Goal: Task Accomplishment & Management: Complete application form

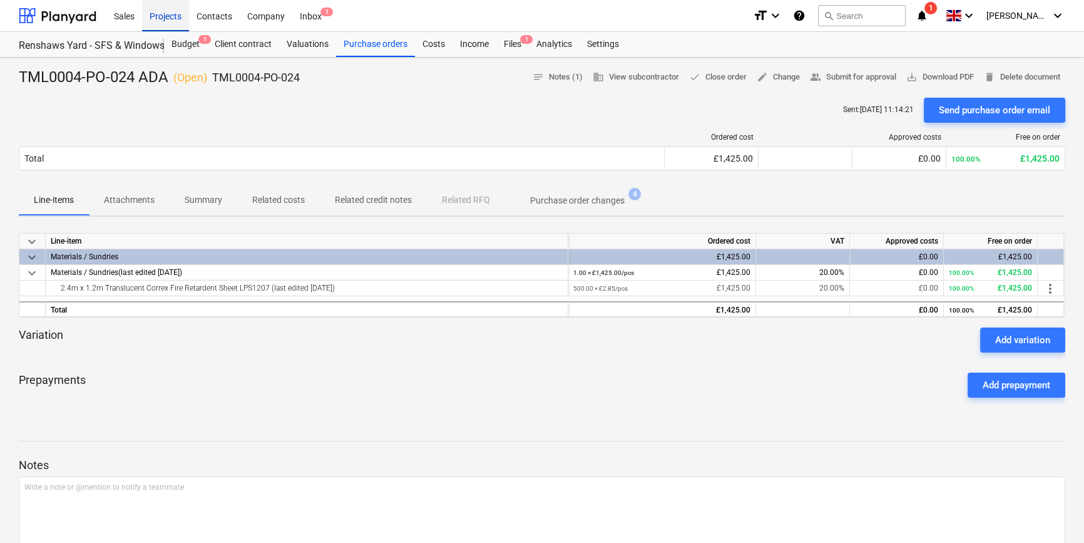
click at [180, 17] on div "Projects" at bounding box center [165, 15] width 47 height 32
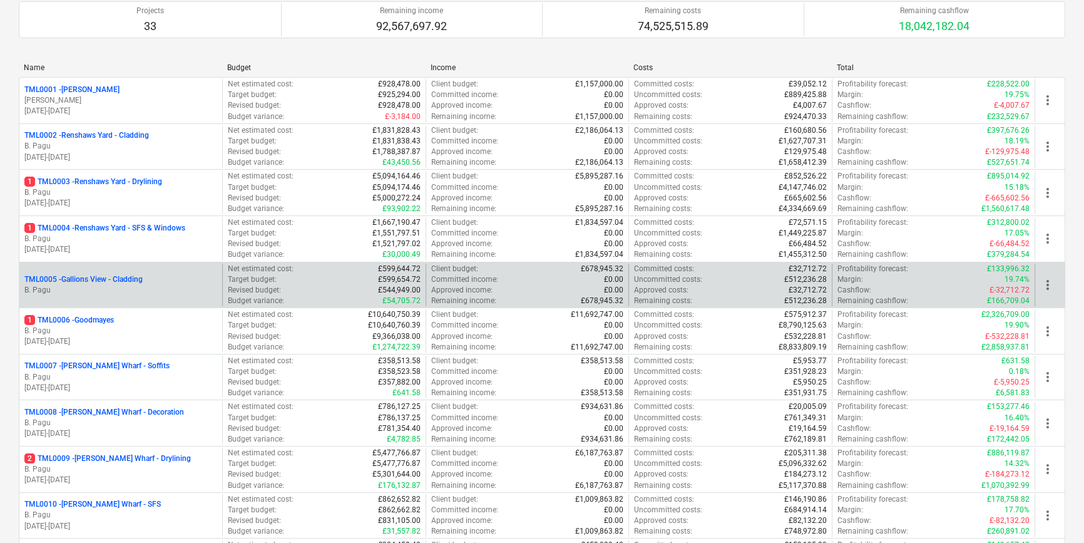
scroll to position [170, 0]
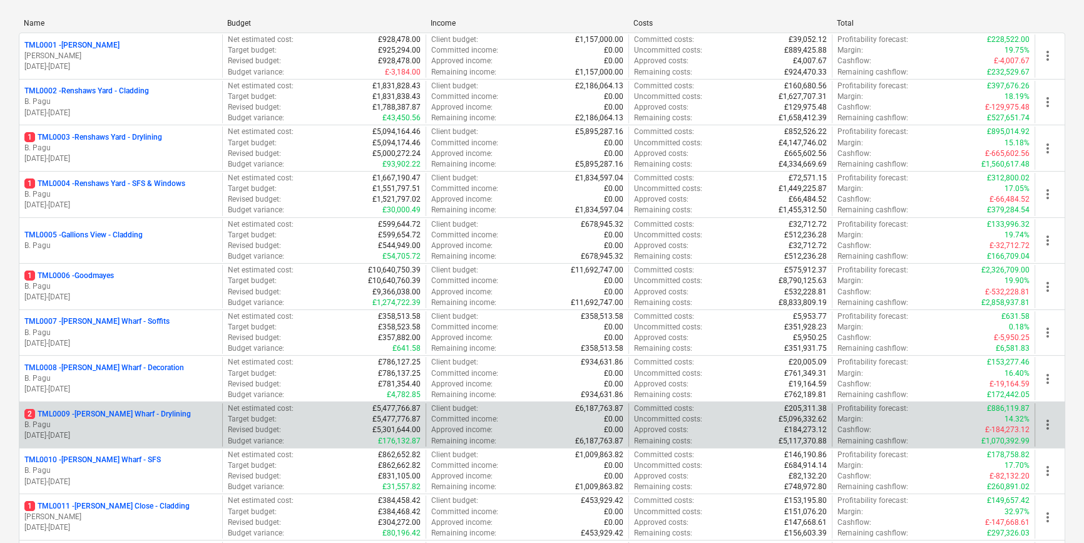
click at [125, 426] on p "B. Pagu" at bounding box center [120, 424] width 193 height 11
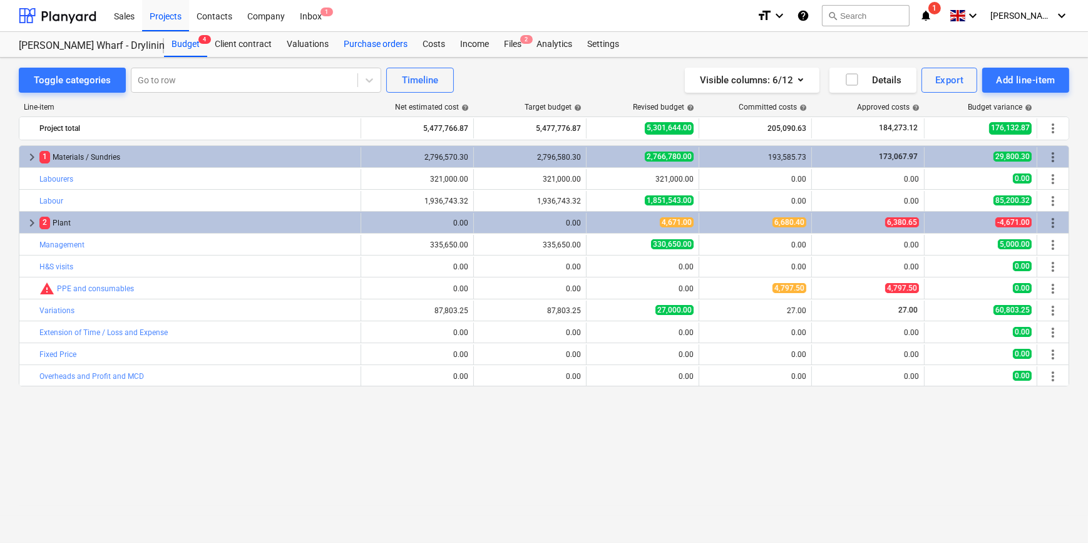
click at [378, 44] on div "Purchase orders" at bounding box center [375, 44] width 79 height 25
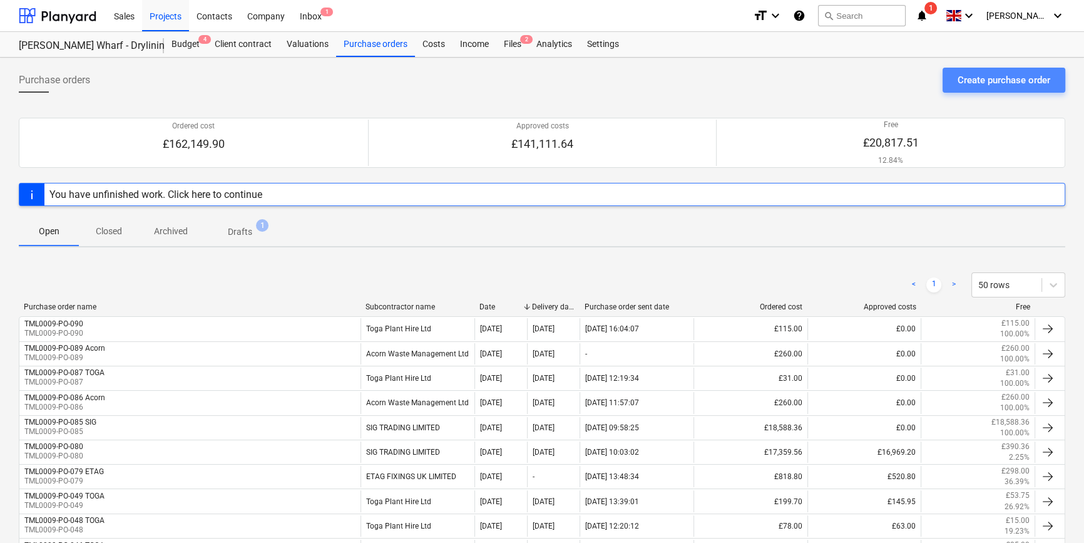
click at [979, 78] on div "Create purchase order" at bounding box center [1004, 80] width 93 height 16
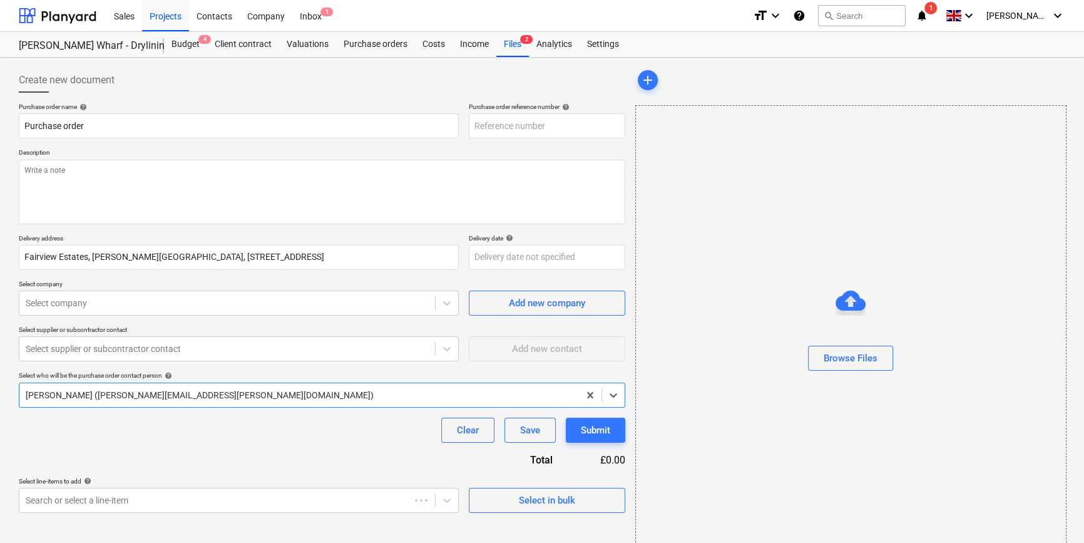
type textarea "x"
type input "TML0009-PO-091"
drag, startPoint x: 544, startPoint y: 125, endPoint x: 472, endPoint y: 125, distance: 72.0
click at [472, 125] on input "TML0009-PO-091" at bounding box center [547, 125] width 157 height 25
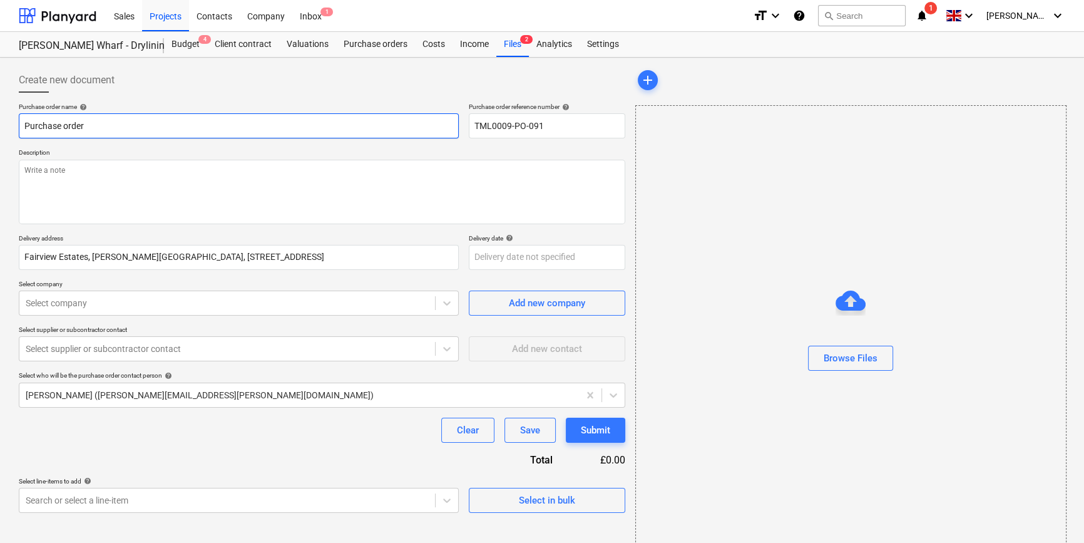
drag, startPoint x: 82, startPoint y: 125, endPoint x: 24, endPoint y: 128, distance: 57.6
click at [24, 128] on input "Purchase order" at bounding box center [239, 125] width 440 height 25
type textarea "x"
paste input "TML0009-PO-091"
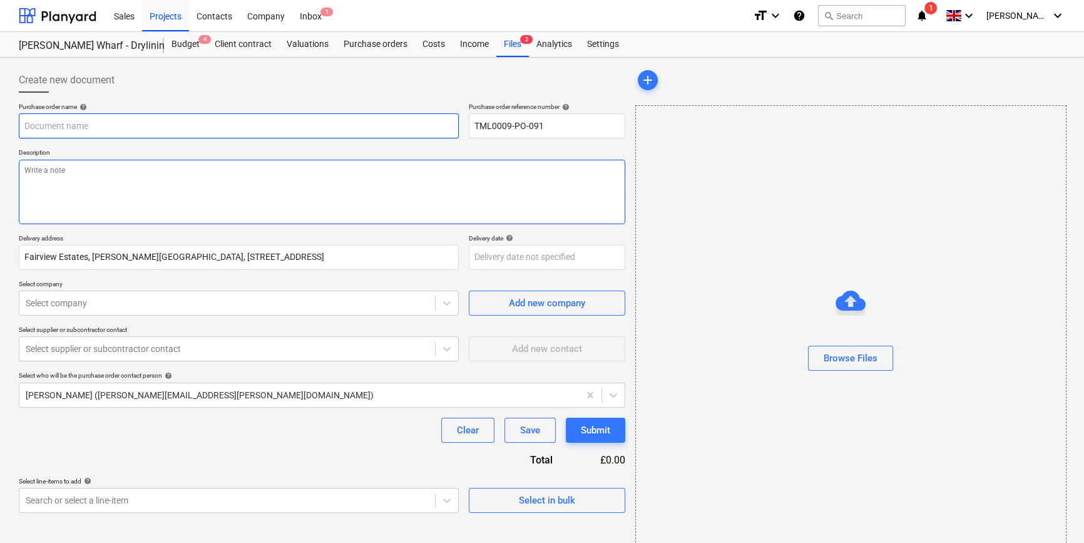
type textarea "x"
type input "TML0009-PO-091"
type textarea "x"
type input "TML0009-PO-091"
type textarea "x"
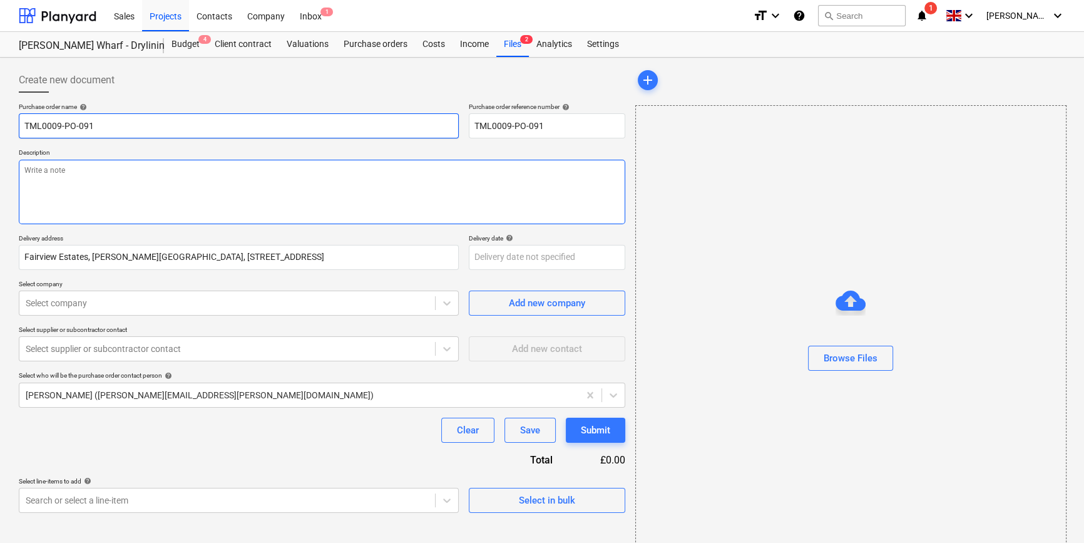
type input "TML0009-PO-091 S"
type textarea "x"
type input "TML0009-PO-091 SI"
type textarea "x"
type input "TML0009-PO-091 SIG"
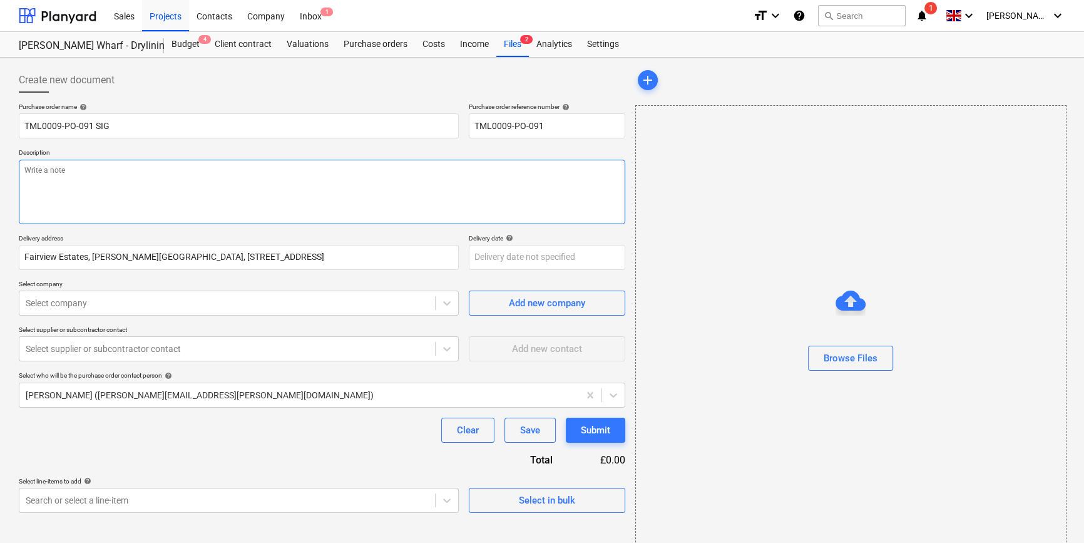
click at [34, 183] on textarea at bounding box center [322, 192] width 607 height 64
type textarea "x"
type textarea "O"
type textarea "x"
type textarea "Or"
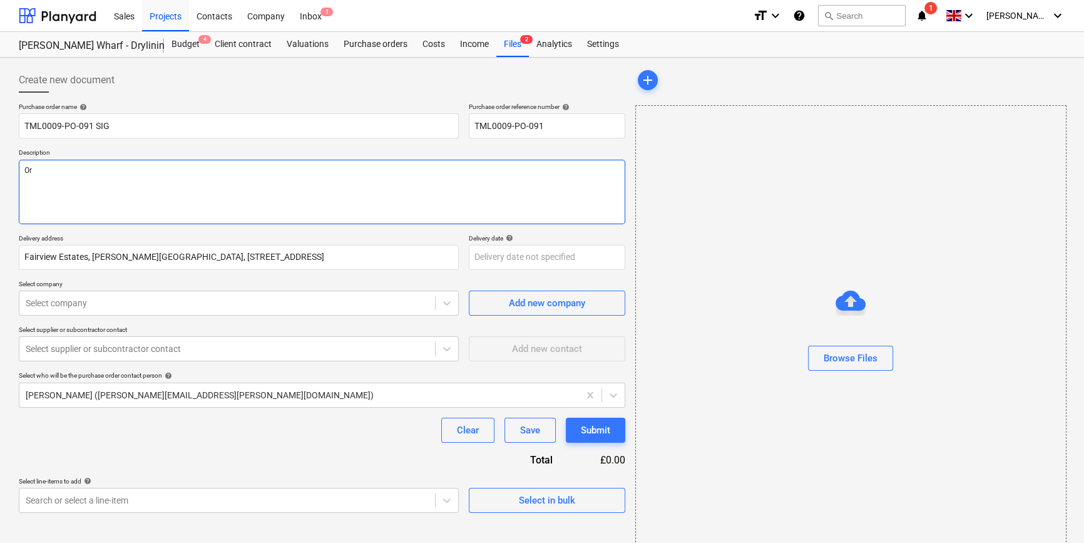
type textarea "x"
type textarea "Ord"
type textarea "x"
type textarea "Orde"
type textarea "x"
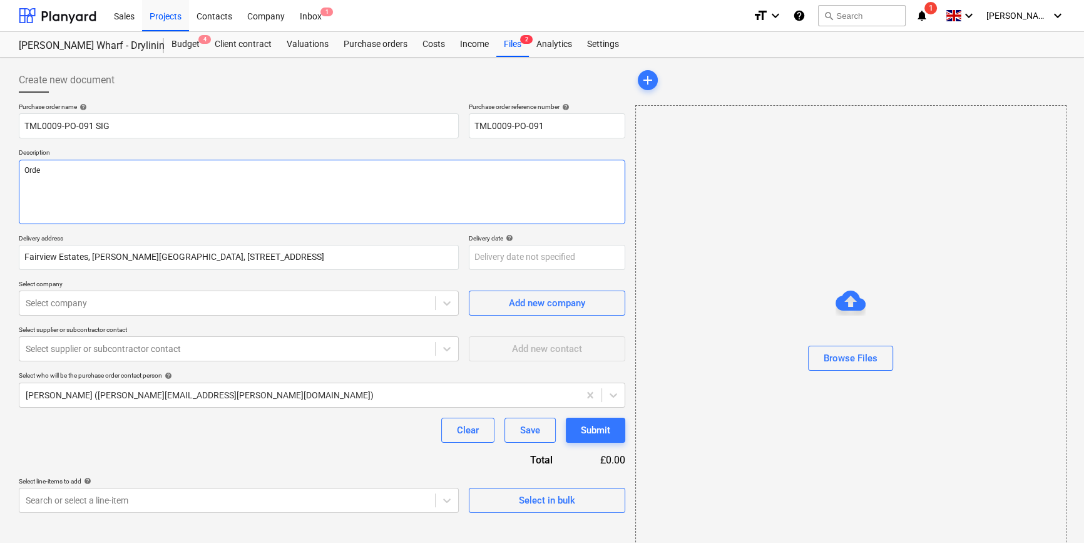
type textarea "Order"
type textarea "x"
type textarea "Order"
type textarea "x"
type textarea "Order 1"
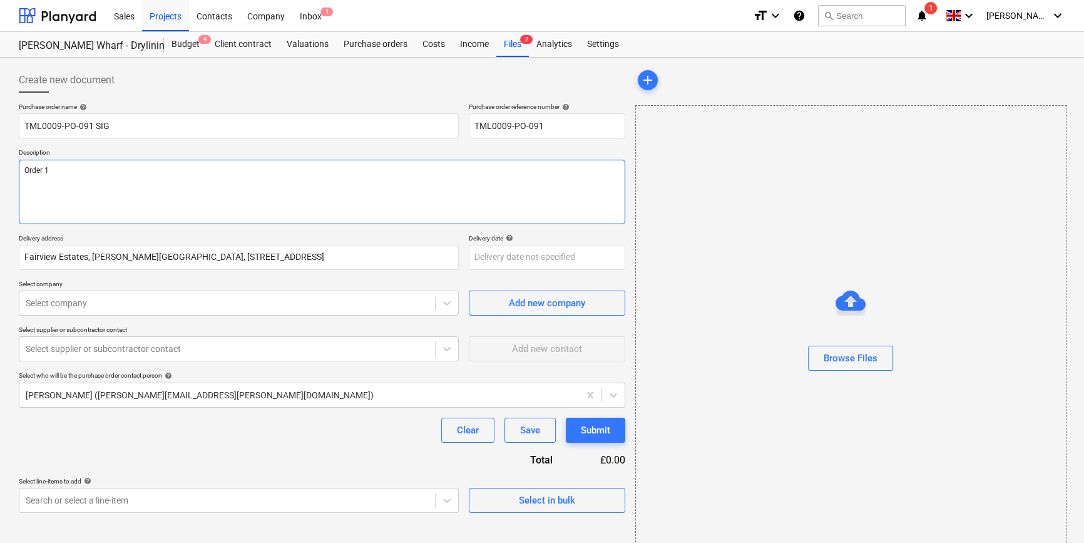
type textarea "x"
type textarea "Order 16"
type textarea "x"
type textarea "Order 165"
type textarea "x"
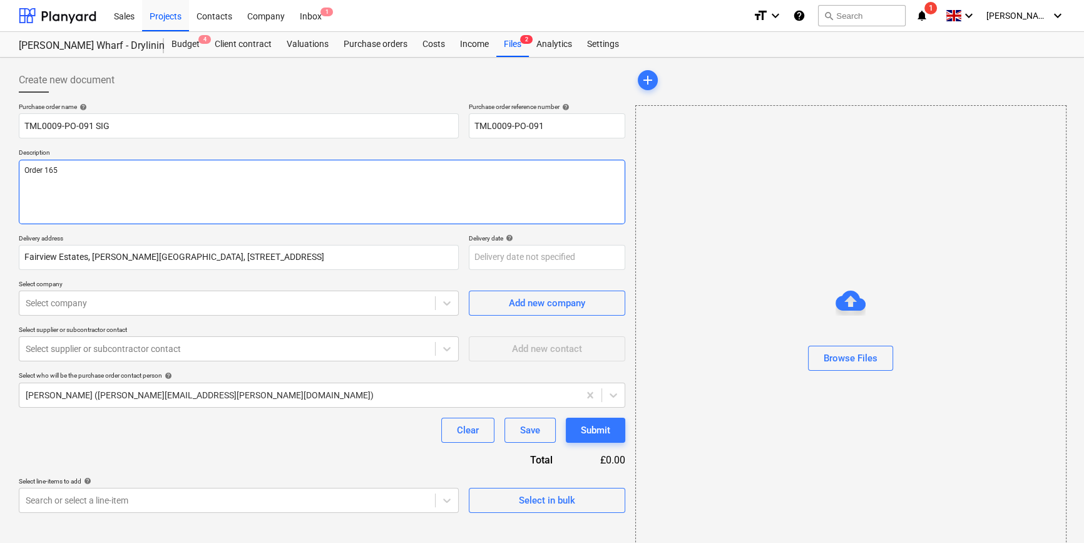
type textarea "Order 165"
type textarea "x"
type textarea "Order 165 B"
type textarea "x"
type textarea "Order 165 Bl"
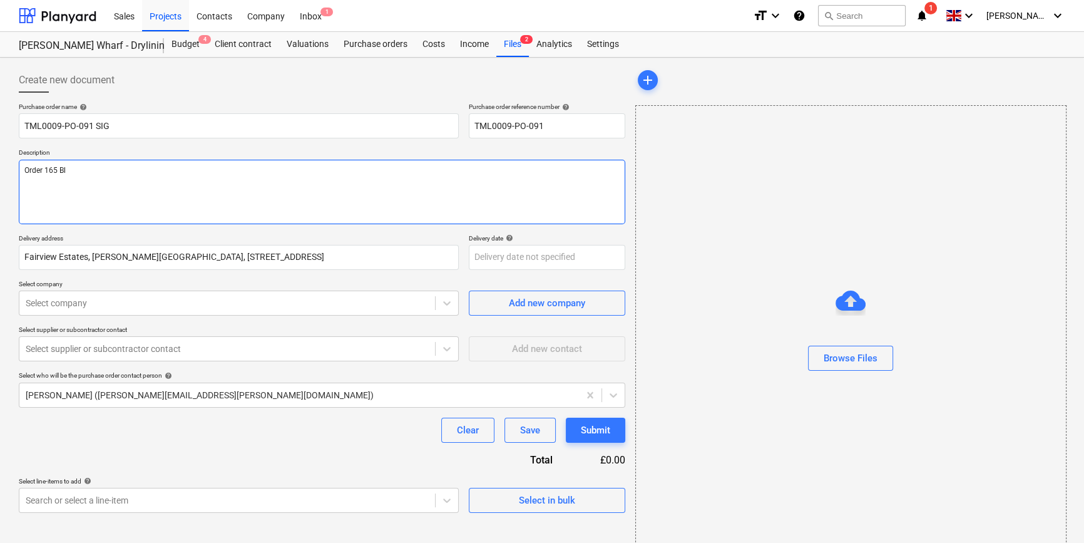
type textarea "x"
type textarea "Order 165 Bla"
type textarea "x"
type textarea "Order 165 Blac"
type textarea "x"
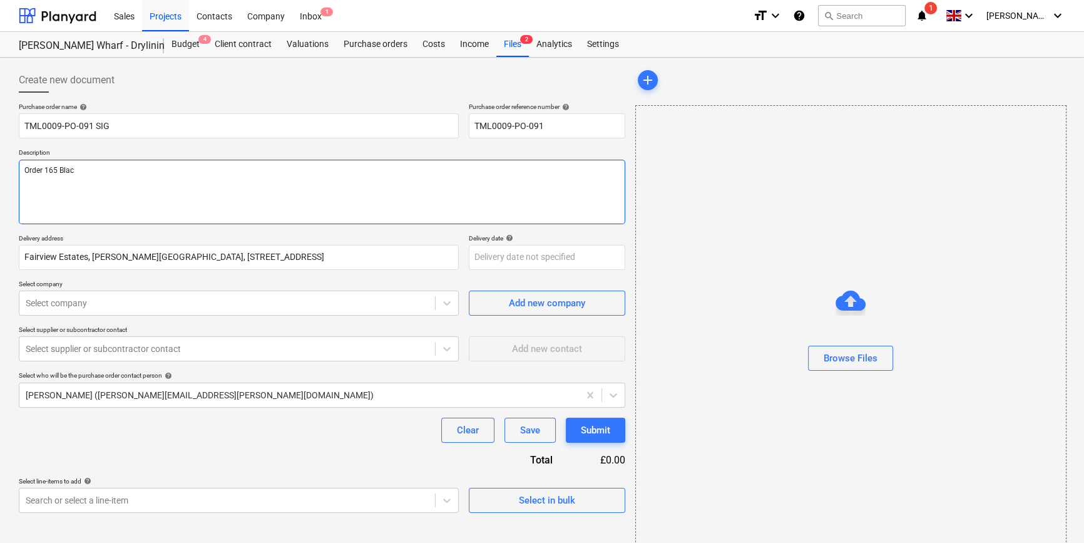
type textarea "Order 165 Black"
type textarea "x"
type textarea "Order 165 Black"
type textarea "x"
type textarea "Order 165 Black A"
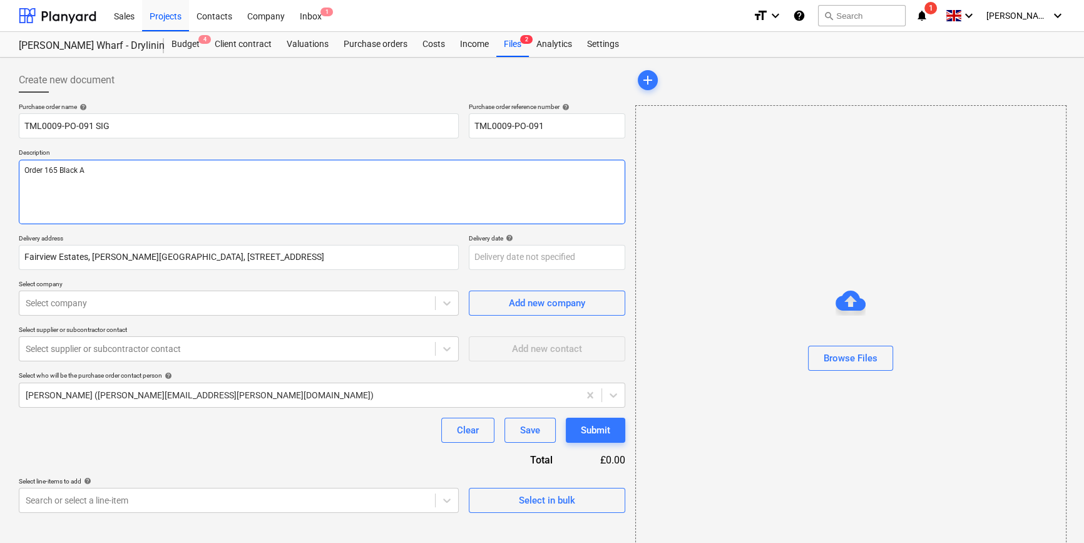
type textarea "x"
type textarea "Order 165 Black A"
type textarea "x"
type textarea "Order 165 Black A L"
type textarea "x"
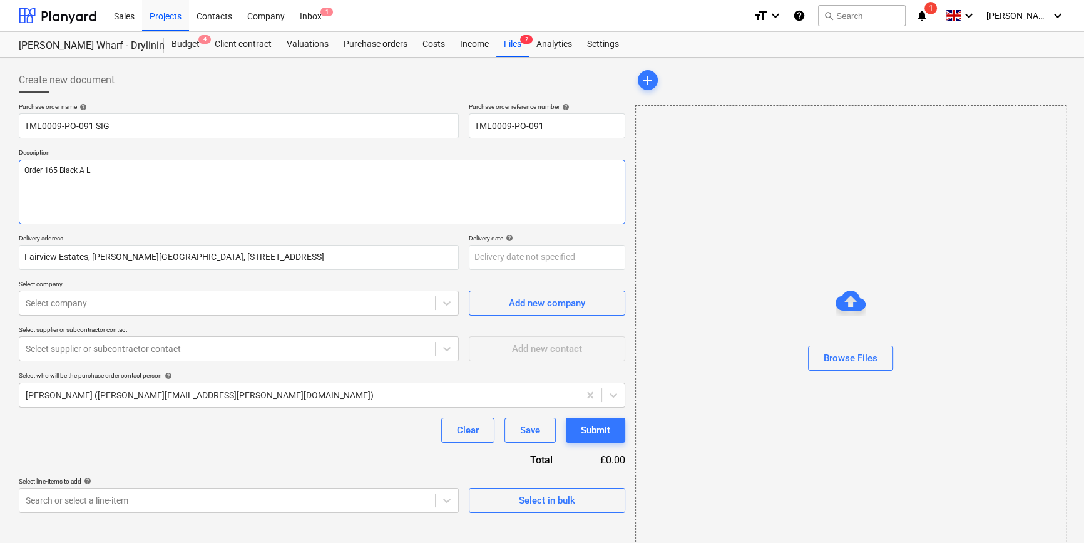
type textarea "Order 165 Black A L6"
type textarea "x"
type textarea "Order 165 Black A L6"
type textarea "x"
type textarea "Order 165 Black A L6 1"
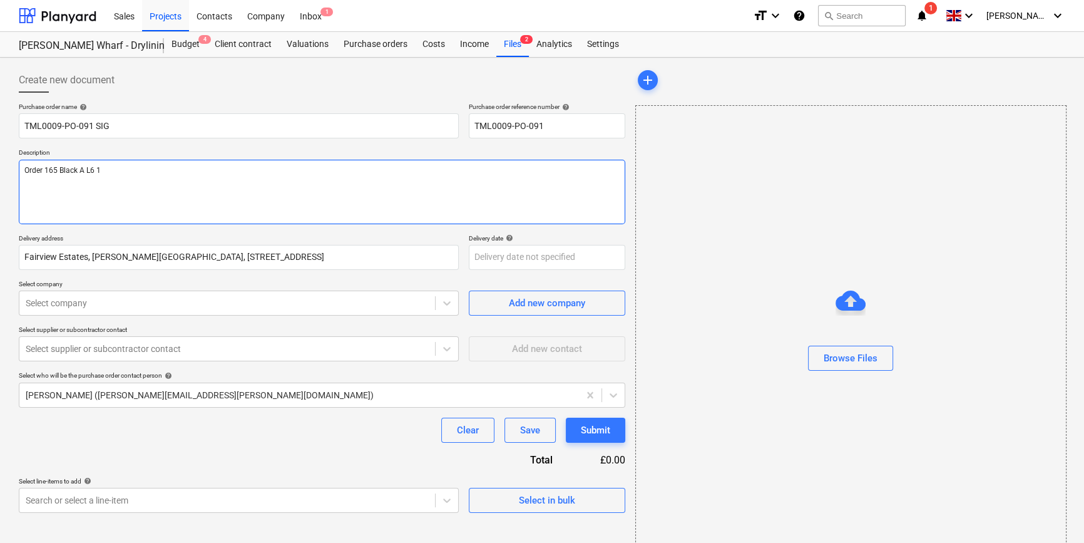
type textarea "x"
type textarea "Order 165 Black A L6 1s"
type textarea "x"
type textarea "Order 165 Black A L6 1st"
type textarea "x"
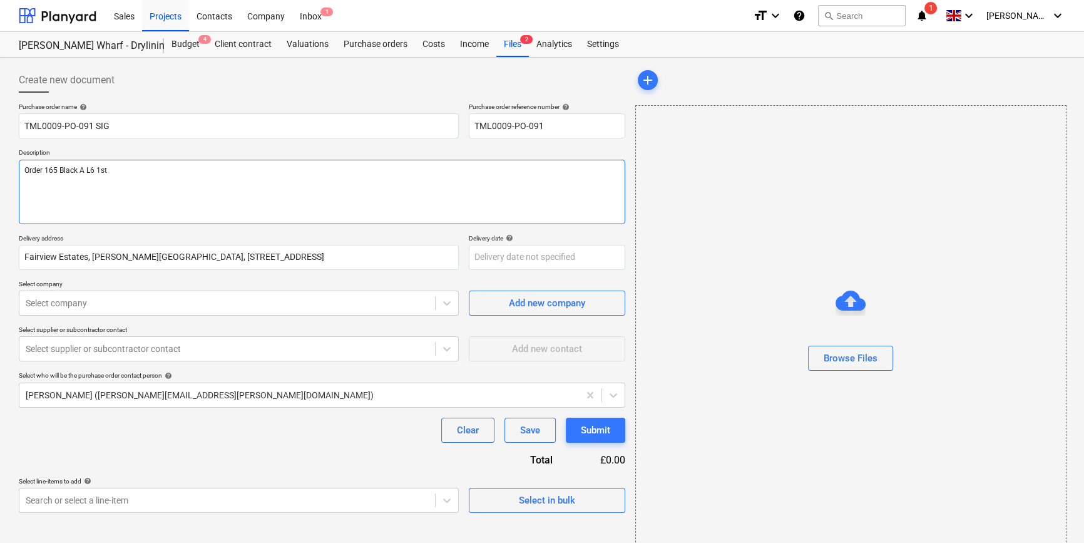
type textarea "Order 165 Black A L6 1st"
type textarea "x"
type textarea "Order 165 Black A L6 1st f"
type textarea "x"
type textarea "Order 165 Black A L6 1st fi"
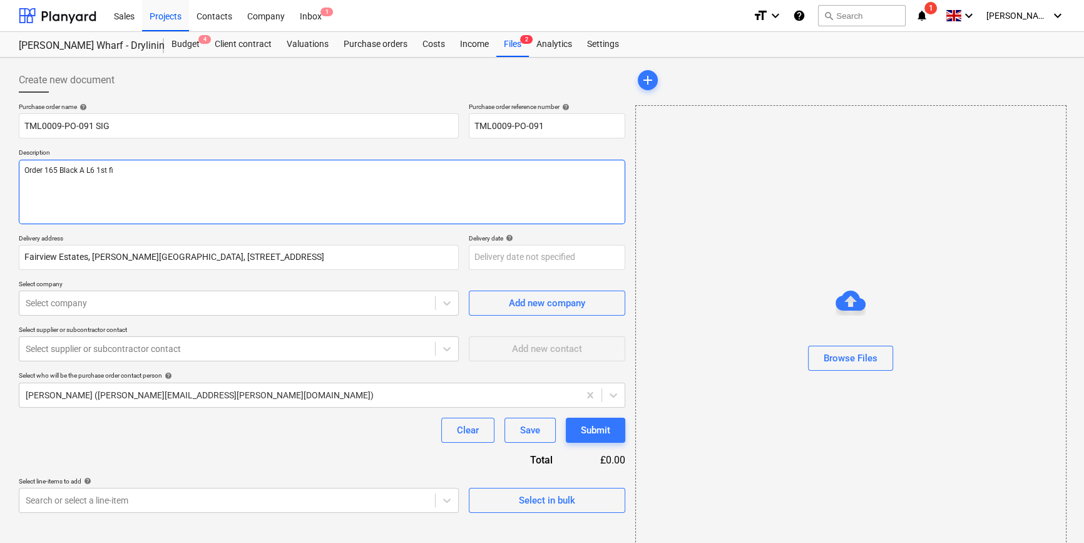
type textarea "x"
type textarea "Order 165 Black A L6 1st fix"
click at [34, 183] on textarea "Order 165 Black A L6 1st fix" at bounding box center [322, 192] width 607 height 64
click at [138, 171] on textarea "Order 165 Black A L6 1st fix" at bounding box center [322, 192] width 607 height 64
type textarea "x"
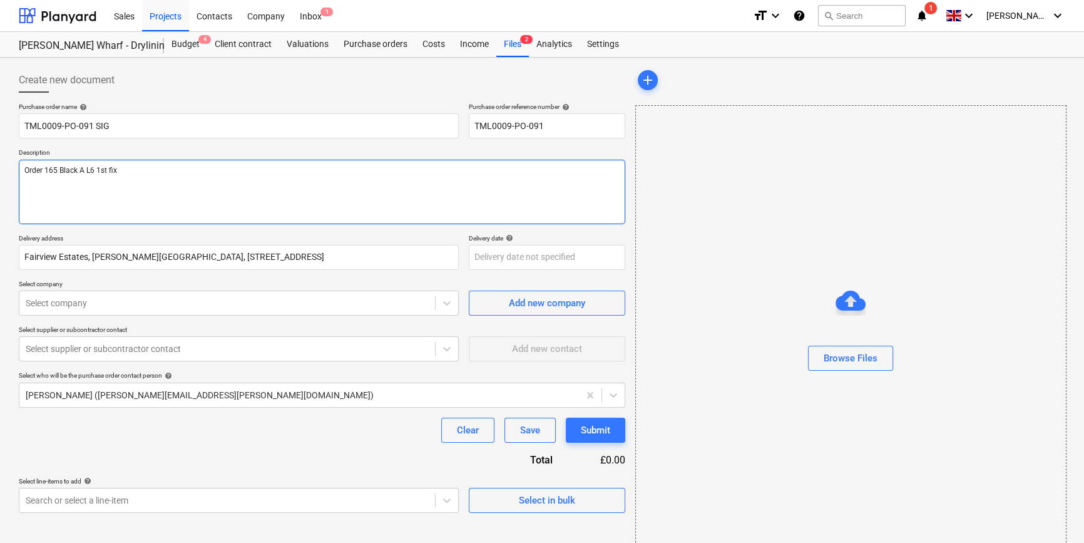
type textarea "Order 165 Black A L6 1st fix"
type textarea "x"
type textarea "Order 165 Black A L6 1st fix S"
type textarea "x"
type textarea "Order 165 Black A L6 1st fix Si"
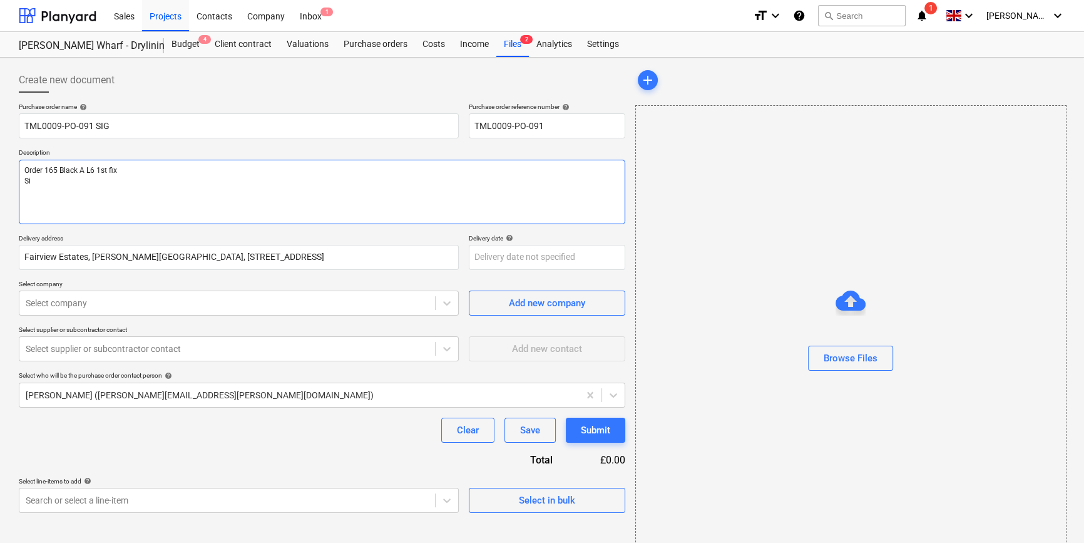
type textarea "x"
type textarea "Order 165 Black A L6 1st fix Sit"
type textarea "x"
type textarea "Order 165 Black A L6 1st fix Site"
type textarea "x"
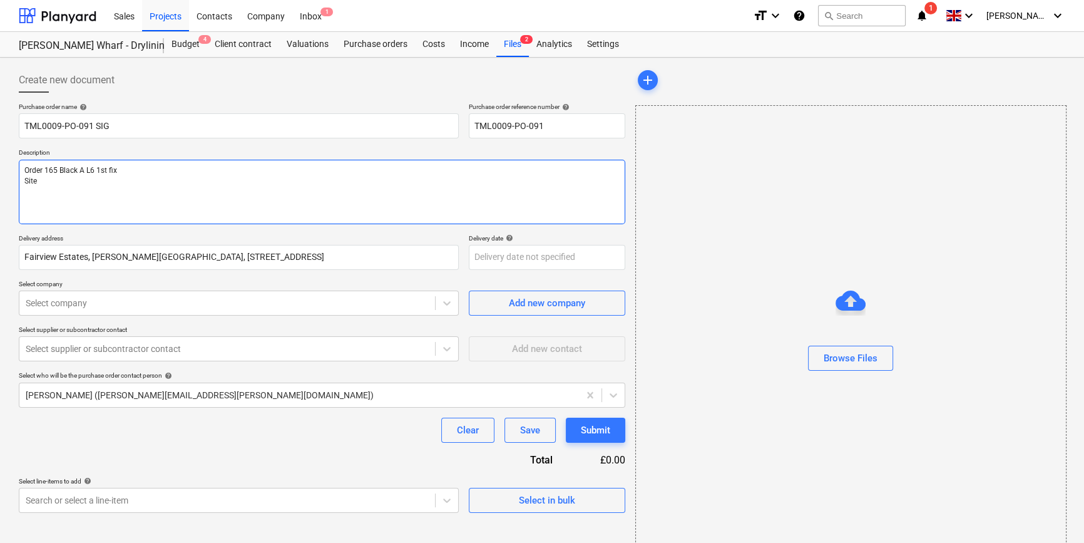
type textarea "Order 165 Black A L6 1st fix Site"
type textarea "x"
type textarea "Order 165 Black A L6 1st fix Site c"
type textarea "x"
type textarea "Order 165 Black A L6 1st fix Site co"
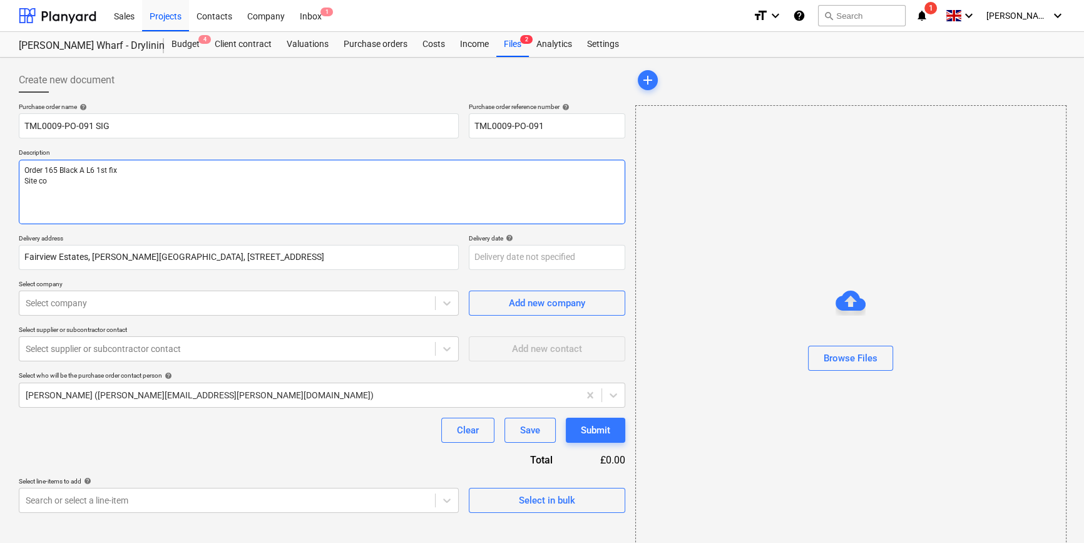
type textarea "x"
type textarea "Order 165 Black A L6 1st fix Site con"
type textarea "x"
type textarea "Order 165 Black A L6 1st fix Site cont"
type textarea "x"
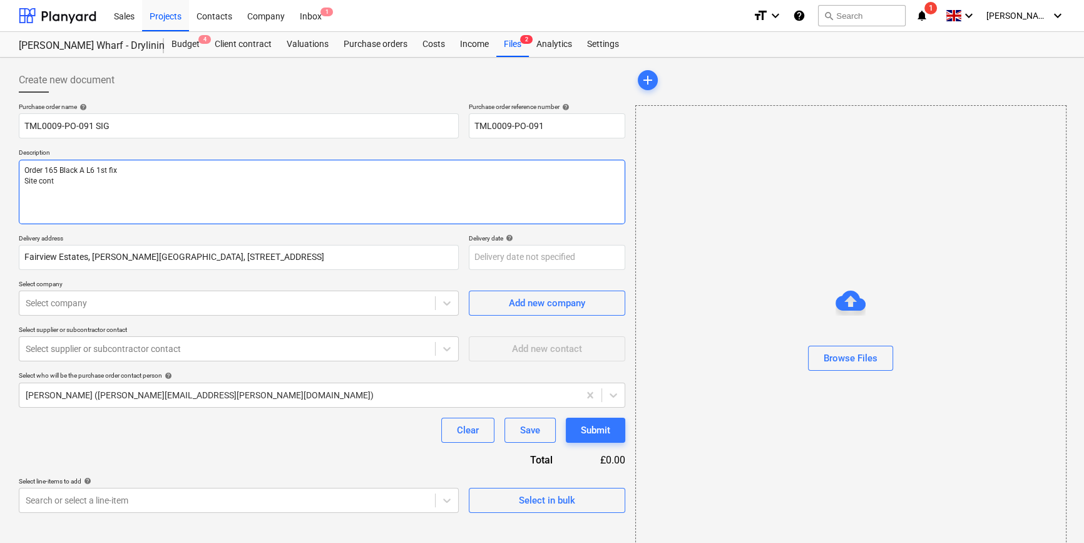
type textarea "Order 165 Black A L6 1st fix Site conta"
type textarea "x"
type textarea "Order 165 Black A L6 1st fix Site contac"
type textarea "x"
type textarea "Order 165 Black A L6 1st fix Site contact"
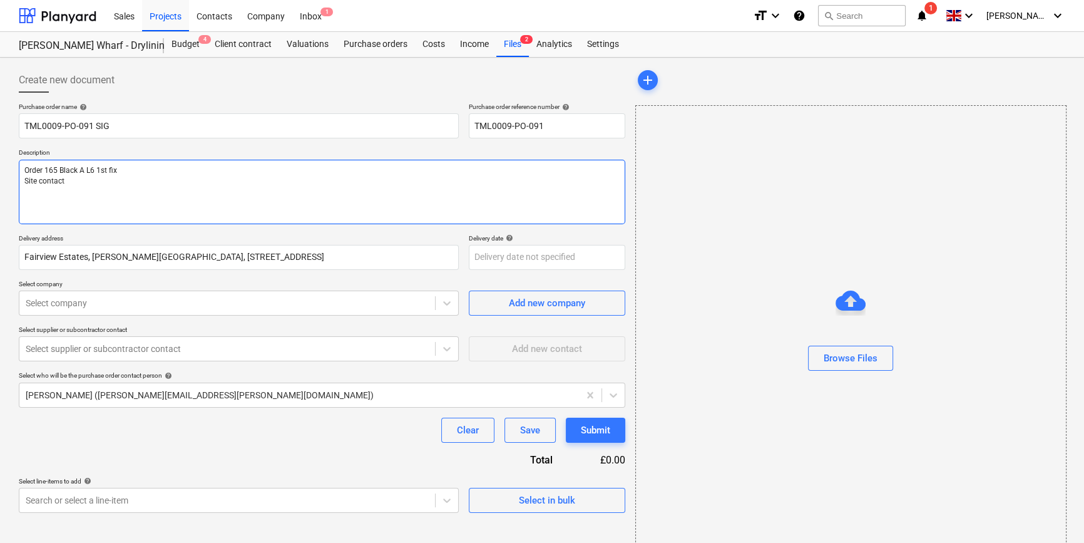
type textarea "x"
type textarea "Order 165 Black A L6 1st fix Site contact"
type textarea "x"
type textarea "Order 165 Black A L6 1st fix Site contact A"
type textarea "x"
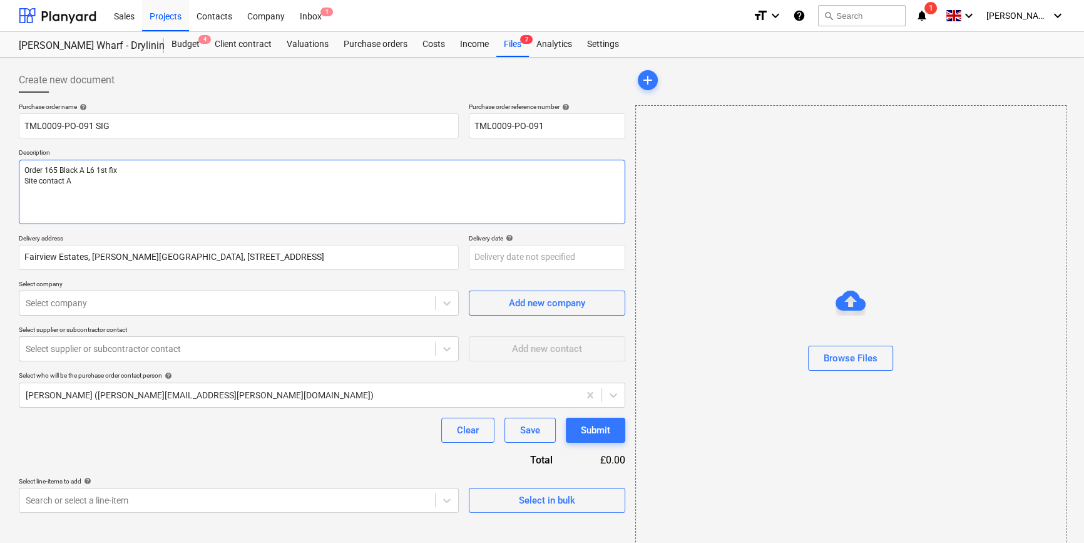
type textarea "Order 165 Black A L6 1st fix Site contact An"
type textarea "x"
type textarea "Order 165 Black A L6 1st fix Site contact And"
type textarea "x"
type textarea "Order 165 Black A L6 1st fix Site contact Andr"
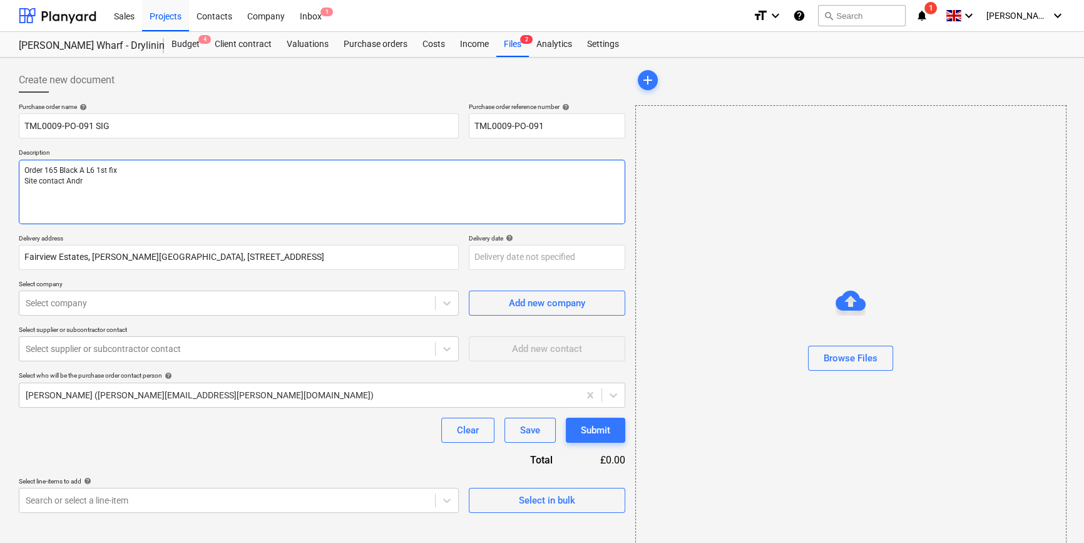
type textarea "x"
type textarea "Order 165 Black A L6 1st fix Site contact [PERSON_NAME]"
type textarea "x"
type textarea "Order 165 Black A L6 1st fix Site contact [PERSON_NAME]"
click at [91, 182] on textarea "Order 165 Black A L6 1st fix Site contact [PERSON_NAME]" at bounding box center [322, 192] width 607 height 64
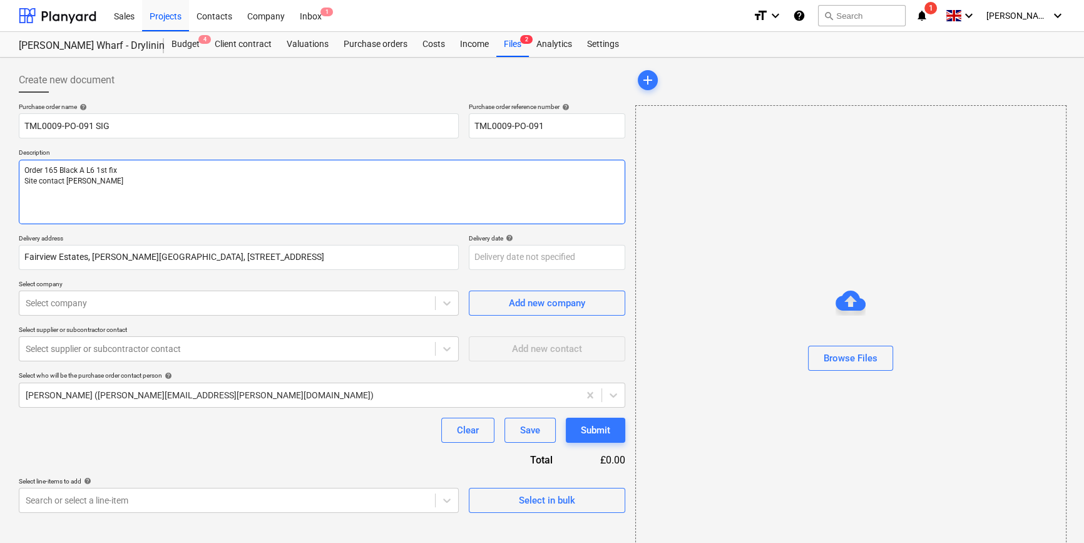
type textarea "x"
type textarea "Order 165 Black A L6 1st fix Site contact [PERSON_NAME]"
paste textarea "07502288908"
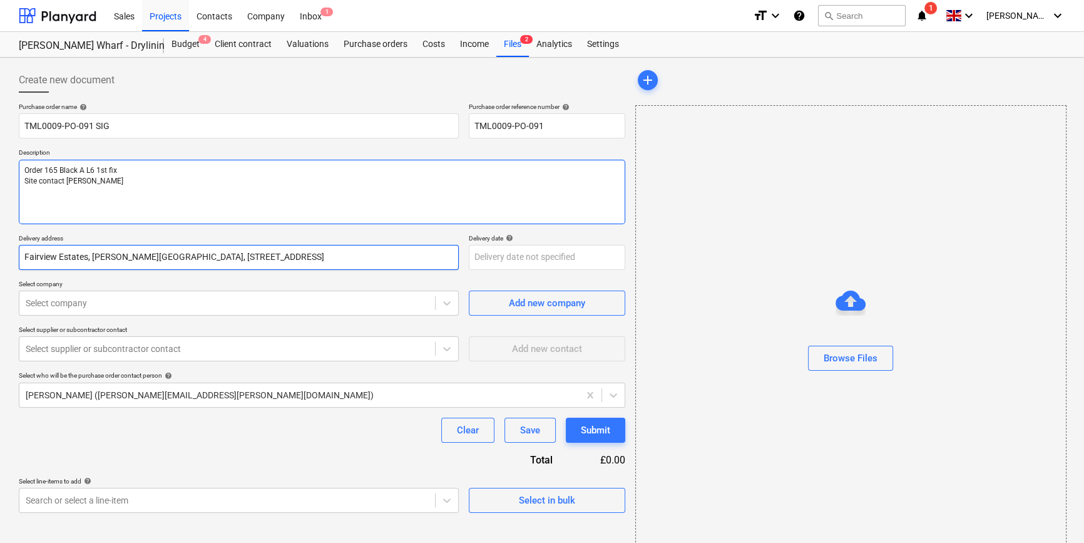
type textarea "x"
type textarea "Order 165 Black A L6 1st fix Site contact [PERSON_NAME] [PHONE_NUMBER]"
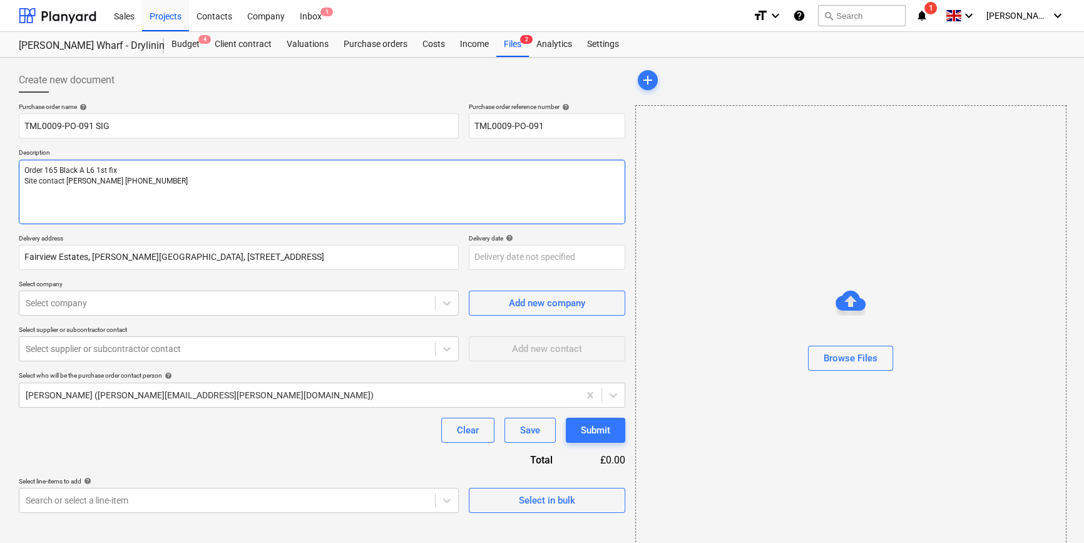
click at [43, 169] on textarea "Order 165 Black A L6 1st fix Site contact [PERSON_NAME] [PHONE_NUMBER]" at bounding box center [322, 192] width 607 height 64
type textarea "x"
type textarea "Order165 Black A L6 1st fix Site contact [PERSON_NAME] [PHONE_NUMBER]"
type textarea "x"
type textarea "Order 165 Black A L6 1st fix Site contact [PERSON_NAME] [PHONE_NUMBER]"
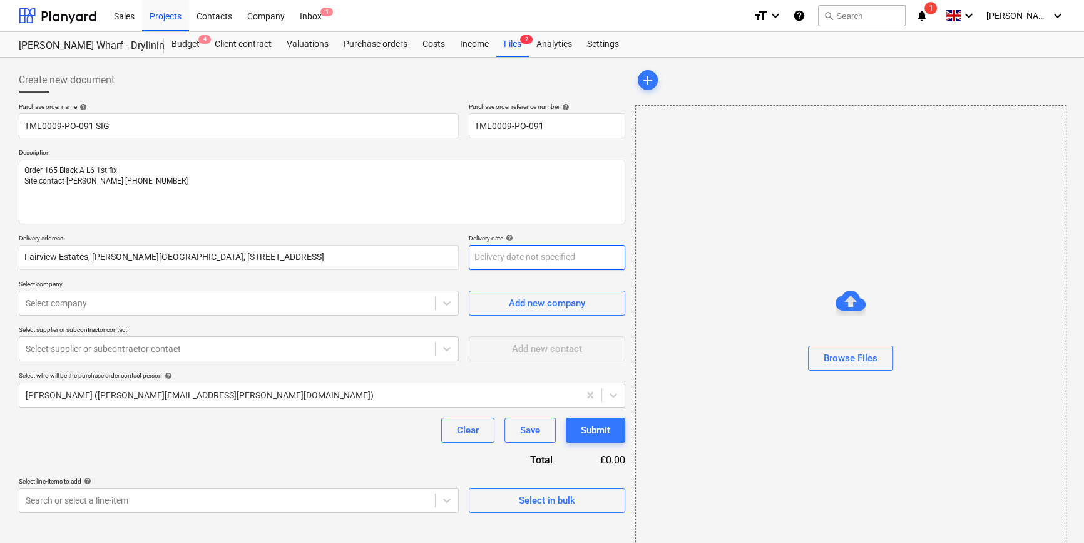
click at [507, 260] on body "Sales Projects Contacts Company Inbox 1 format_size keyboard_arrow_down help se…" at bounding box center [542, 271] width 1084 height 543
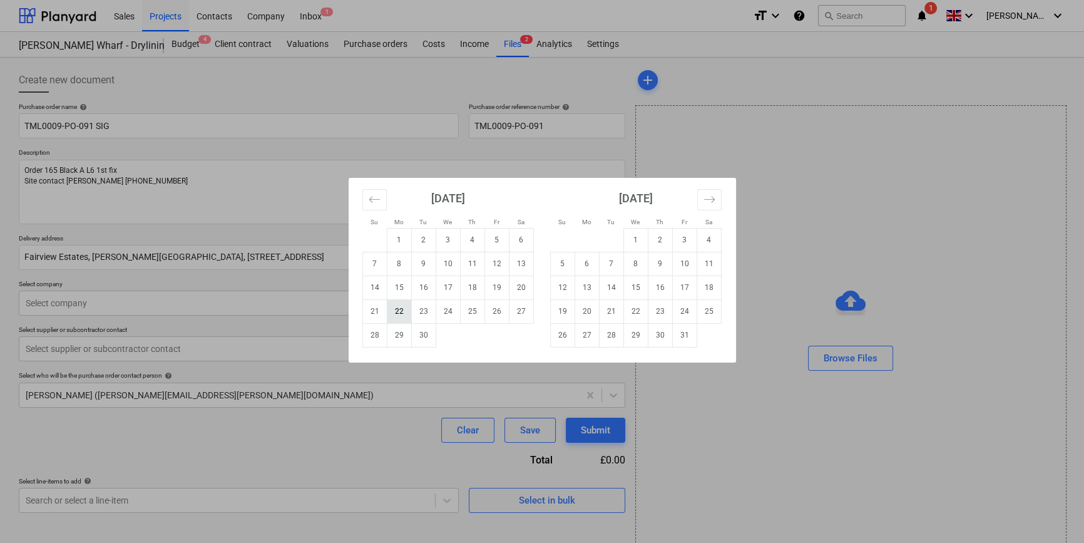
click at [394, 311] on td "22" at bounding box center [399, 311] width 24 height 24
type textarea "x"
type input "[DATE]"
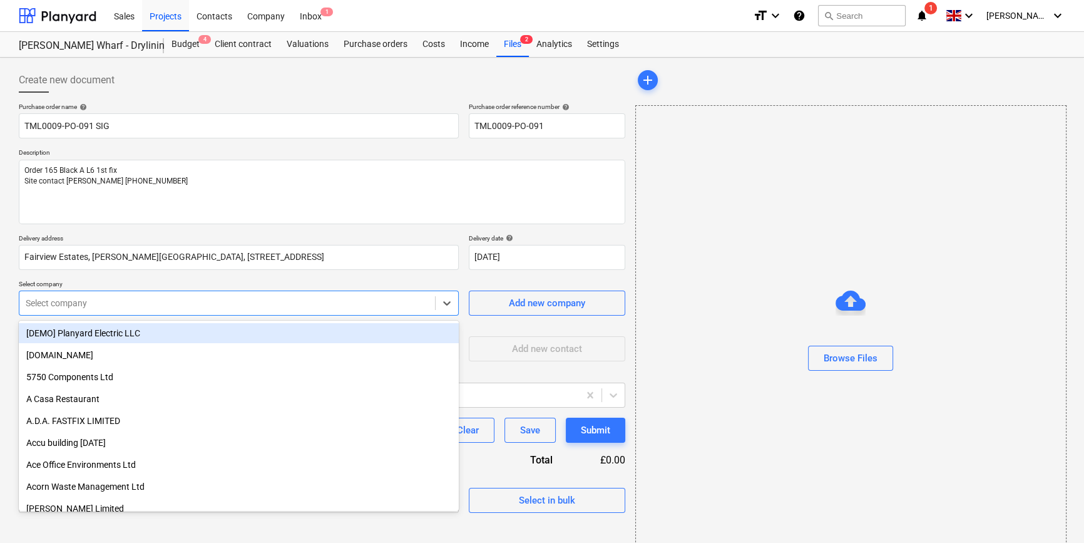
click at [367, 304] on div at bounding box center [227, 303] width 403 height 13
type input "sig"
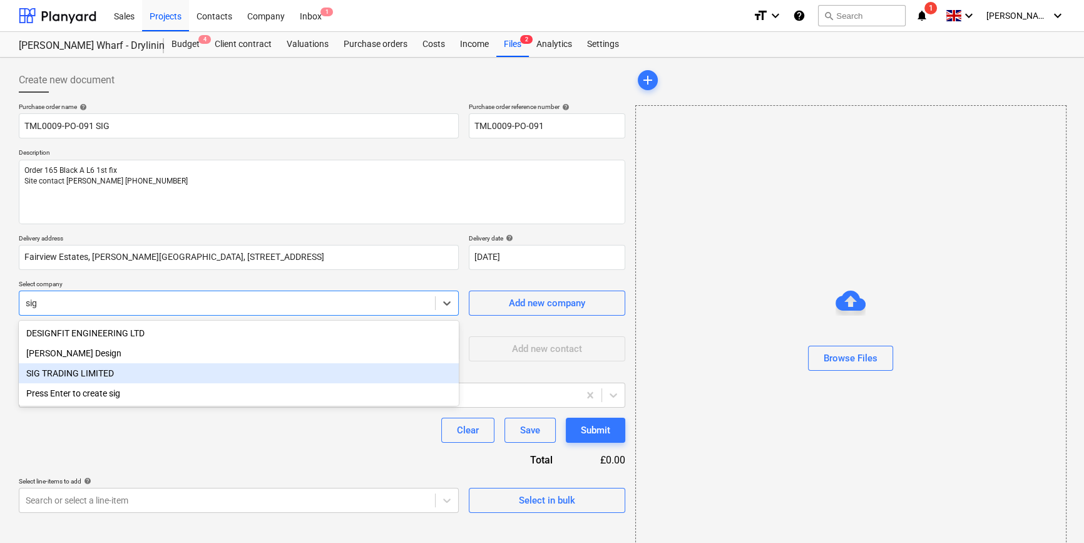
click at [115, 377] on div "SIG TRADING LIMITED" at bounding box center [239, 373] width 440 height 20
type textarea "x"
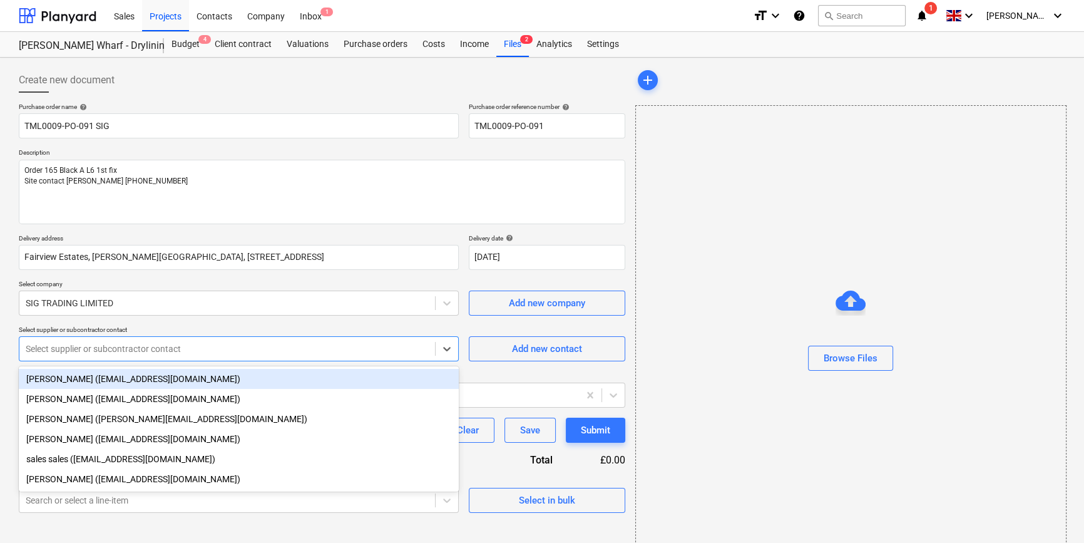
click at [108, 346] on div at bounding box center [227, 348] width 403 height 13
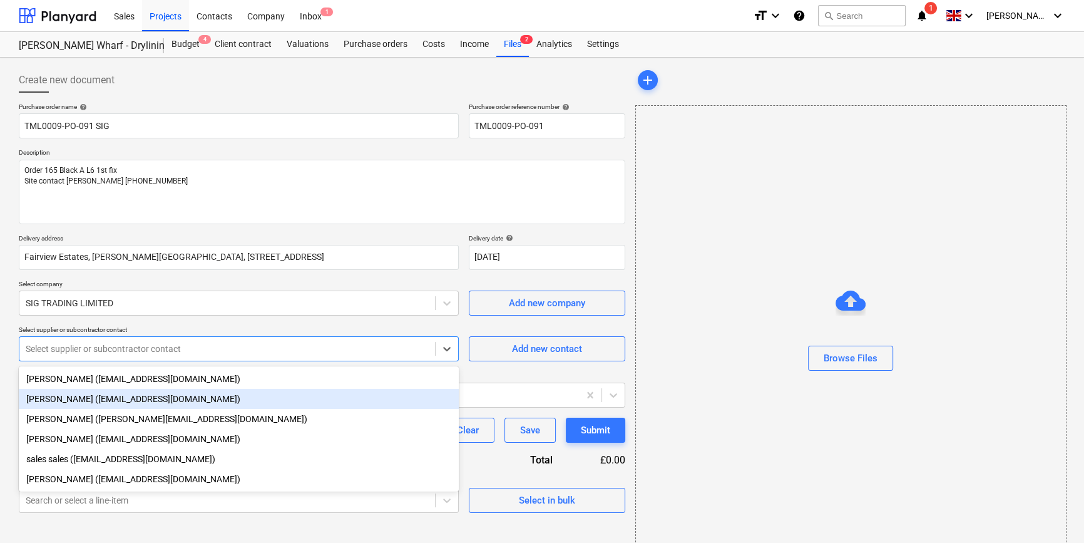
click at [81, 400] on div "[PERSON_NAME] ([EMAIL_ADDRESS][DOMAIN_NAME])" at bounding box center [239, 399] width 440 height 20
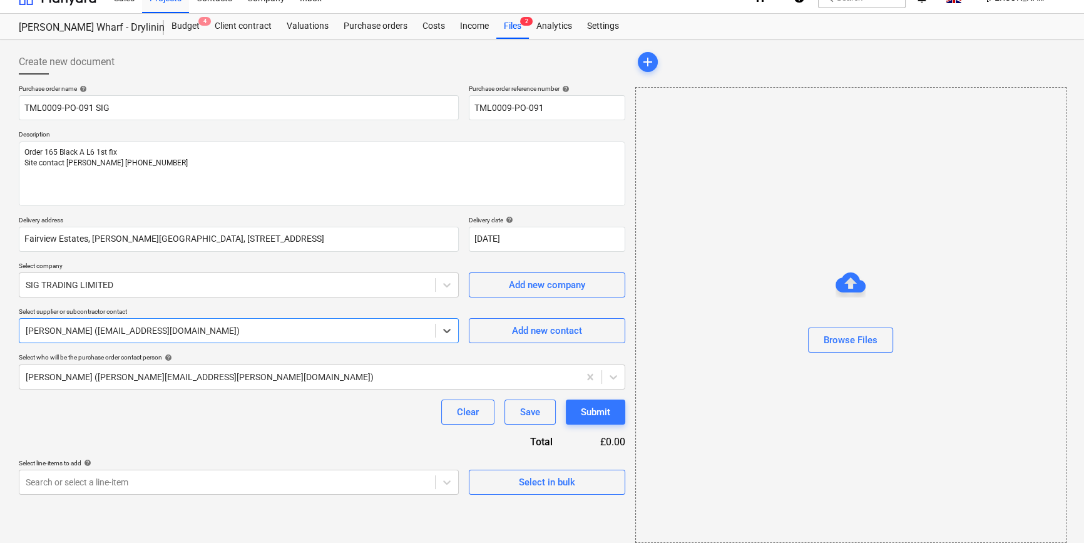
scroll to position [27, 0]
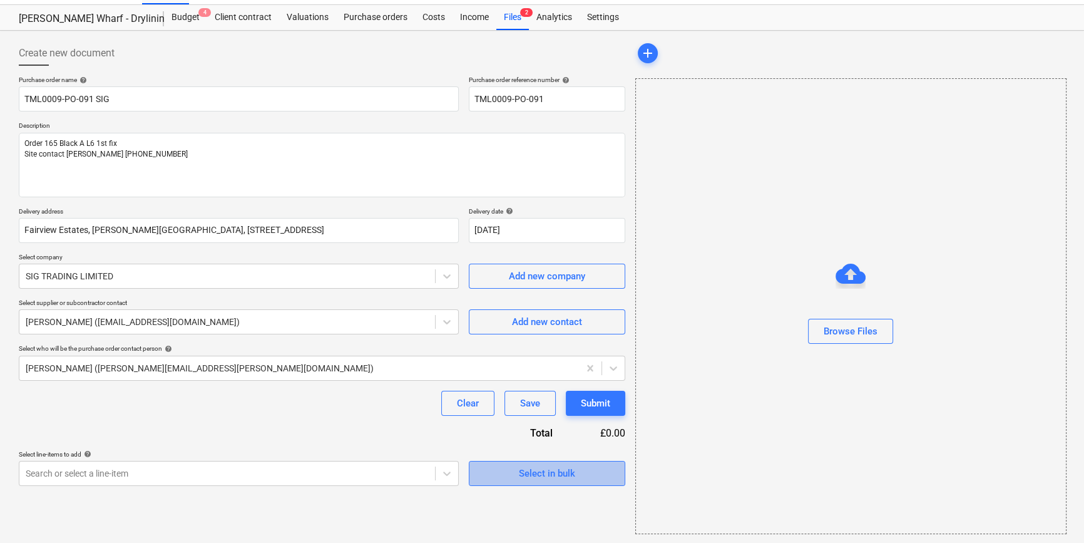
click at [536, 476] on div "Select in bulk" at bounding box center [547, 473] width 56 height 16
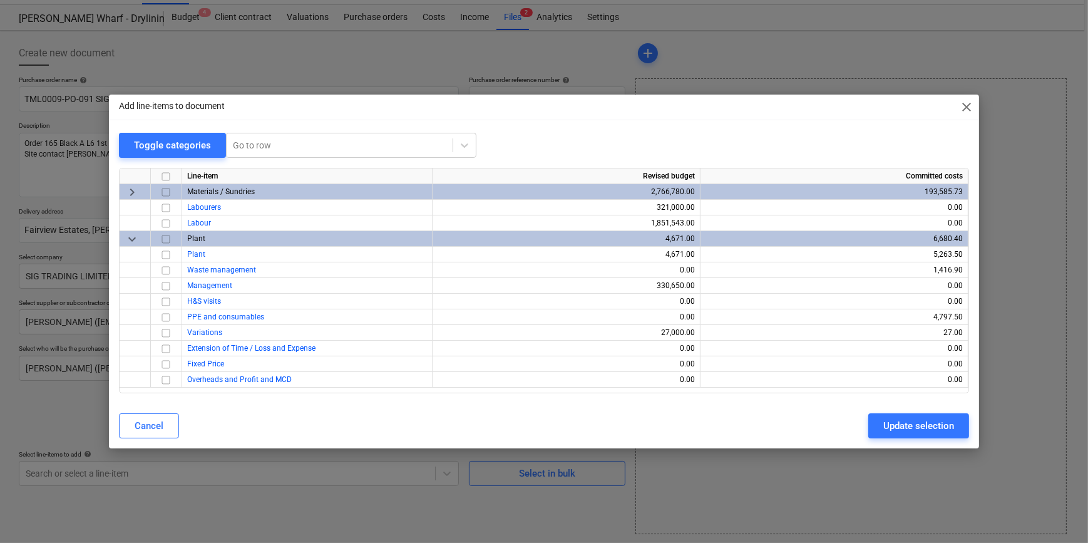
click at [163, 191] on input "checkbox" at bounding box center [165, 192] width 15 height 15
click at [891, 424] on div "Update selection" at bounding box center [918, 426] width 71 height 16
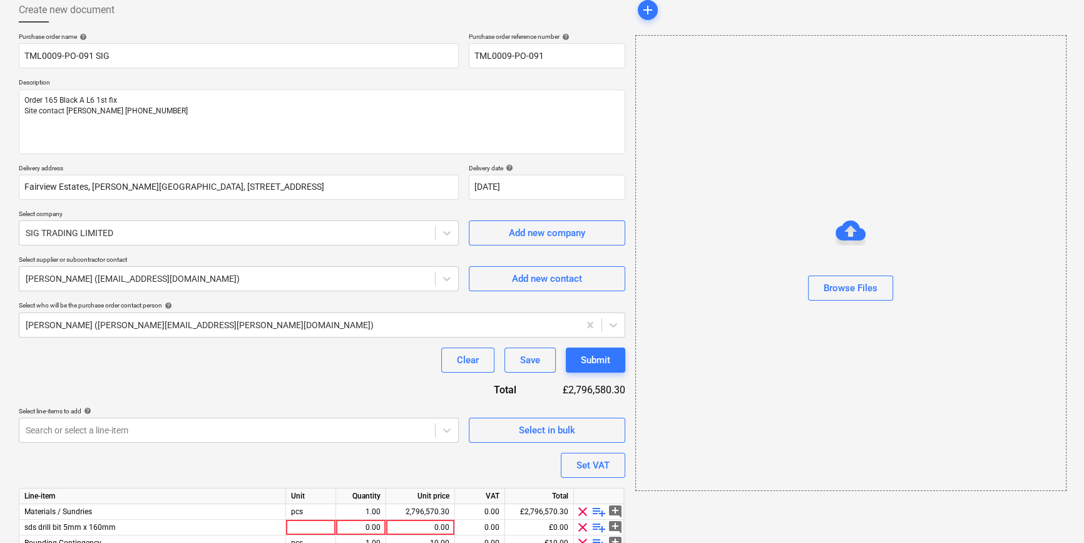
scroll to position [128, 0]
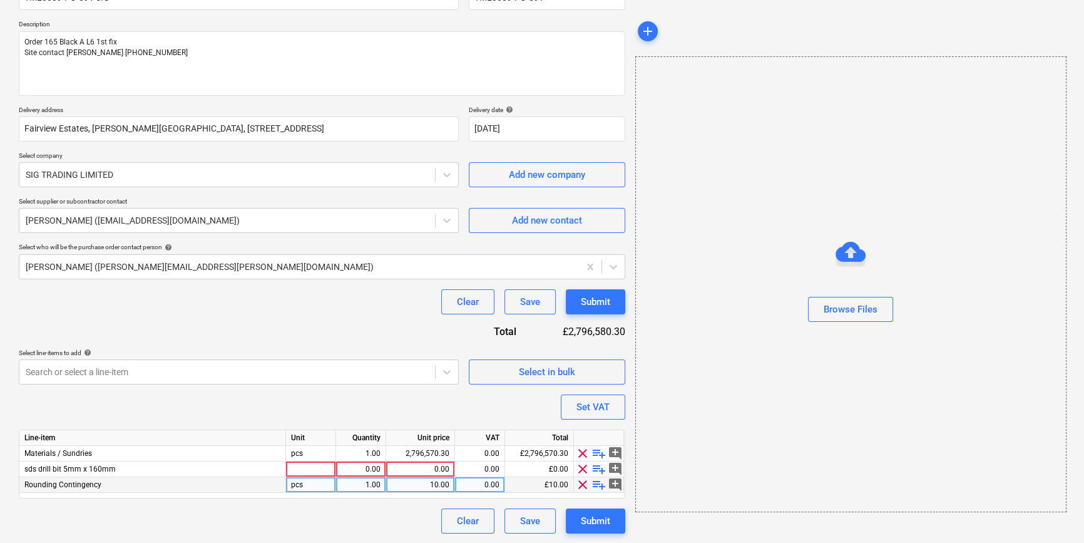
click at [577, 485] on span "clear" at bounding box center [582, 484] width 15 height 15
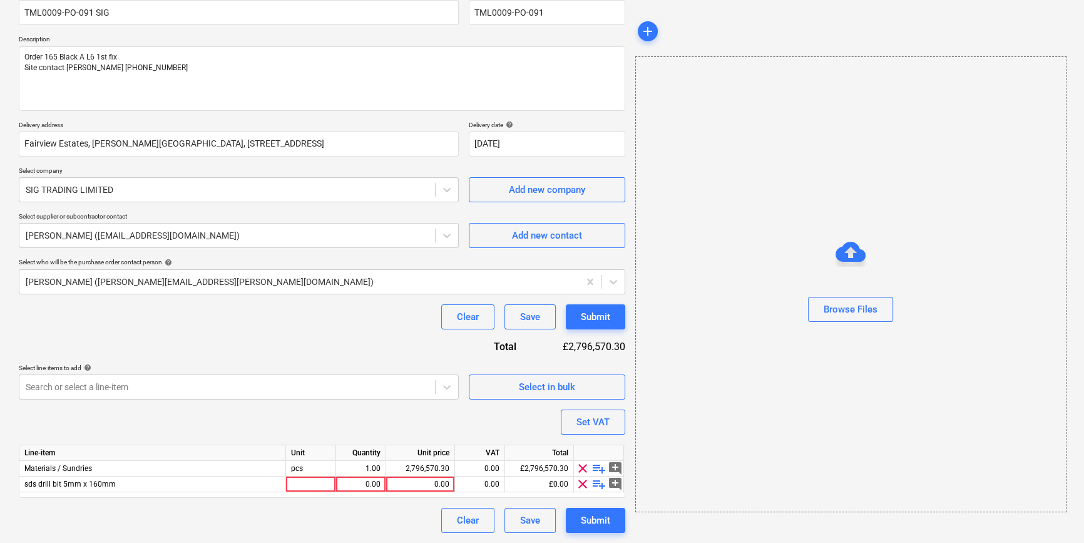
scroll to position [113, 0]
click at [583, 483] on span "clear" at bounding box center [582, 484] width 15 height 15
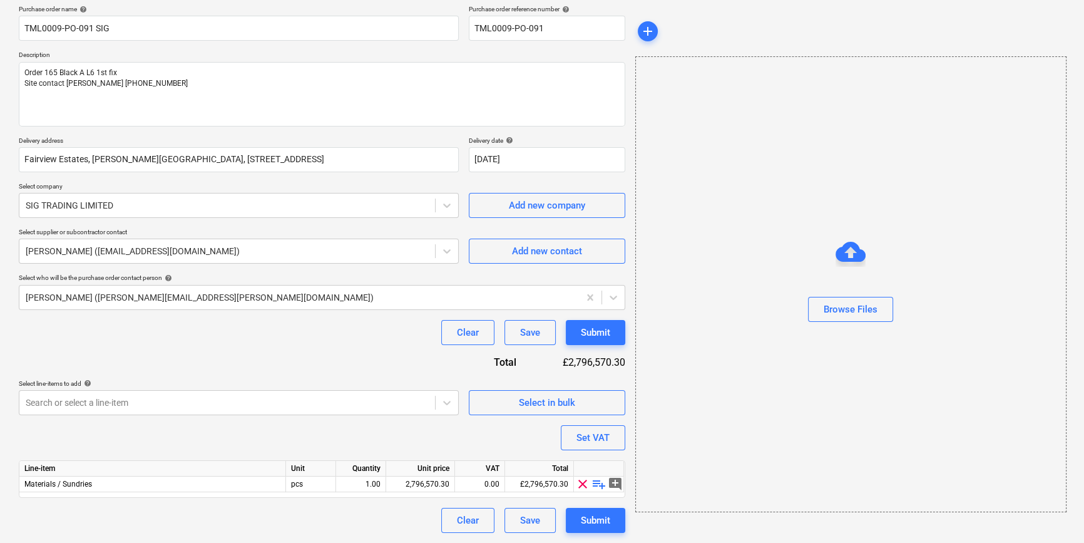
scroll to position [97, 0]
click at [597, 481] on span "playlist_add" at bounding box center [599, 484] width 15 height 15
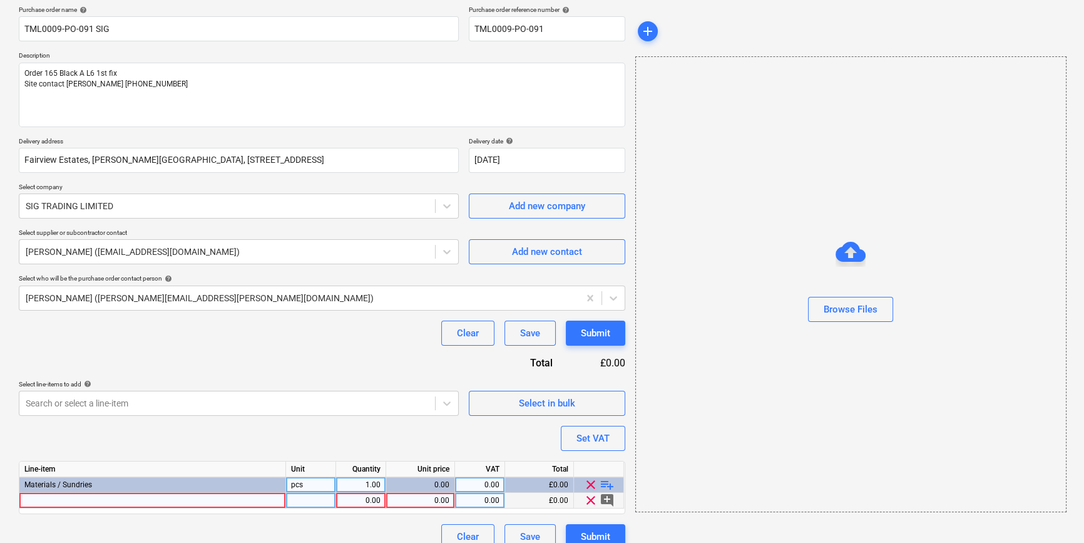
click at [43, 500] on div at bounding box center [152, 501] width 267 height 16
type textarea "x"
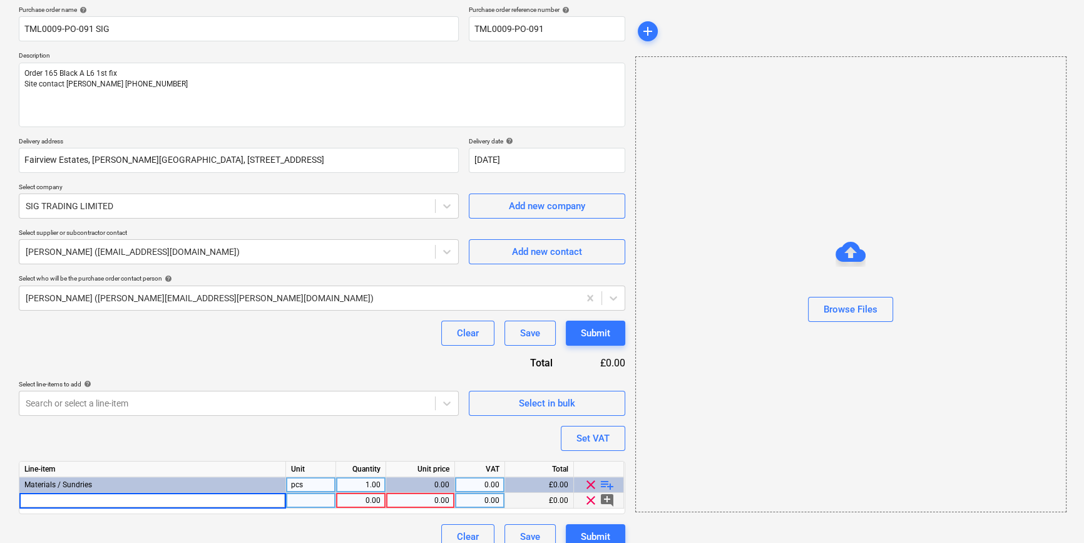
type input "[PERSON_NAME] 12.5mm Wallboard 1200x3000mm TE (60)"
type textarea "x"
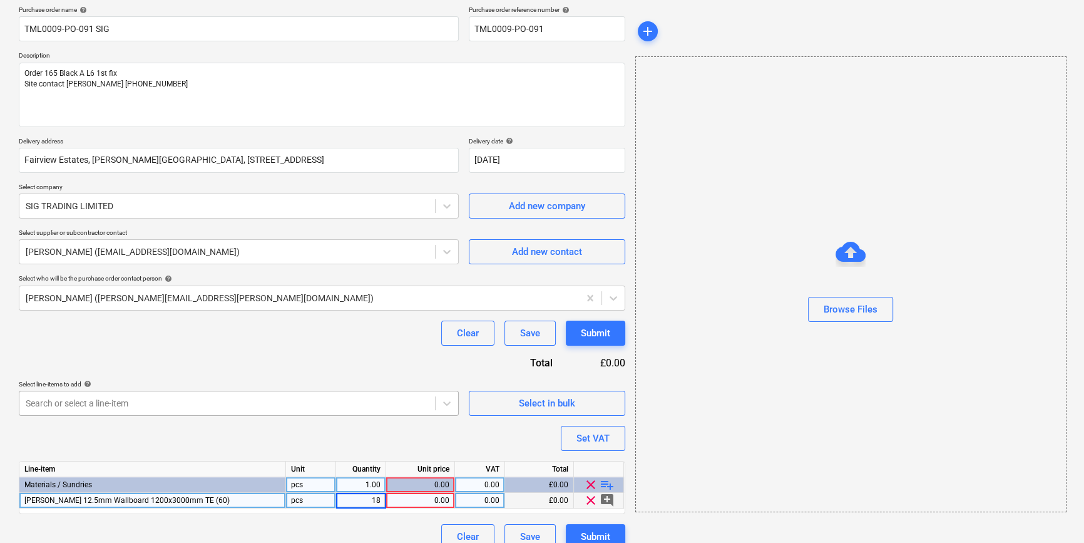
type input "180"
type textarea "x"
type input "10.08"
type textarea "x"
type input "20"
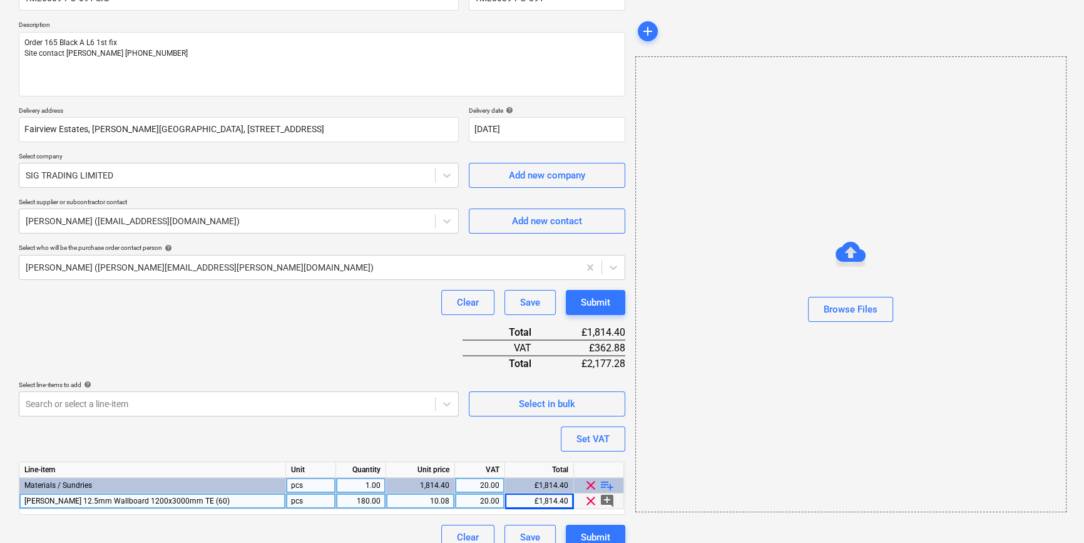
scroll to position [144, 0]
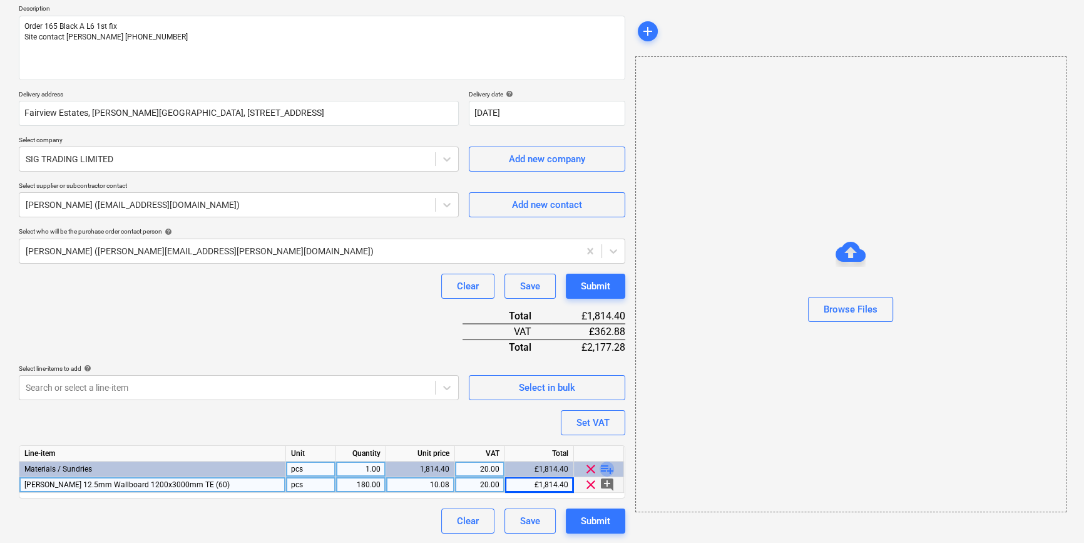
click at [612, 465] on span "playlist_add" at bounding box center [607, 468] width 15 height 15
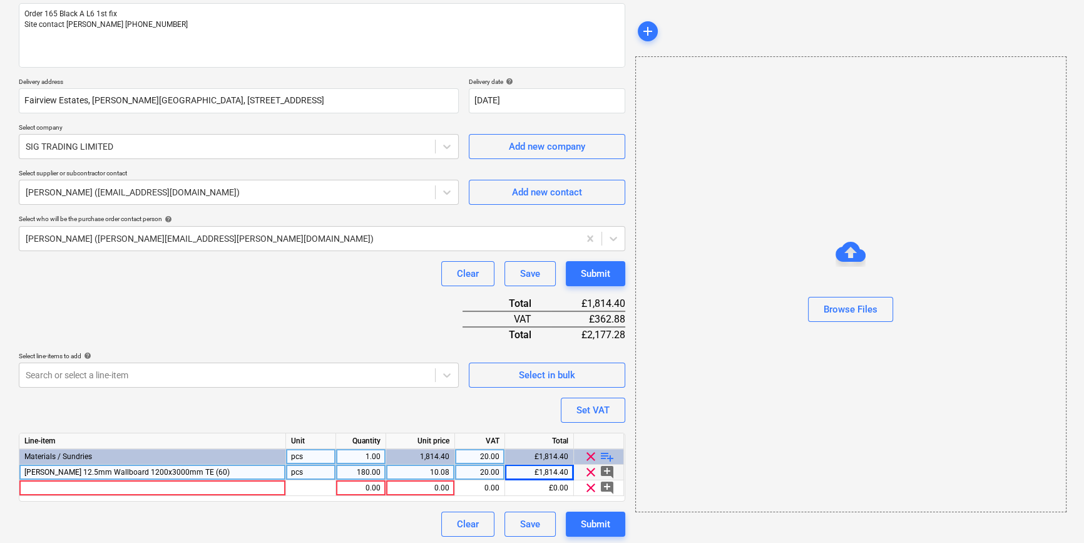
scroll to position [160, 0]
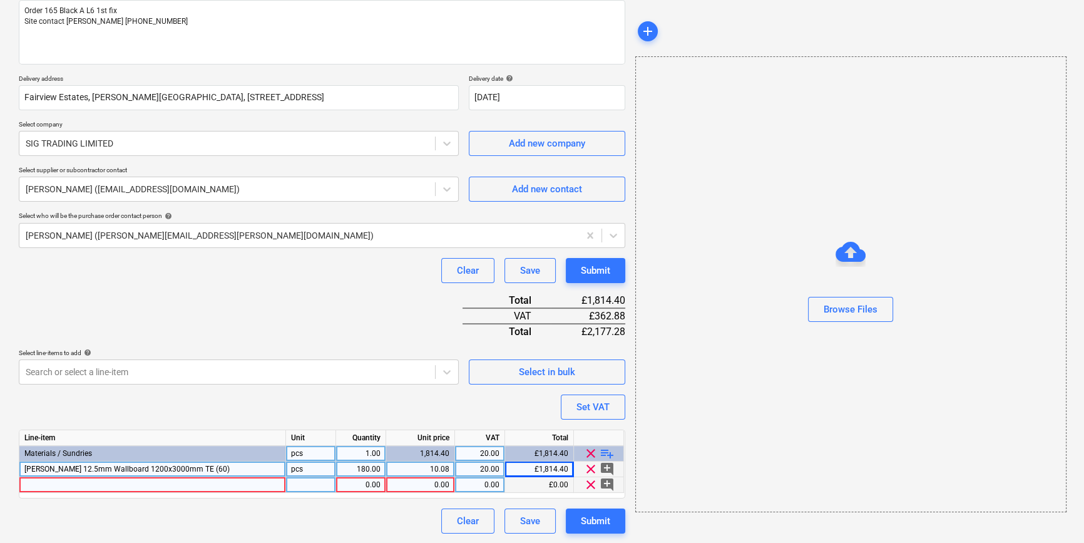
click at [44, 485] on div at bounding box center [152, 485] width 267 height 16
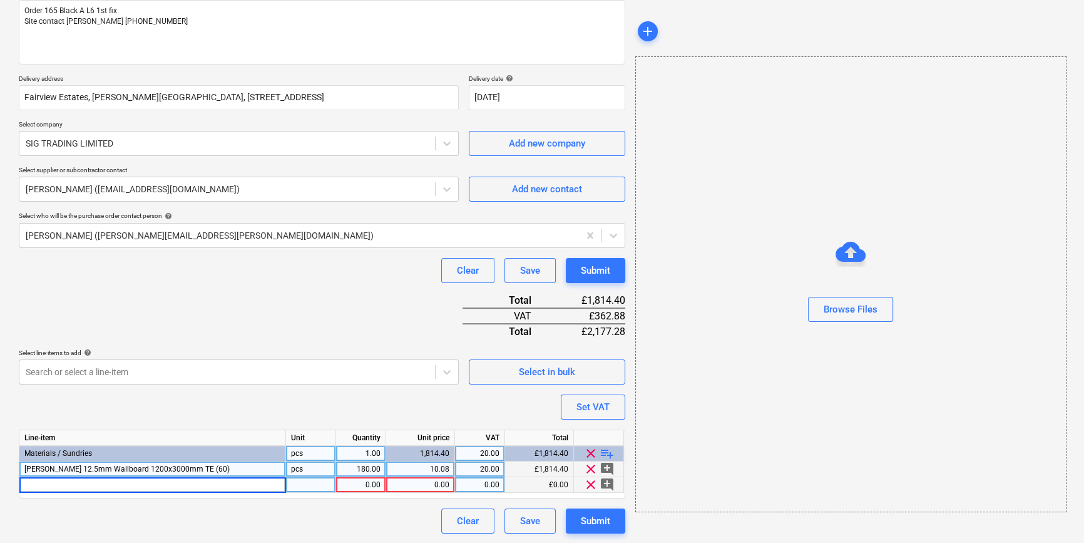
type textarea "x"
type input "[PERSON_NAME] 15mm Soundshield Plus 1200x3000mm TE (36)"
type textarea "x"
type input "144"
type textarea "x"
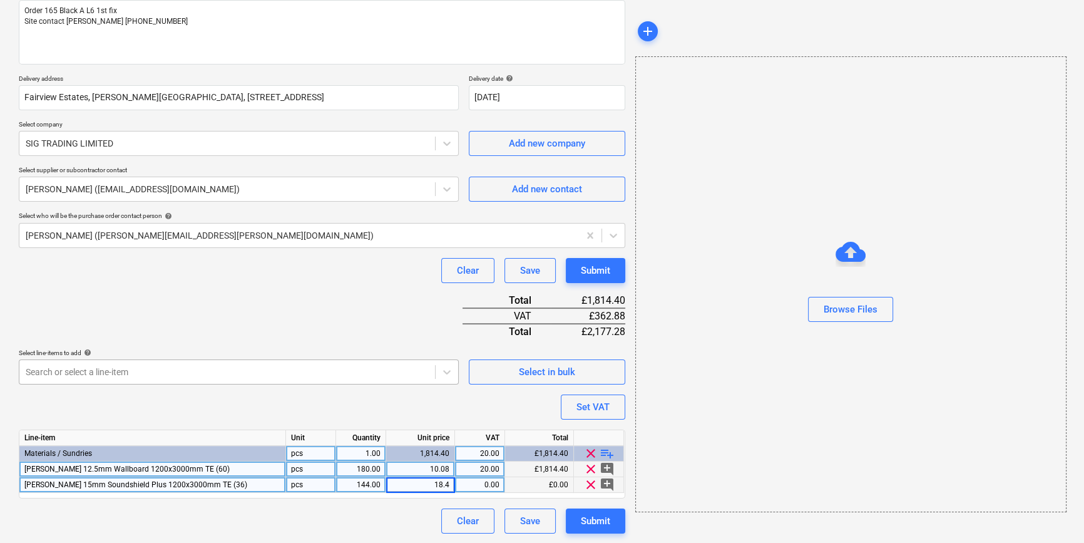
type input "18.43"
type textarea "x"
type input "20"
click at [608, 451] on span "playlist_add" at bounding box center [607, 453] width 15 height 15
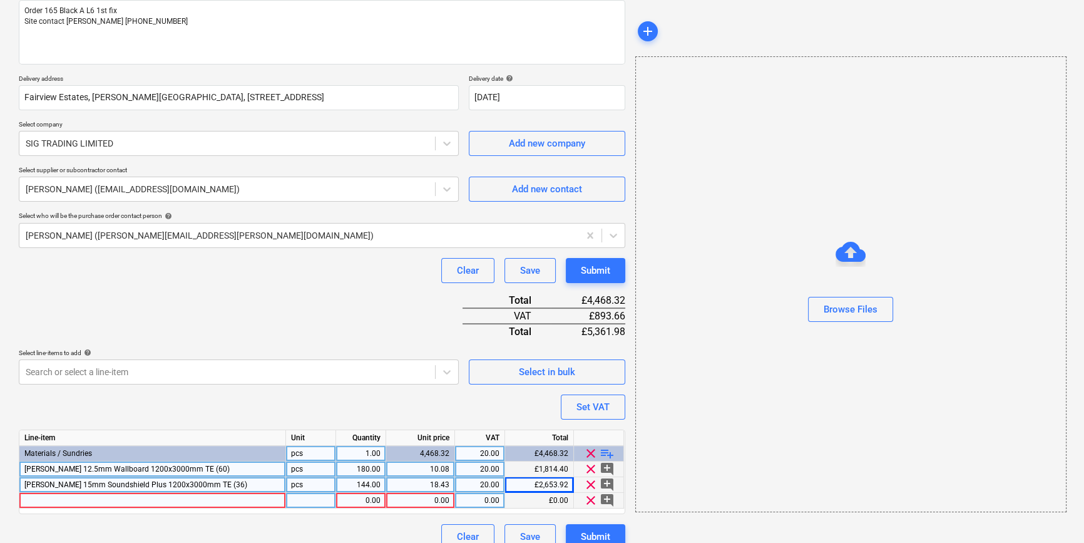
click at [67, 499] on div at bounding box center [152, 501] width 267 height 16
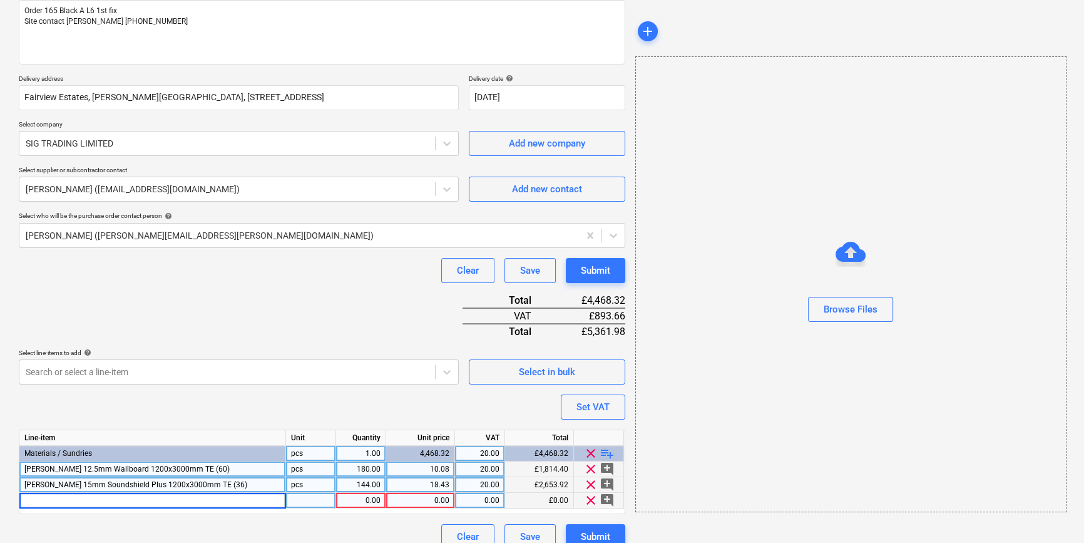
type textarea "x"
click at [177, 500] on input "[PERSON_NAME] 243869 C Stud 0.55g 50mm x 3000mm (10)" at bounding box center [152, 500] width 266 height 15
click at [82, 497] on input "[PERSON_NAME] 243869 C Stud 0.55g 50mm x 3600mm (10)" at bounding box center [152, 500] width 266 height 15
type input "[PERSON_NAME] C Stud 0.55g 50mm x 3600mm (10)"
type textarea "x"
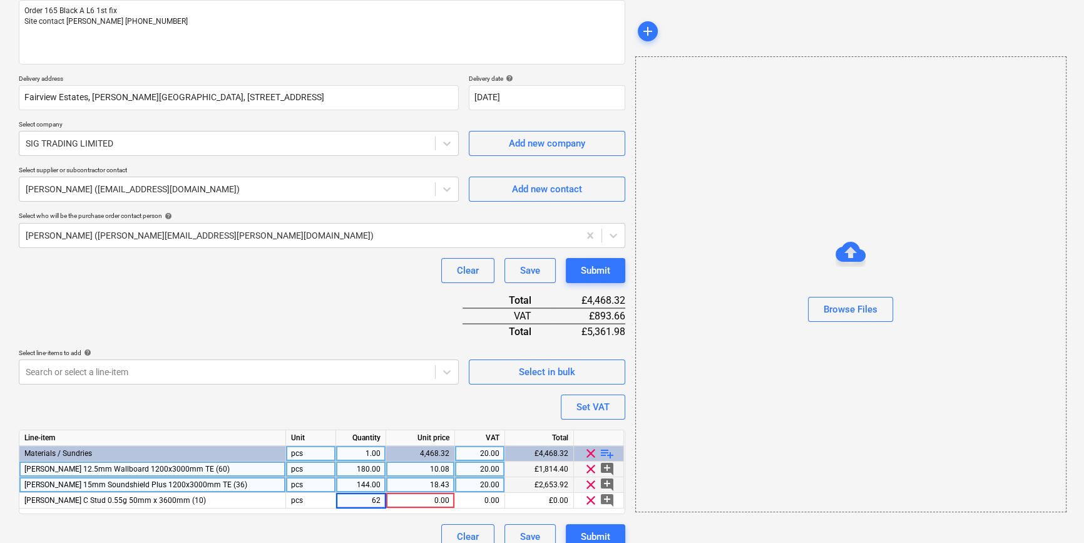
type input "620"
type textarea "x"
type input "3.816"
type textarea "x"
type input "20"
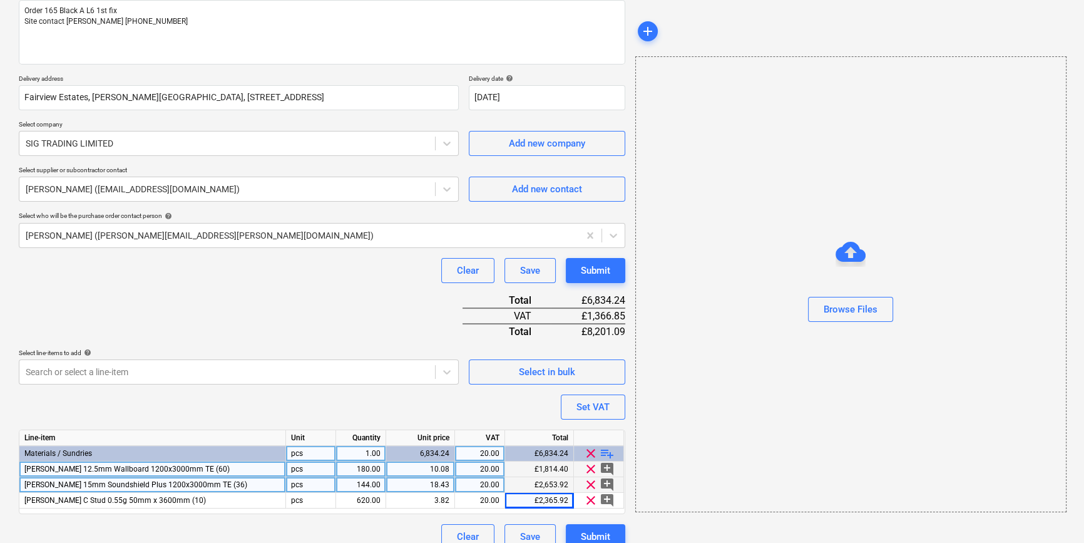
click at [602, 449] on span "playlist_add" at bounding box center [607, 453] width 15 height 15
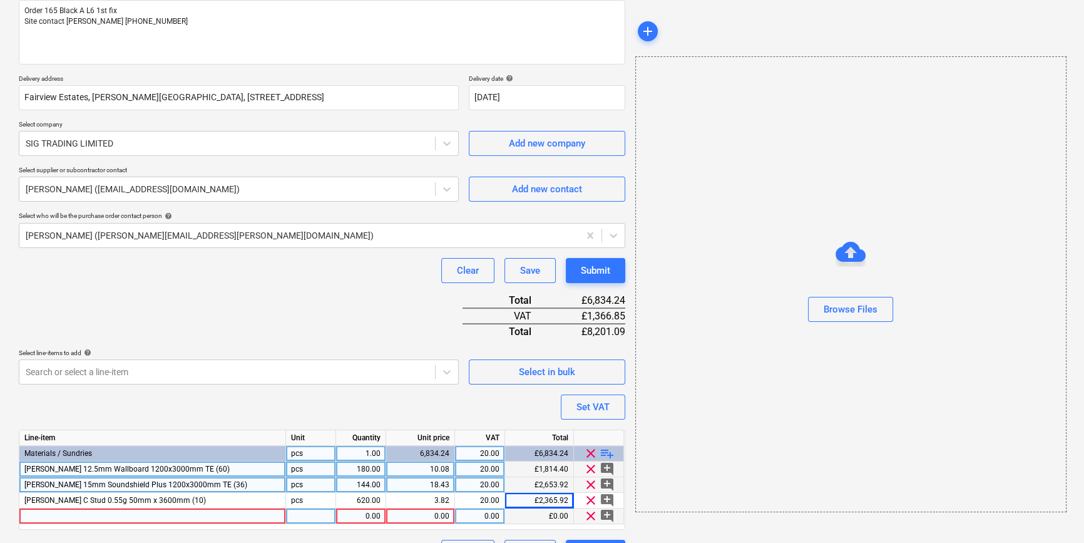
click at [45, 515] on div at bounding box center [152, 516] width 267 height 16
type textarea "x"
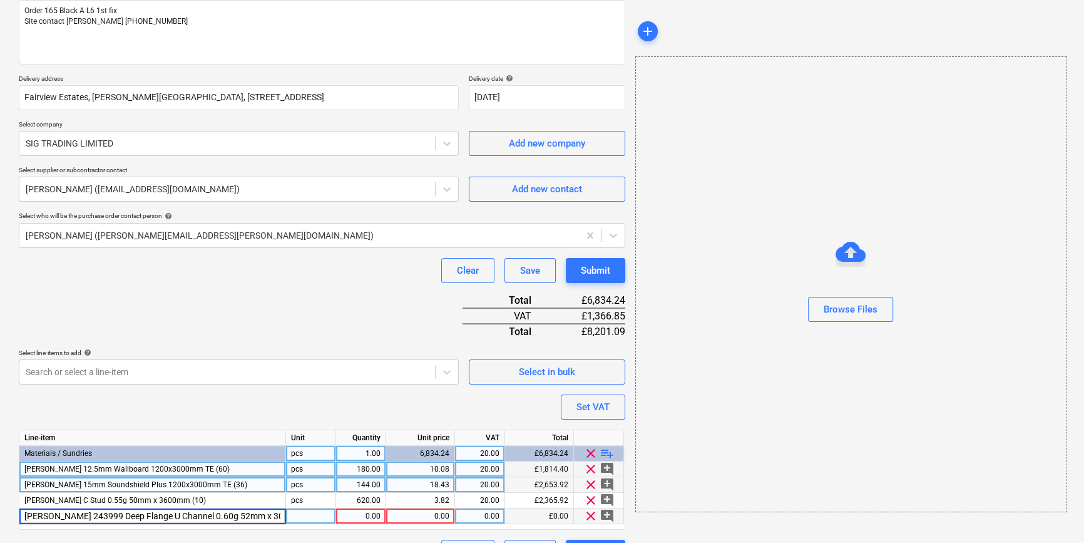
scroll to position [0, 6]
click at [74, 515] on input "[PERSON_NAME] 243999 Deep Flange U Channel 0.60g 52mm x 3000mm (10)" at bounding box center [152, 515] width 266 height 15
type input "[PERSON_NAME] Deep Flange U Channel 0.60g 52mm x 3000mm (10)"
type textarea "x"
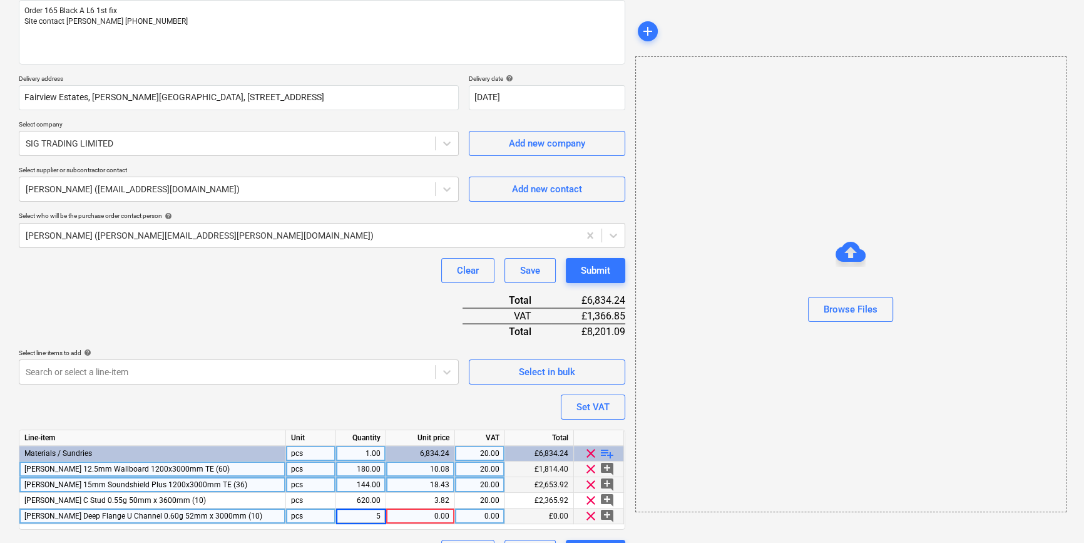
type input "50"
type textarea "x"
type input "6.06"
type textarea "x"
type input "20"
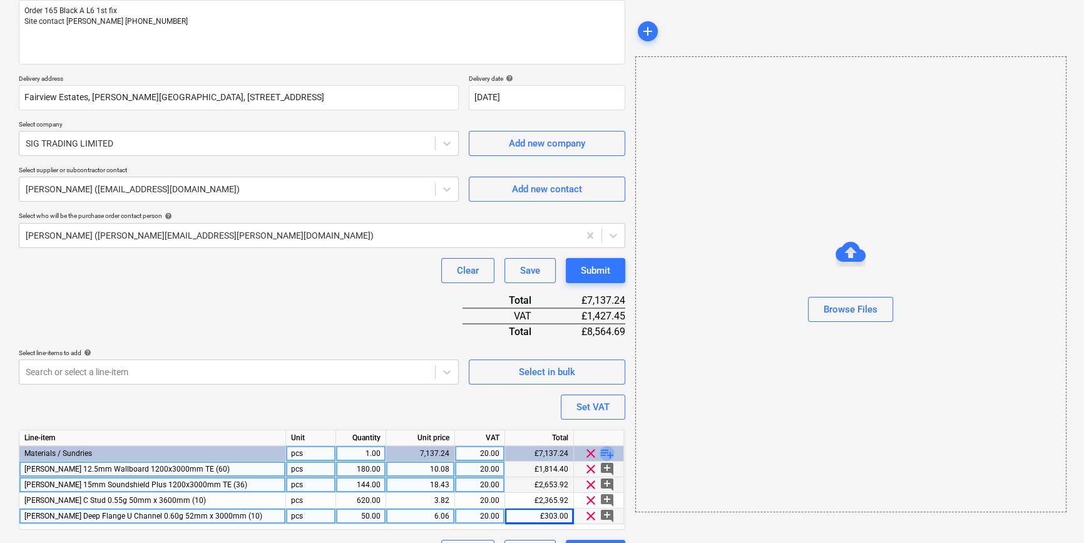
click at [603, 453] on span "playlist_add" at bounding box center [607, 453] width 15 height 15
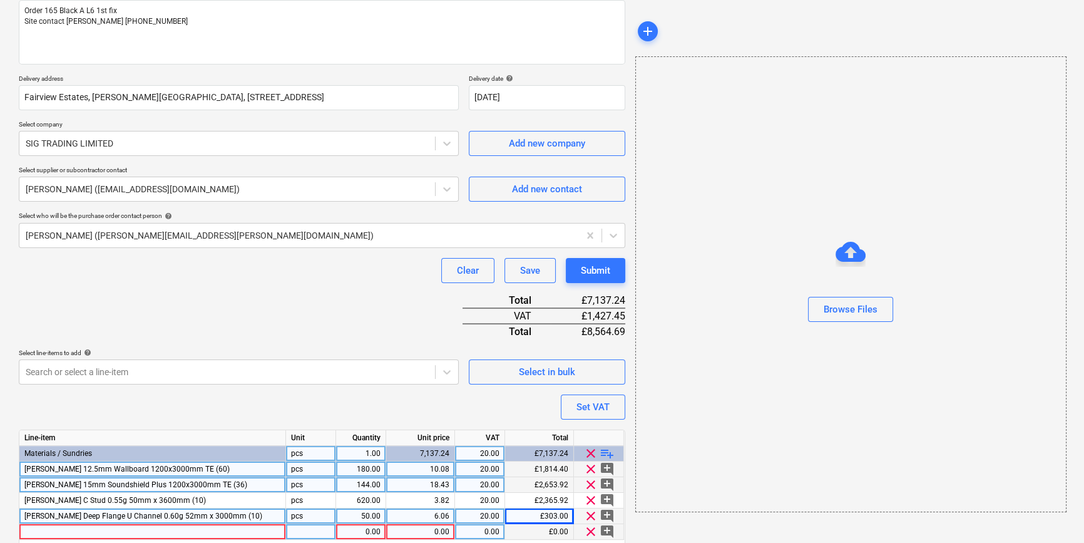
click at [58, 526] on div at bounding box center [152, 532] width 267 height 16
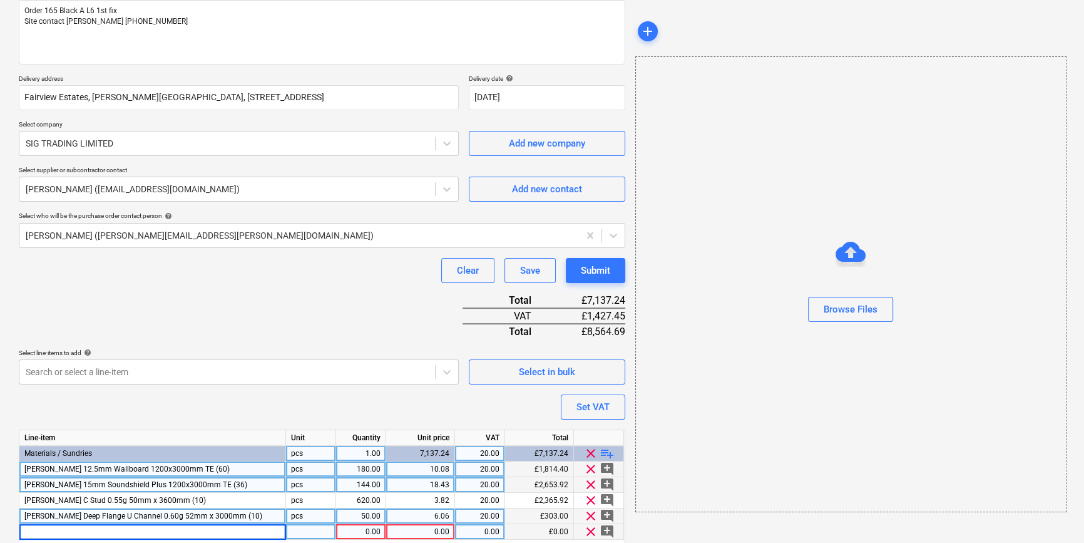
type textarea "x"
click at [49, 531] on input "[PERSON_NAME] 243889 C Stud 0.55g 70mm x 3000mm (10)" at bounding box center [152, 531] width 266 height 15
click at [140, 532] on input "[PERSON_NAME] C Stud 0.55g 70mm x 3000mm (10)" at bounding box center [152, 531] width 266 height 15
type input "[PERSON_NAME] C Stud 0.55g 70mm x 3600mm (10)"
type textarea "x"
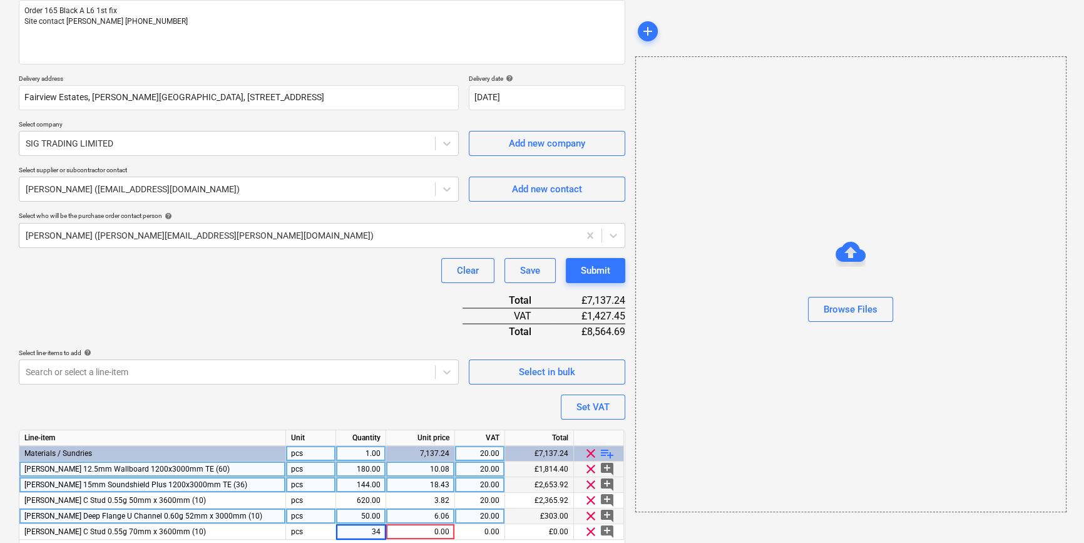
type input "340"
type textarea "x"
type input "4.86"
type textarea "x"
type input "20"
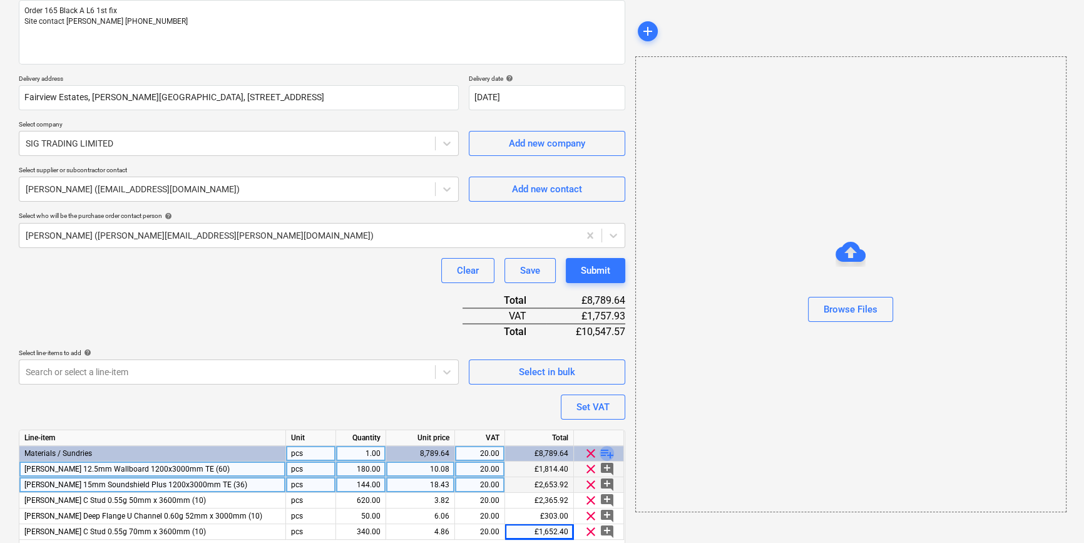
click at [612, 450] on span "playlist_add" at bounding box center [607, 453] width 15 height 15
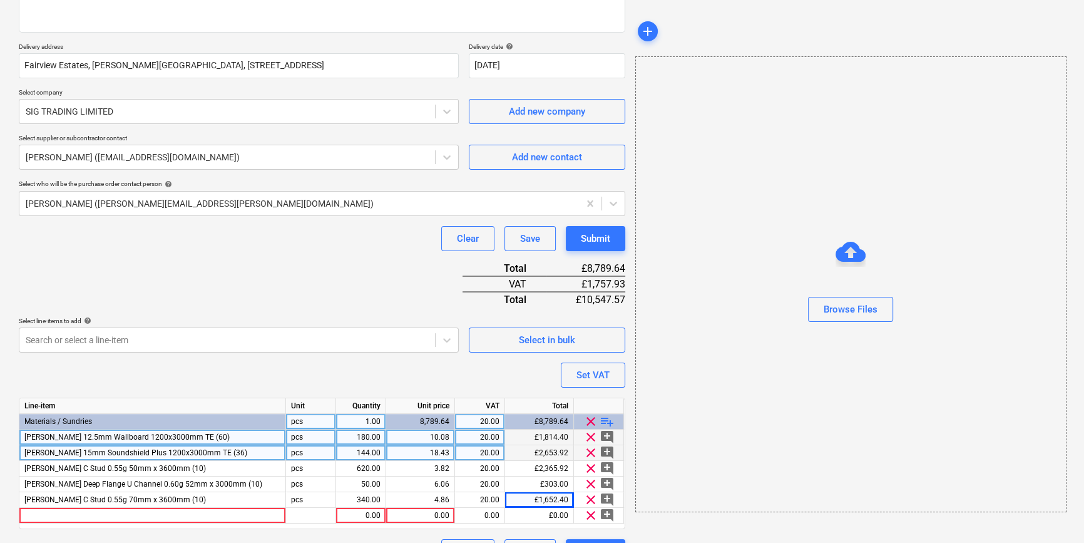
scroll to position [222, 0]
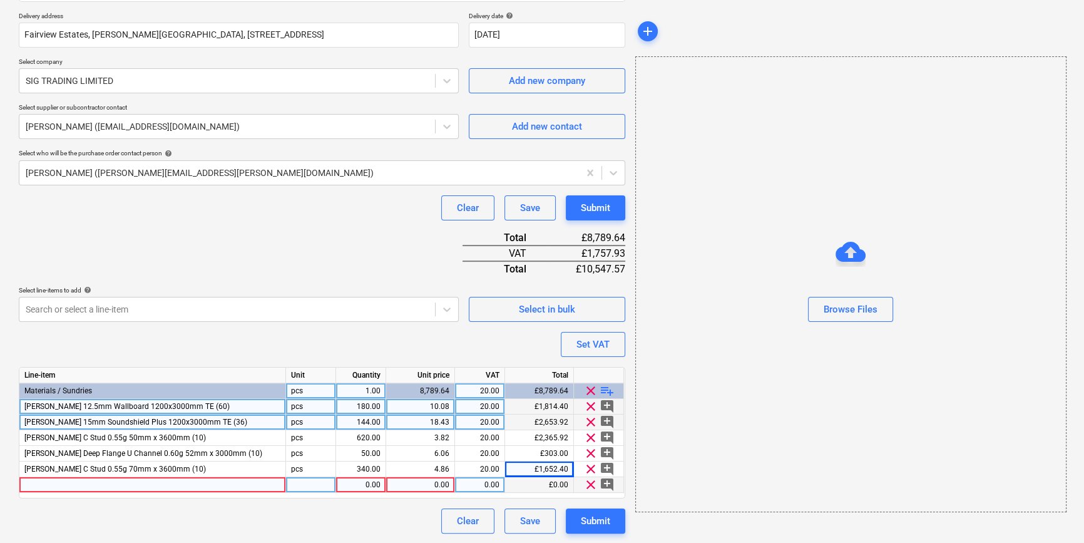
click at [41, 484] on div at bounding box center [152, 485] width 267 height 16
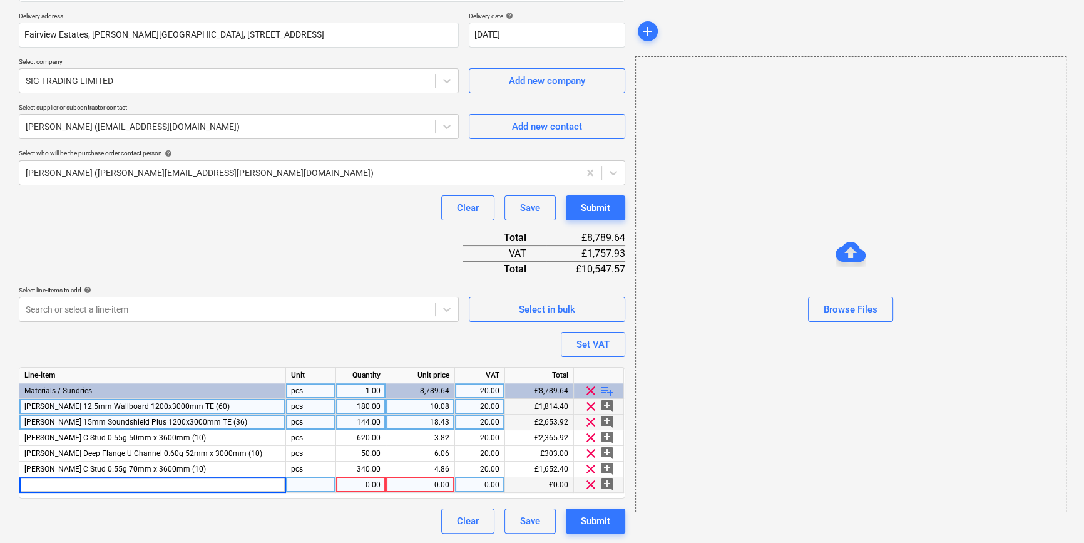
type textarea "x"
click at [44, 483] on input "[PERSON_NAME] 255951 Deep Flange U Channel 0.60g 72mm x 3000mm (10)" at bounding box center [152, 484] width 266 height 15
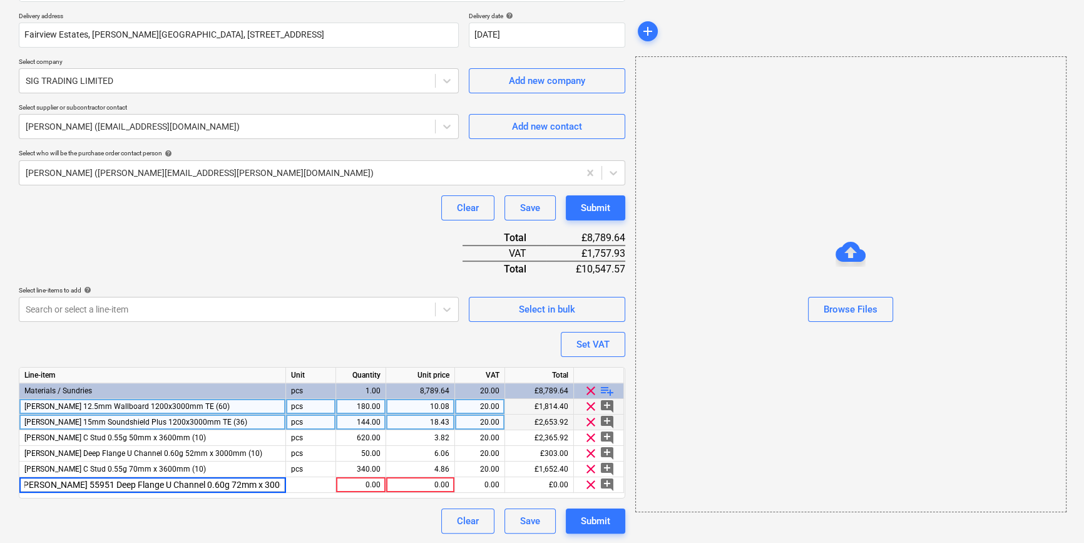
scroll to position [0, 0]
type input "[PERSON_NAME] Deep Flange U Channel 0.60g 72mm x 3000mm (10)"
type textarea "x"
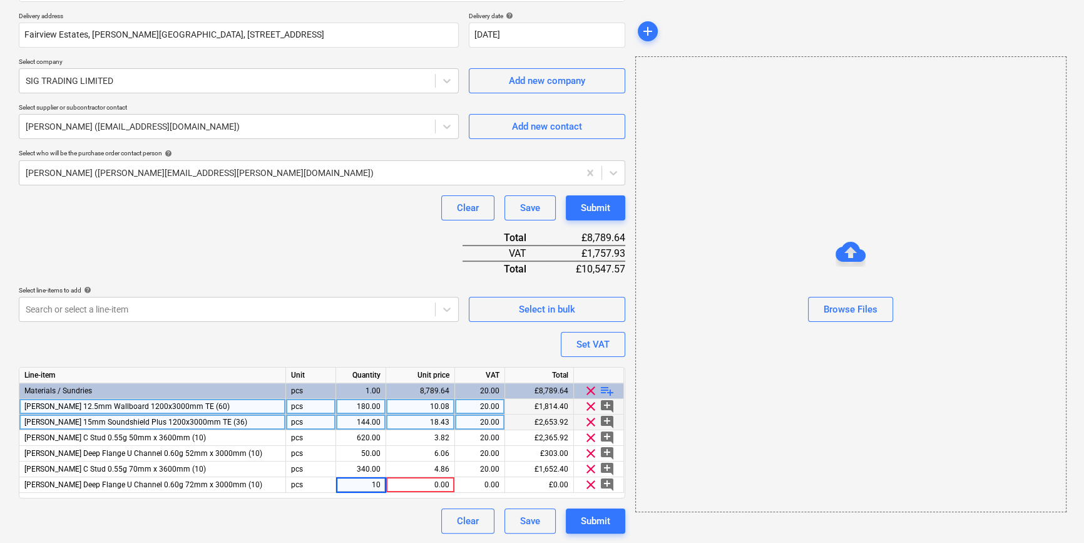
type input "100"
type textarea "x"
type input "6.6"
type textarea "x"
type input "20"
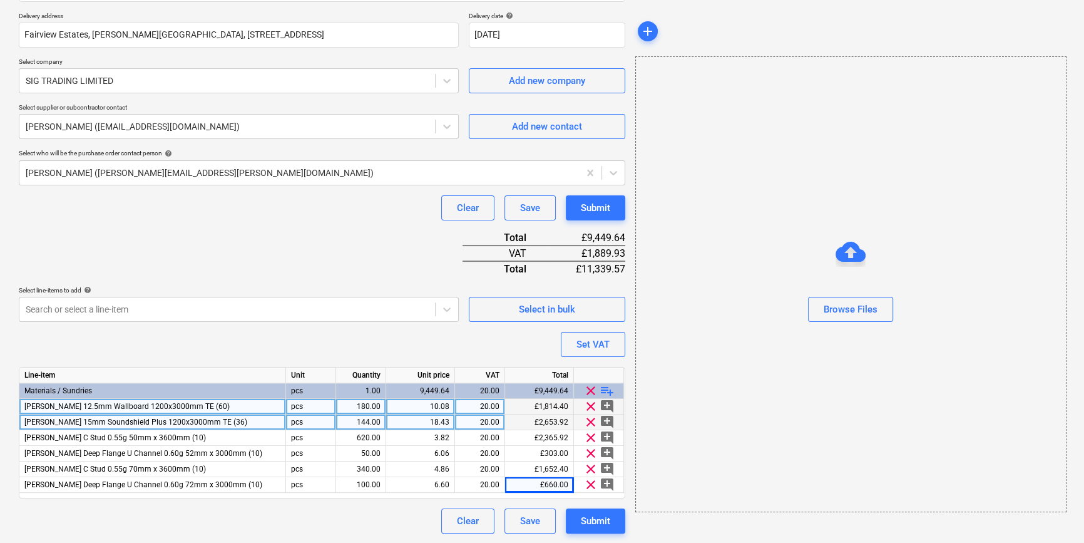
click at [608, 389] on span "playlist_add" at bounding box center [607, 390] width 15 height 15
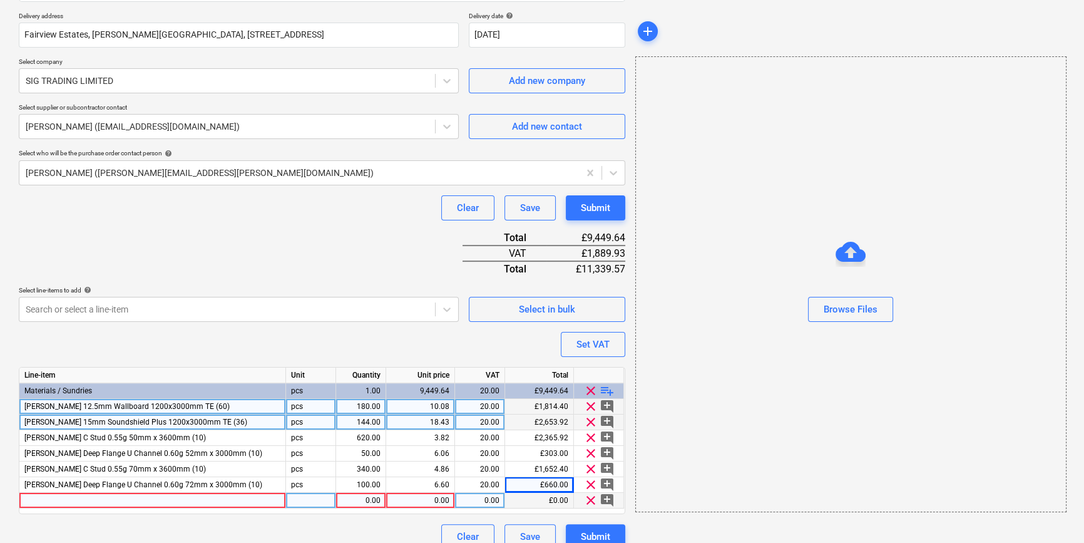
click at [53, 498] on div at bounding box center [152, 501] width 267 height 16
type textarea "x"
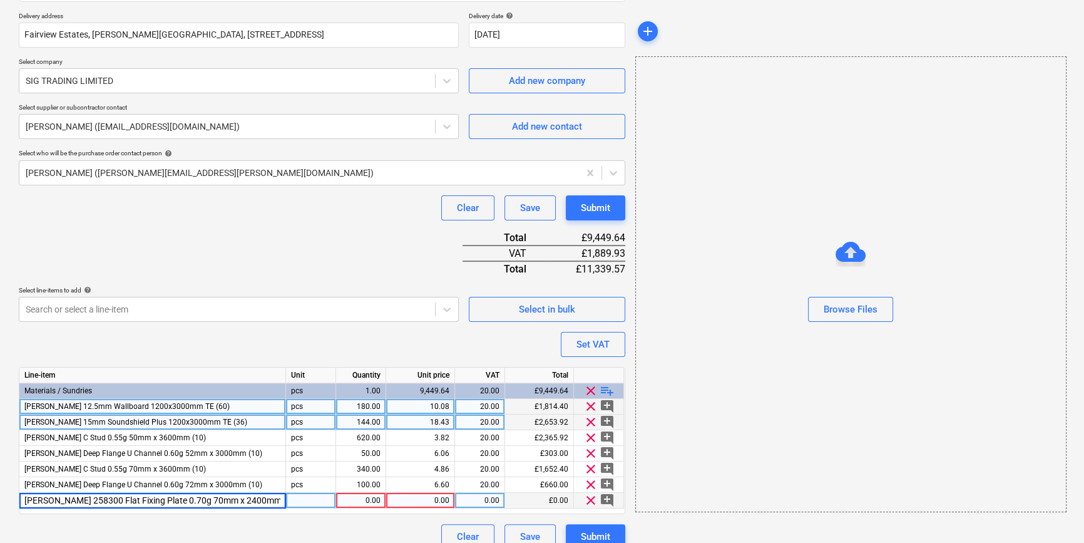
click at [47, 498] on input "[PERSON_NAME] 258300 Flat Fixing Plate 0.70g 70mm x 2400mm (10)" at bounding box center [152, 500] width 266 height 15
type input "[PERSON_NAME] Flat Fixing Plate 0.70g 70mm x 2400mm (10)"
type textarea "x"
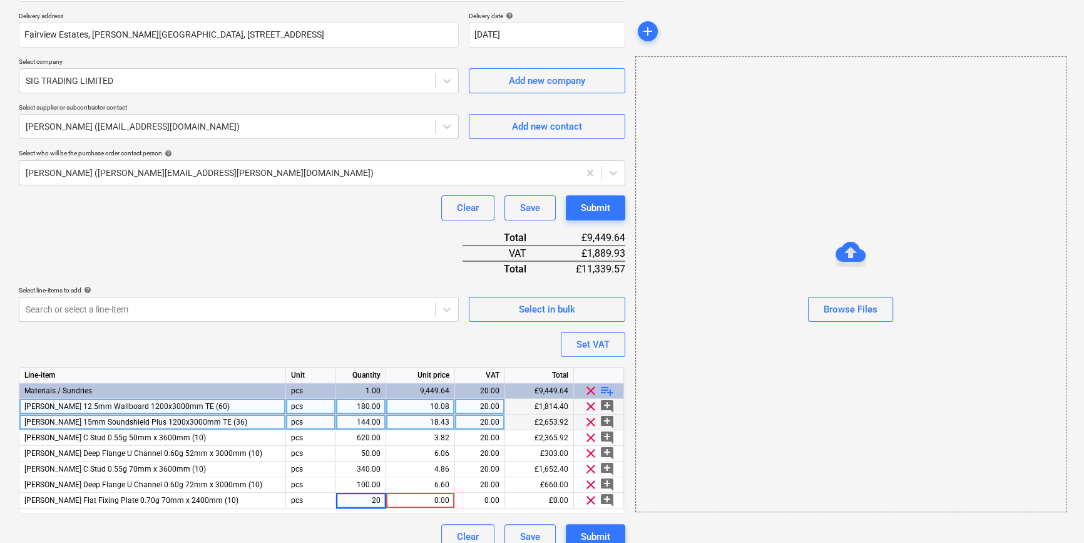
type input "200"
type textarea "x"
type input "3.22"
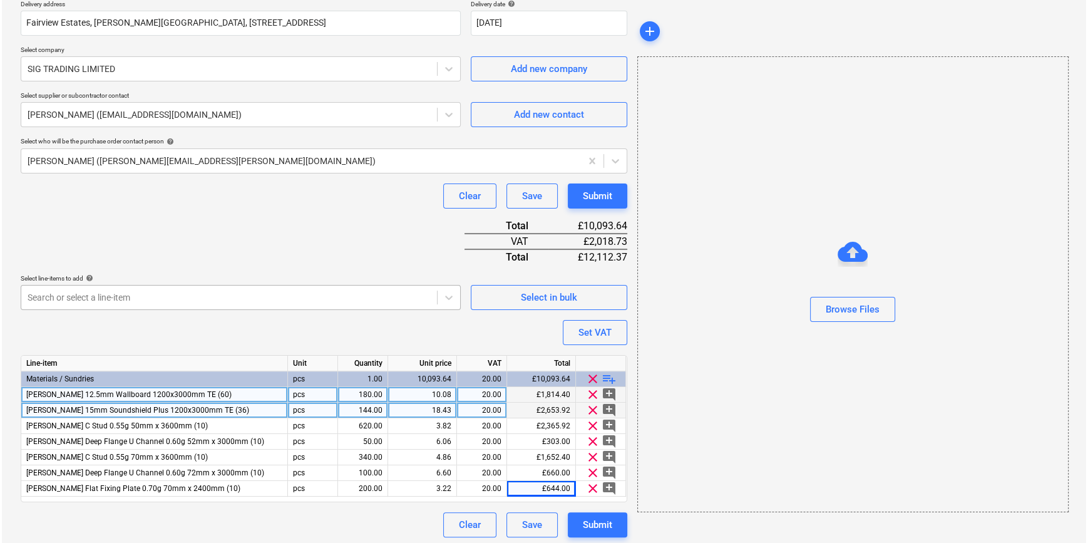
scroll to position [238, 0]
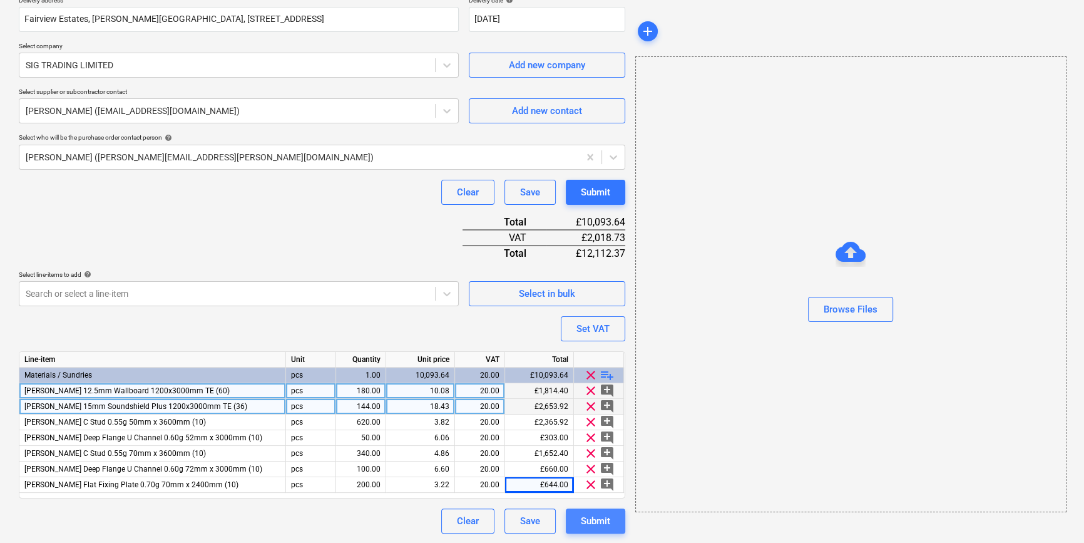
click at [594, 520] on div "Submit" at bounding box center [595, 521] width 29 height 16
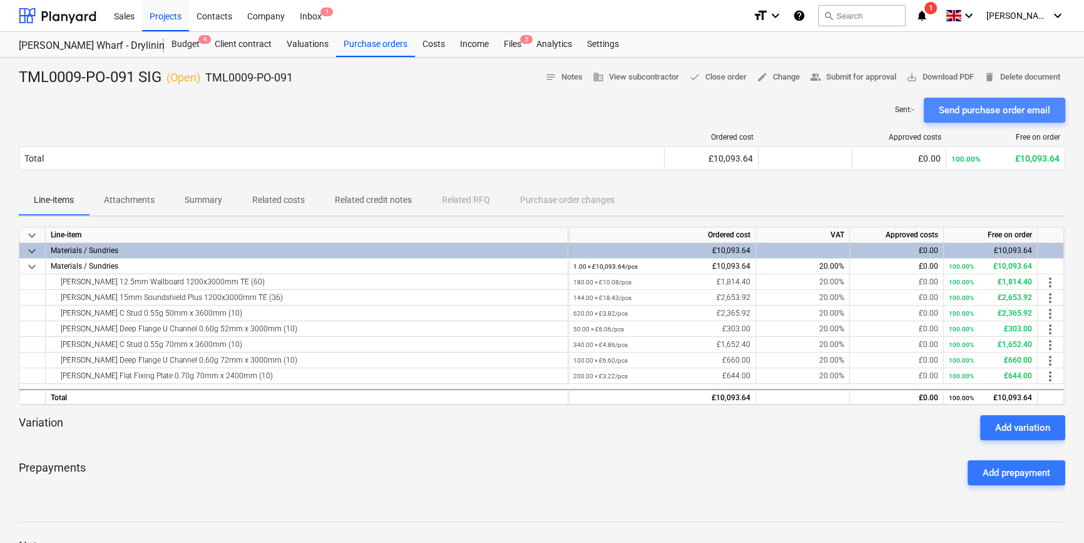
click at [970, 109] on div "Send purchase order email" at bounding box center [994, 110] width 111 height 16
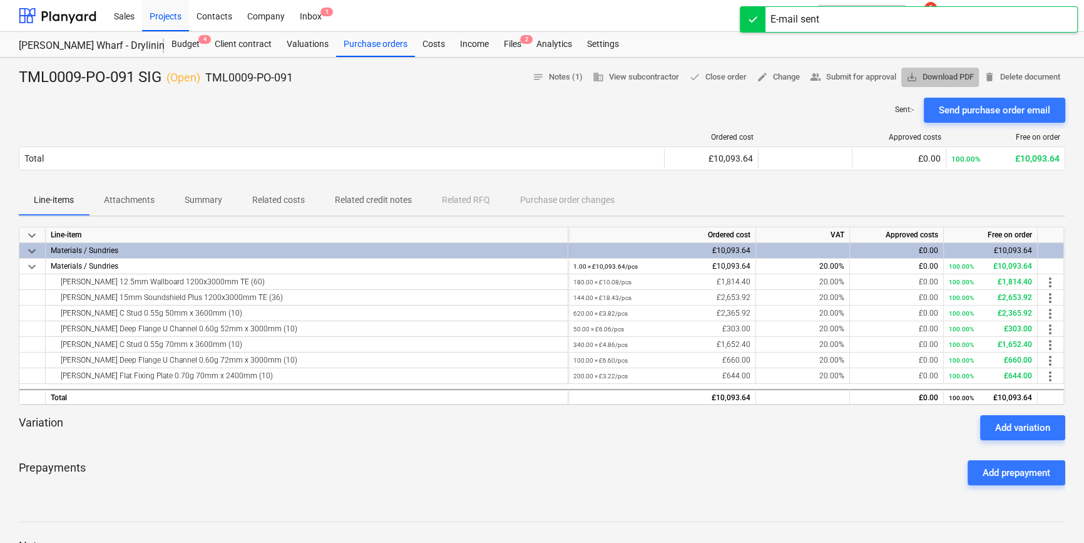
click at [949, 73] on span "save_alt Download PDF" at bounding box center [940, 77] width 68 height 14
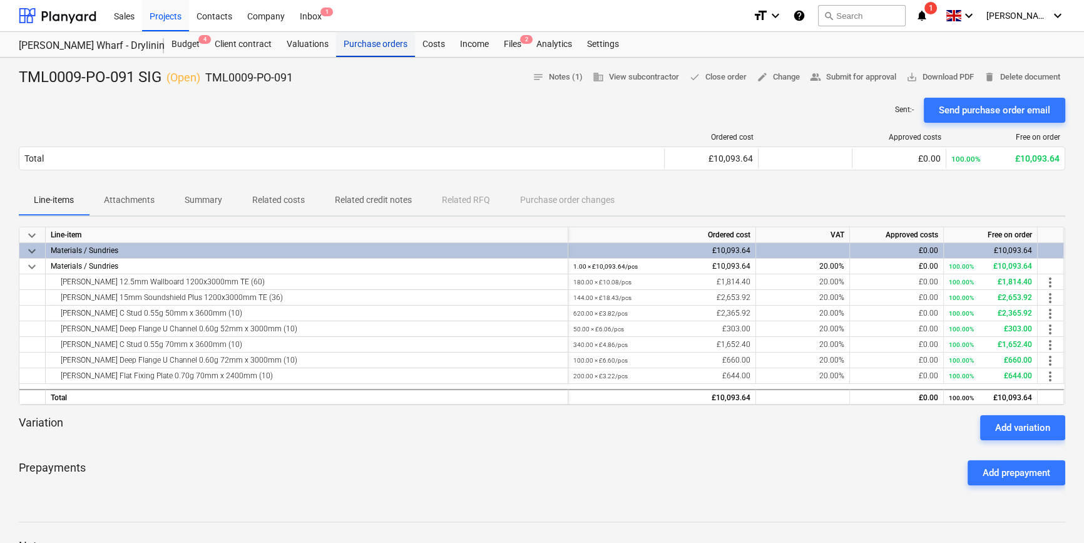
click at [364, 42] on div "Purchase orders" at bounding box center [375, 44] width 79 height 25
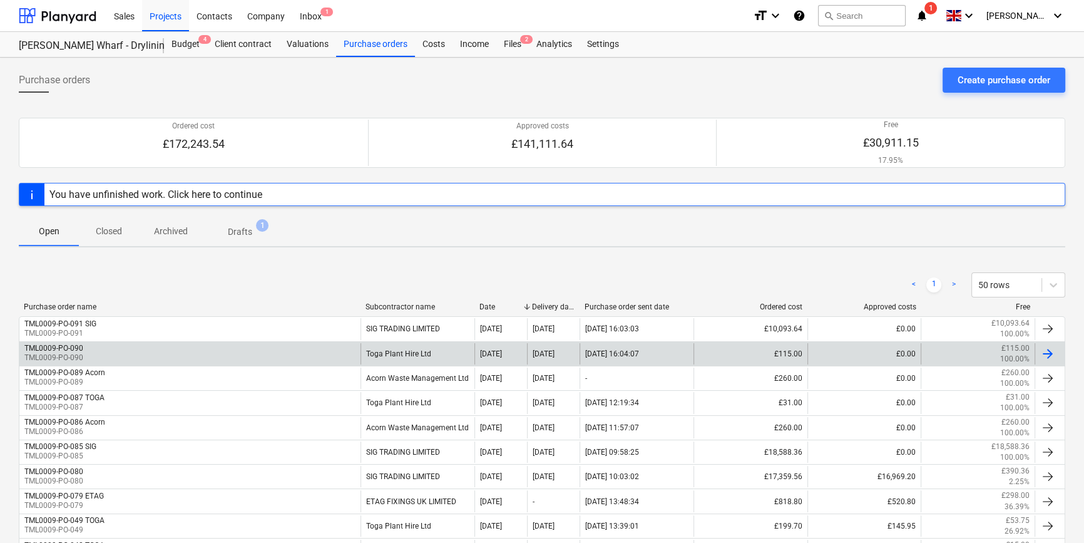
click at [1059, 351] on div at bounding box center [1050, 353] width 30 height 21
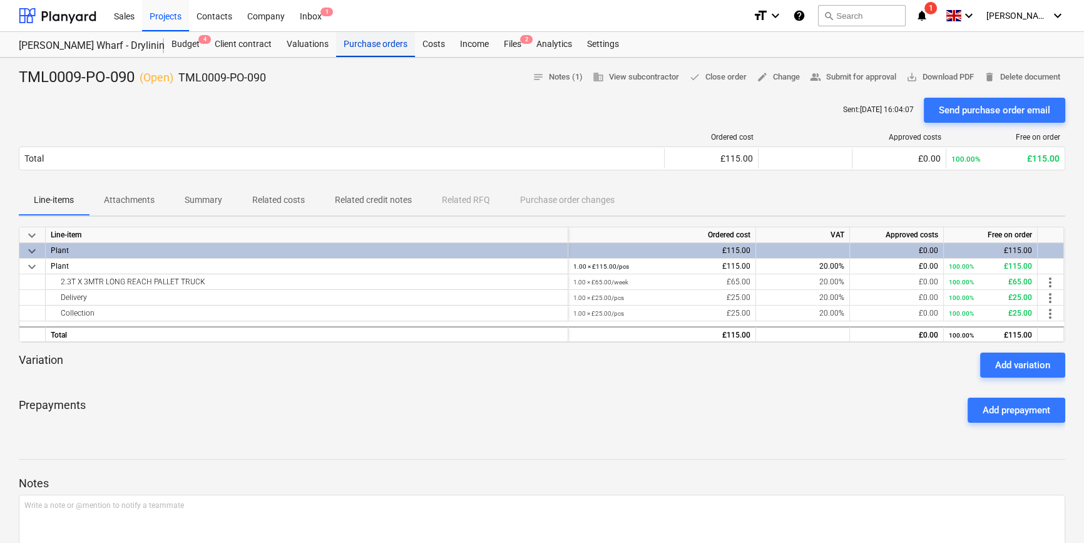
click at [367, 48] on div "Purchase orders" at bounding box center [375, 44] width 79 height 25
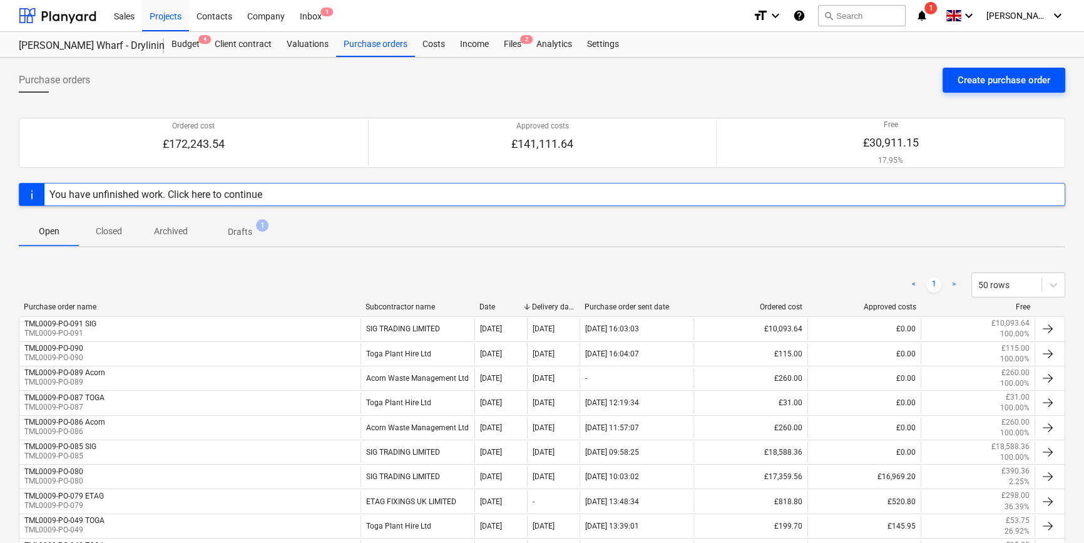
click at [998, 80] on div "Create purchase order" at bounding box center [1004, 80] width 93 height 16
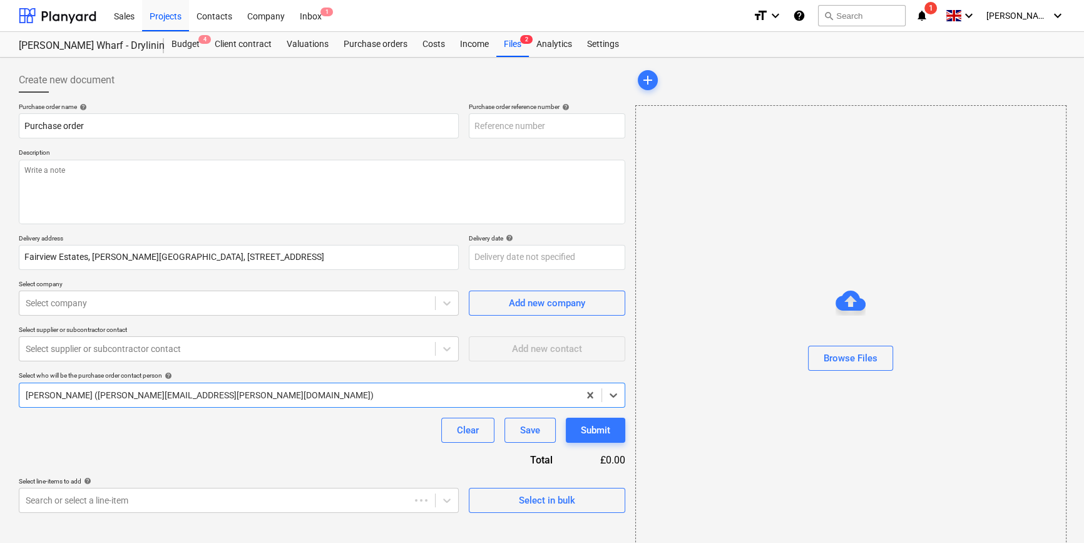
type textarea "x"
type input "TML0009-PO-092"
drag, startPoint x: 548, startPoint y: 128, endPoint x: 472, endPoint y: 125, distance: 76.4
click at [472, 125] on input "TML0009-PO-092" at bounding box center [547, 125] width 157 height 25
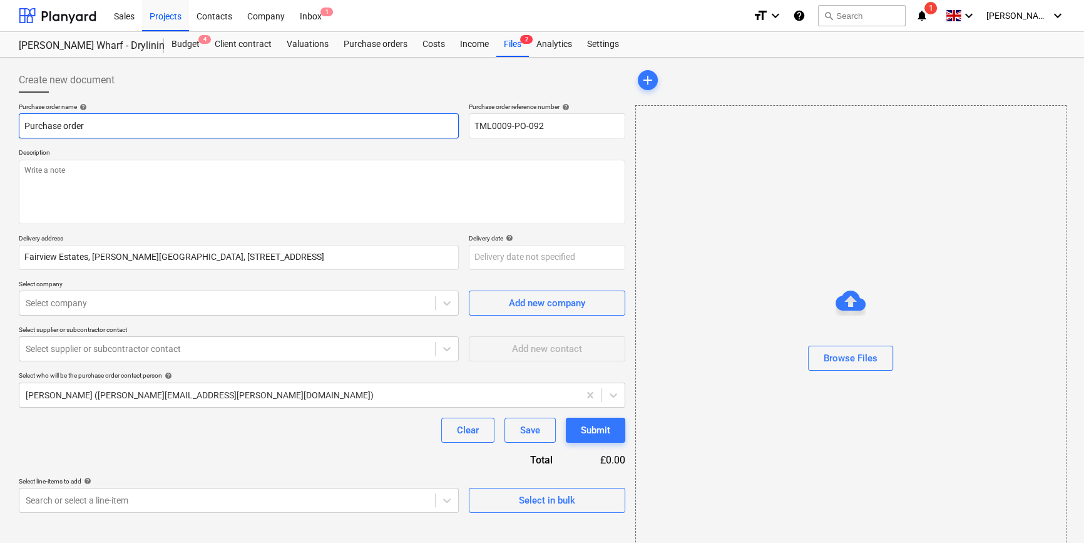
drag, startPoint x: 93, startPoint y: 123, endPoint x: -3, endPoint y: 126, distance: 95.2
click at [0, 126] on html "Sales Projects Contacts Company Inbox 1 format_size keyboard_arrow_down help se…" at bounding box center [542, 271] width 1084 height 543
type textarea "x"
paste input "TML0009-PO-092"
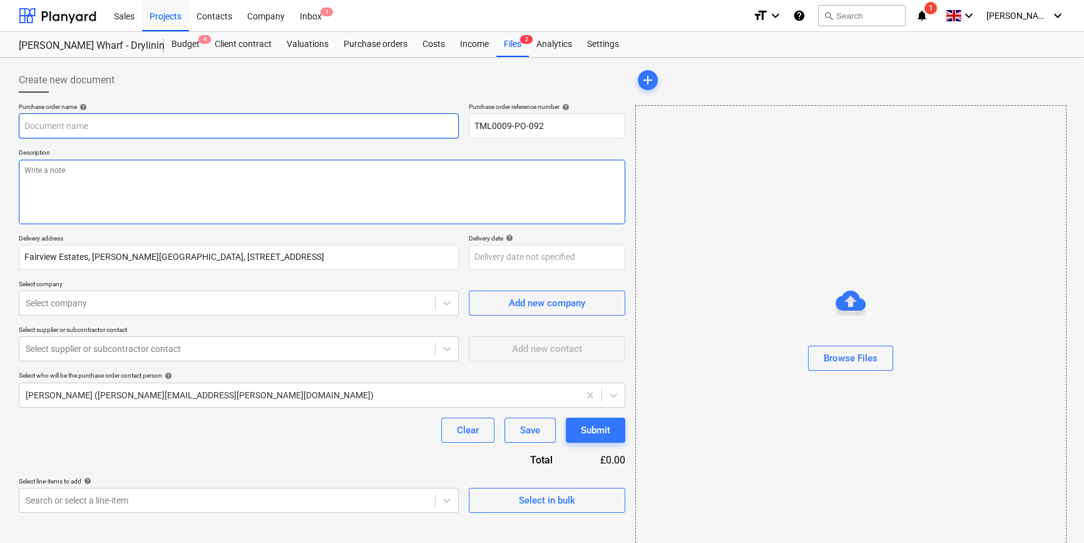
type textarea "x"
type input "TML0009-PO-092"
type textarea "x"
type input "TML0009-PO-092"
type textarea "x"
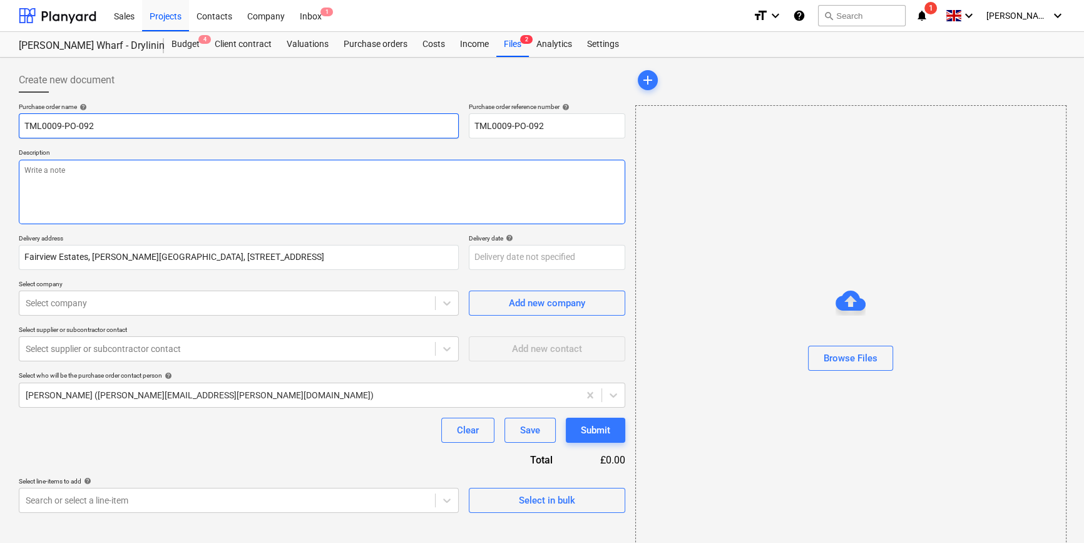
type input "TML0009-PO-092 S"
type textarea "x"
type input "TML0009-PO-092 SI"
type textarea "x"
type input "TML0009-PO-092 SIG"
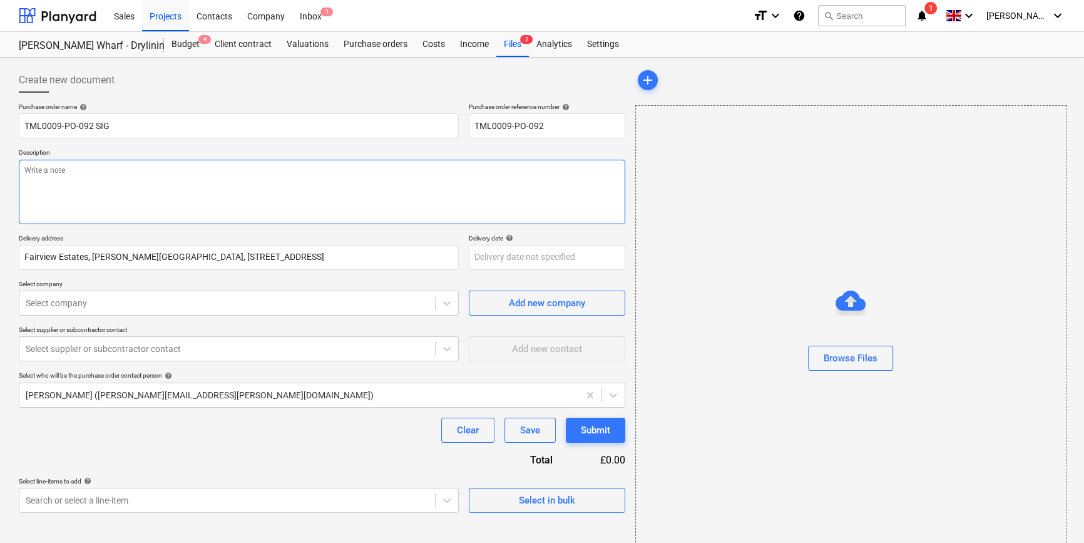
click at [68, 181] on textarea at bounding box center [322, 192] width 607 height 64
type textarea "x"
type textarea "O"
type textarea "x"
type textarea "Or"
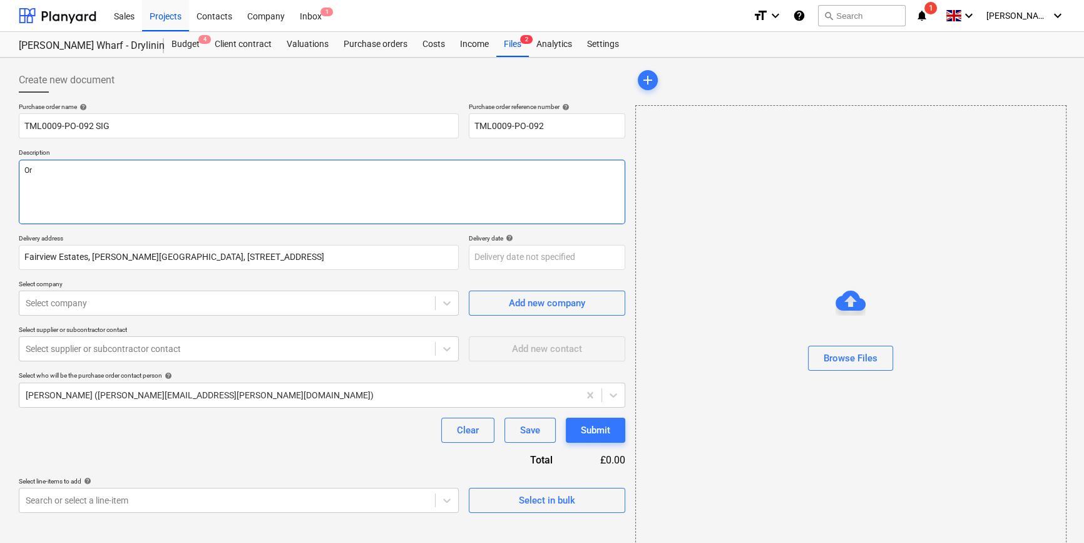
type textarea "x"
type textarea "Ord"
type textarea "x"
type textarea "Orde"
type textarea "x"
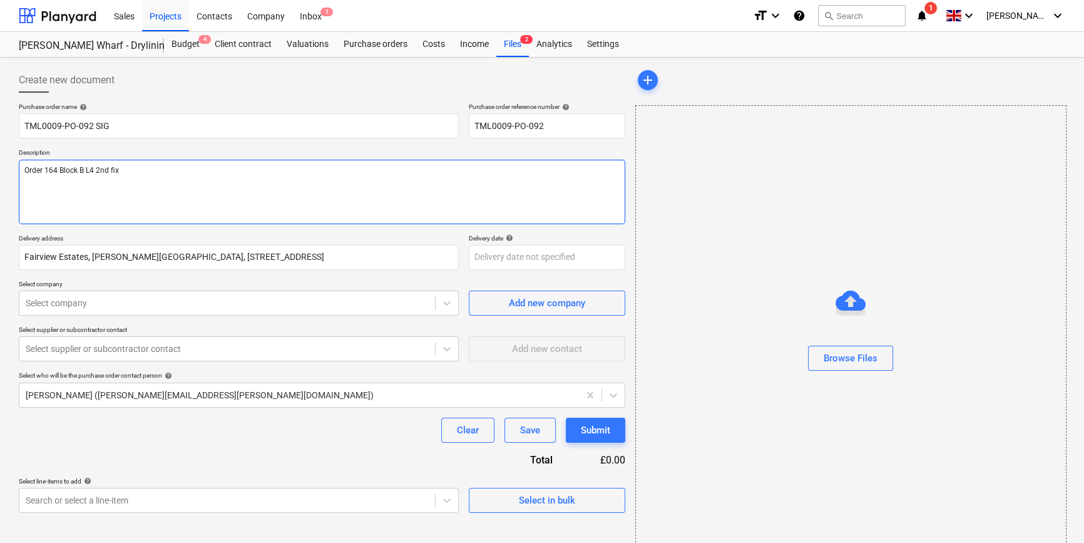
click at [50, 190] on textarea "Order 164 Block B L4 2nd fix" at bounding box center [322, 192] width 607 height 64
click at [132, 169] on textarea "Order 164 Block B L4 2nd fix" at bounding box center [322, 192] width 607 height 64
paste textarea "Site contact [PERSON_NAME] [PHONE_NUMBER]"
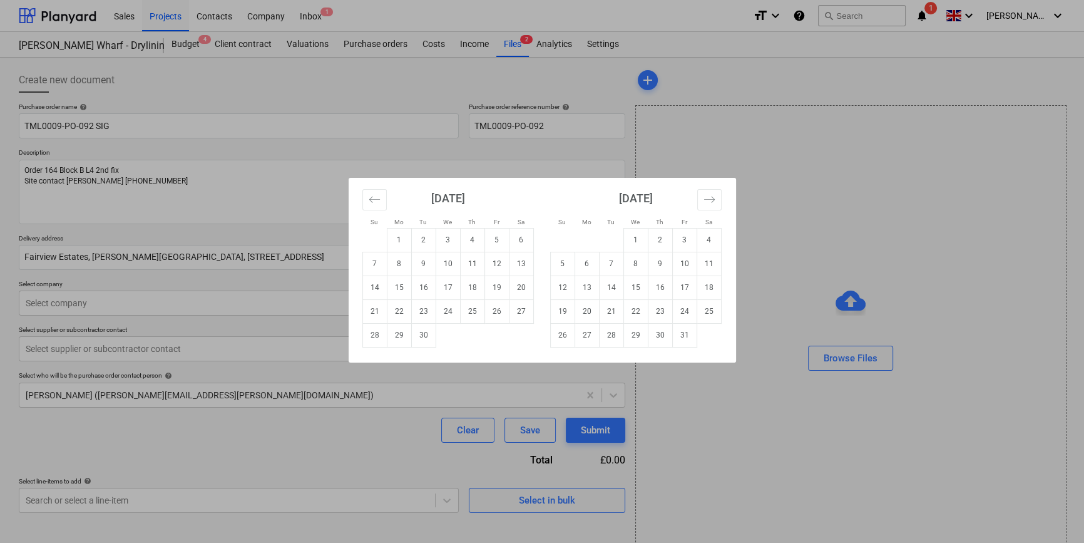
click at [483, 263] on body "Sales Projects Contacts Company Inbox 1 format_size keyboard_arrow_down help se…" at bounding box center [542, 271] width 1084 height 543
click at [446, 312] on td "24" at bounding box center [448, 311] width 24 height 24
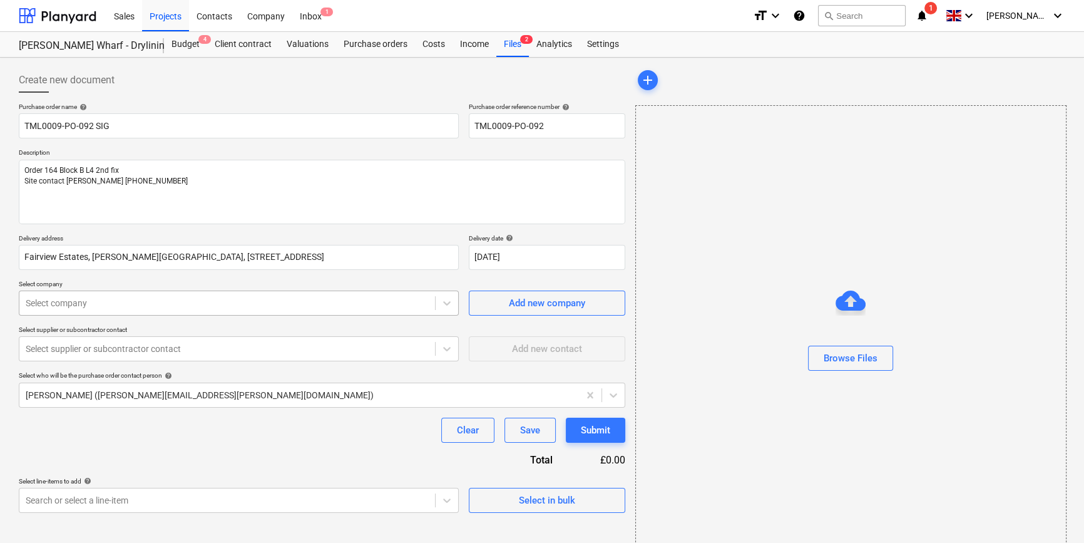
click at [274, 306] on div at bounding box center [227, 303] width 403 height 13
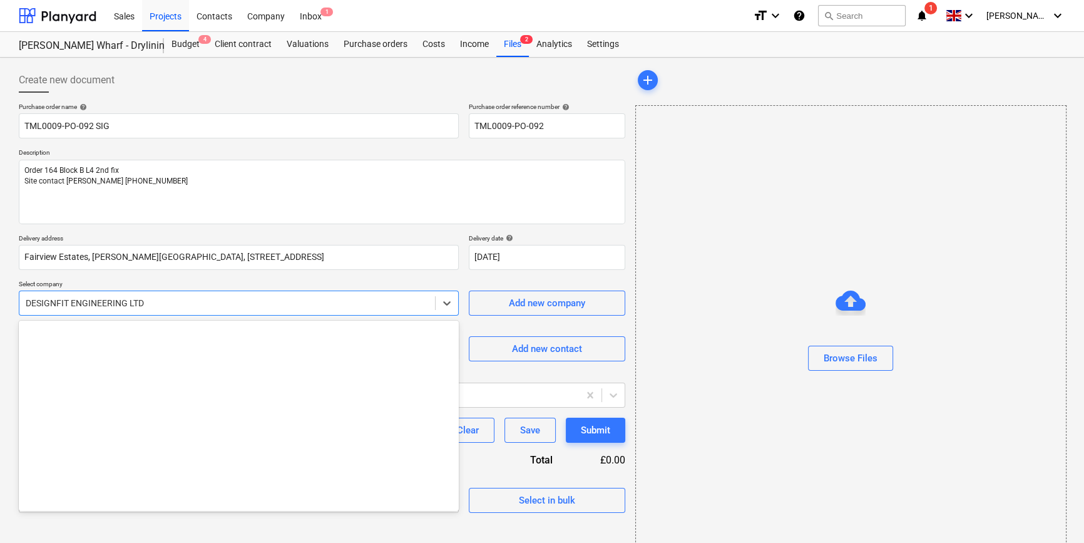
click at [274, 306] on div at bounding box center [227, 303] width 403 height 13
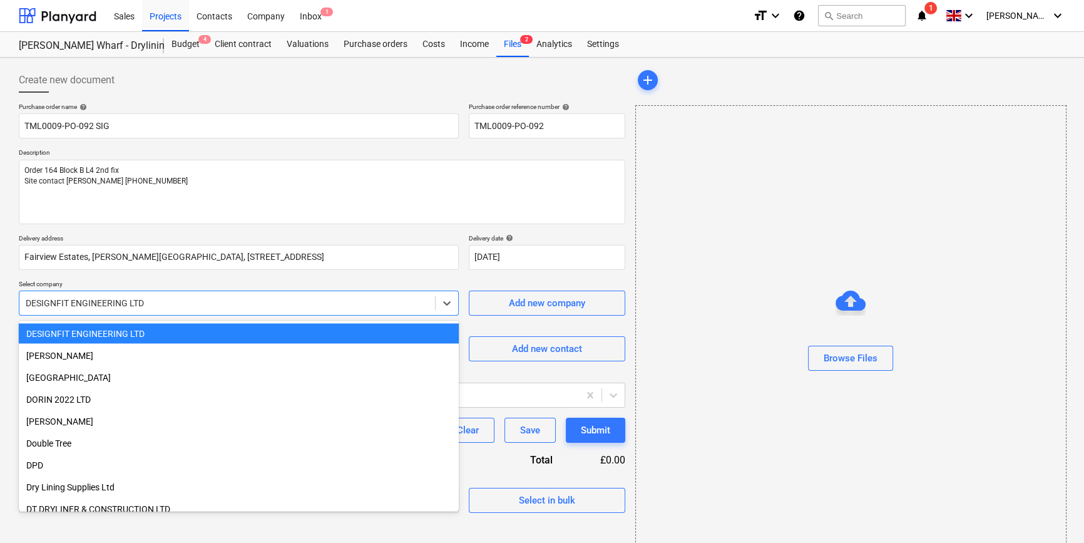
click at [257, 299] on div at bounding box center [227, 303] width 403 height 13
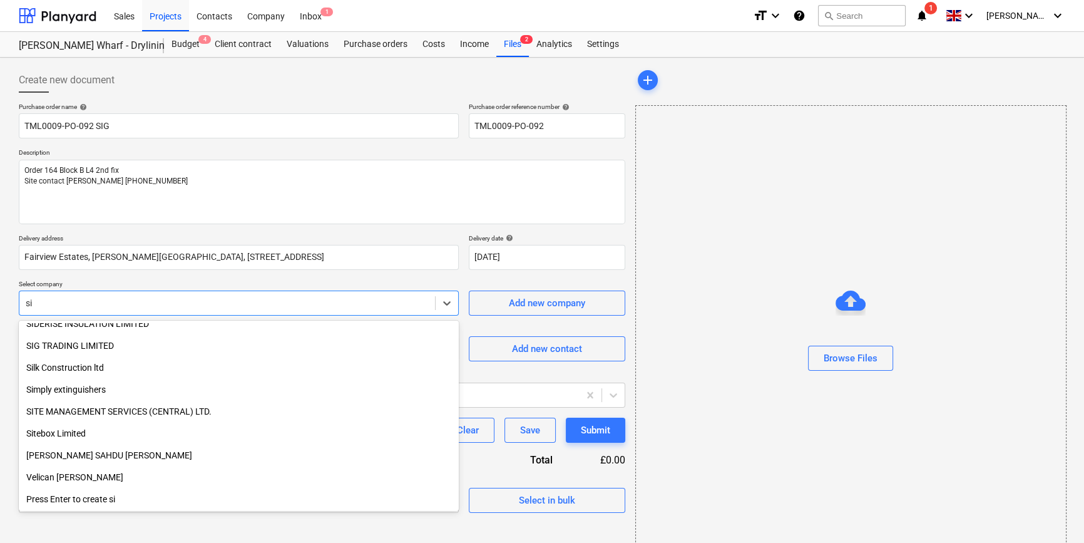
scroll to position [513, 0]
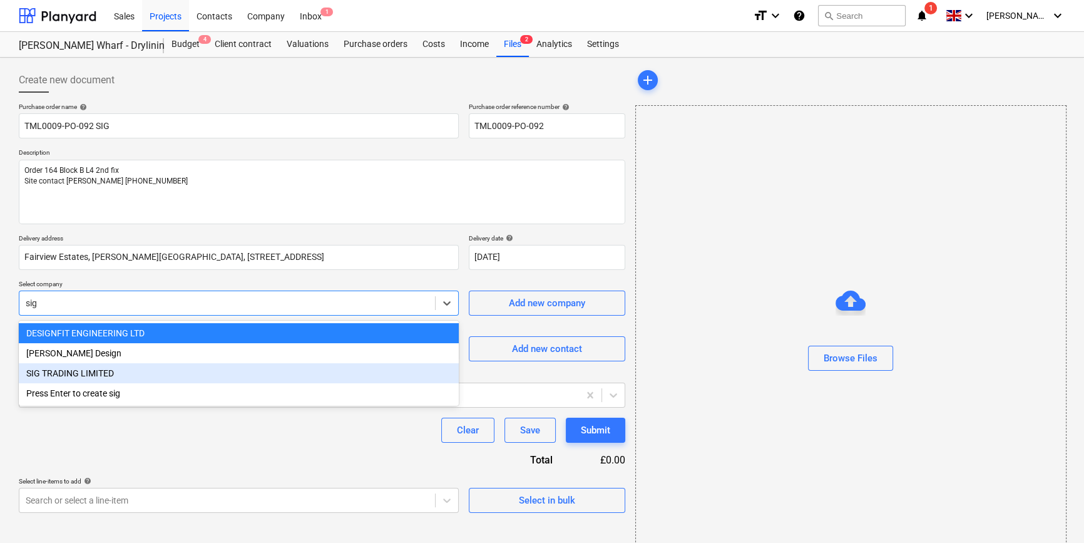
click at [109, 371] on div "SIG TRADING LIMITED" at bounding box center [239, 373] width 440 height 20
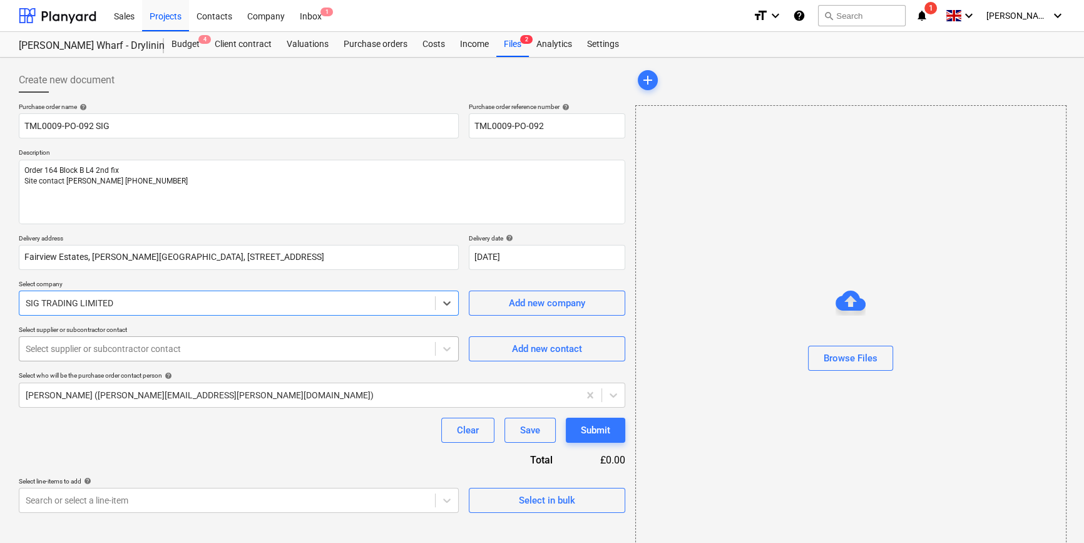
click at [96, 347] on div at bounding box center [227, 348] width 403 height 13
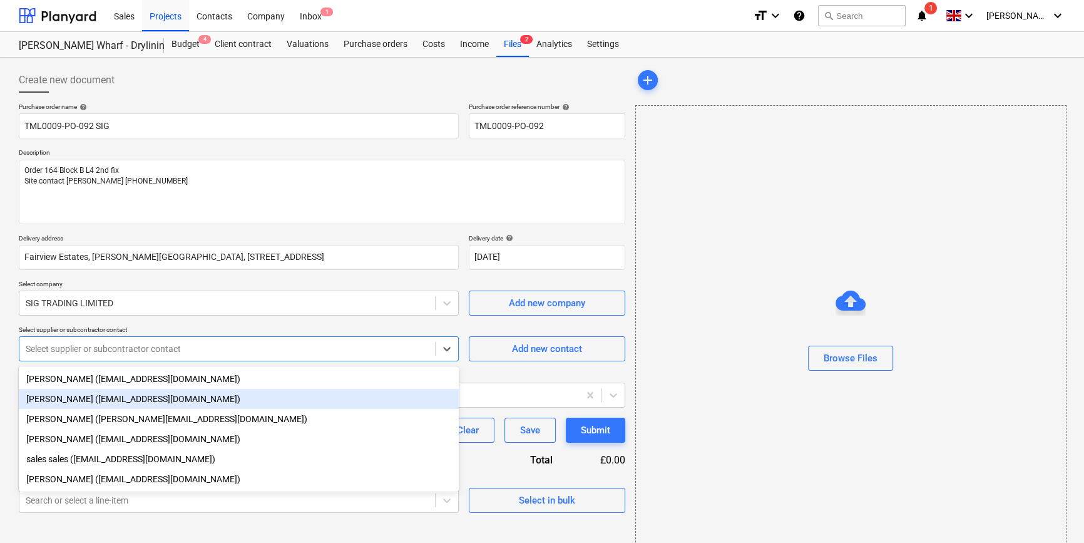
click at [74, 400] on div "[PERSON_NAME] ([EMAIL_ADDRESS][DOMAIN_NAME])" at bounding box center [239, 399] width 440 height 20
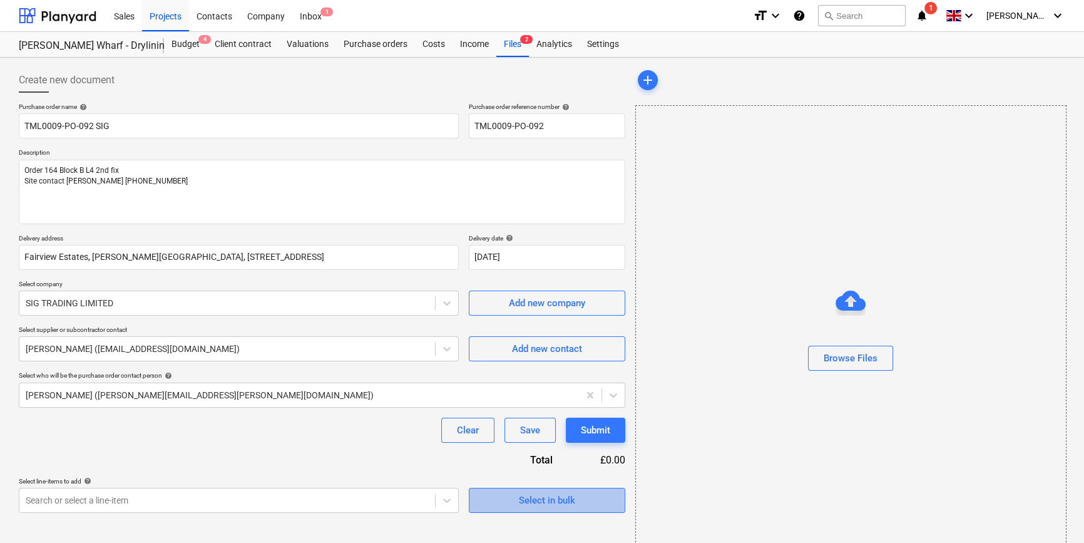
click at [543, 500] on div "Select in bulk" at bounding box center [547, 500] width 56 height 16
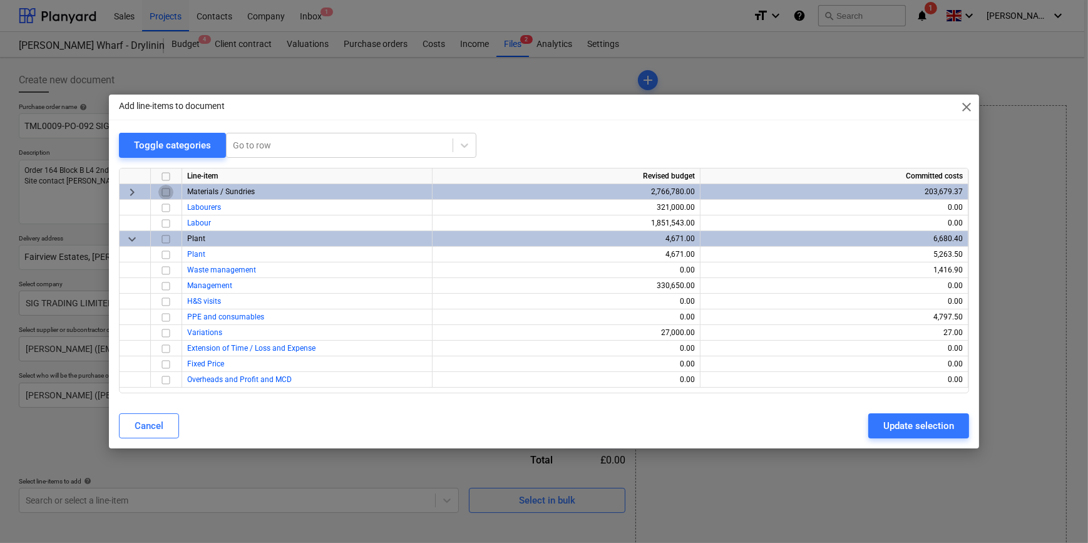
click at [165, 192] on input "checkbox" at bounding box center [165, 192] width 15 height 15
click at [873, 428] on button "Update selection" at bounding box center [918, 425] width 101 height 25
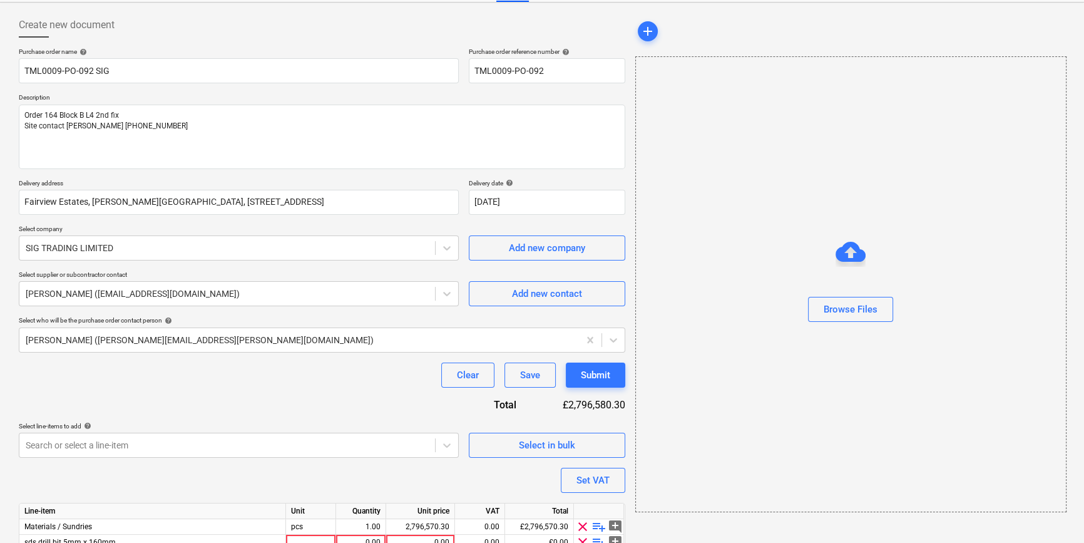
scroll to position [128, 0]
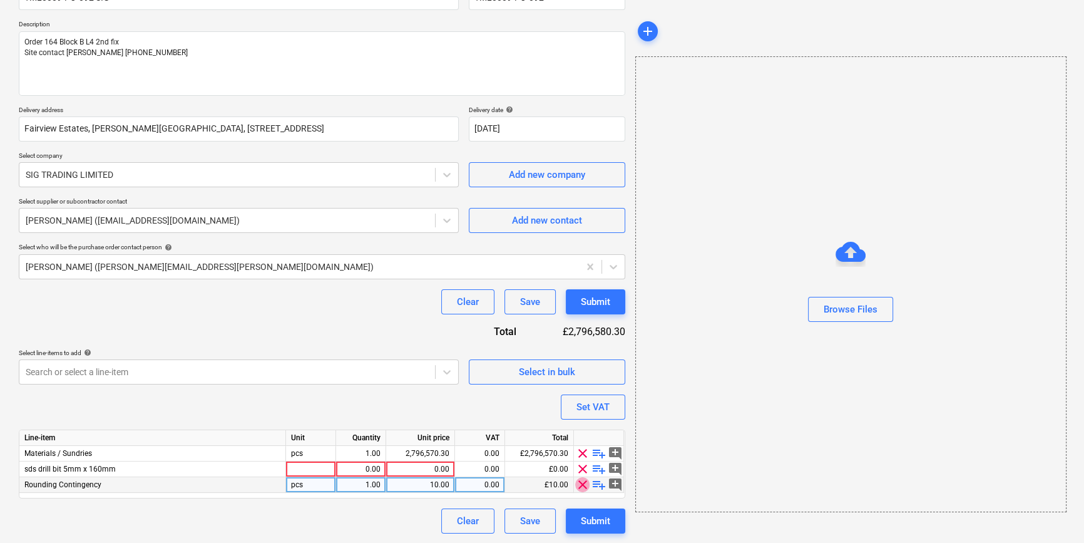
click at [581, 485] on span "clear" at bounding box center [582, 484] width 15 height 15
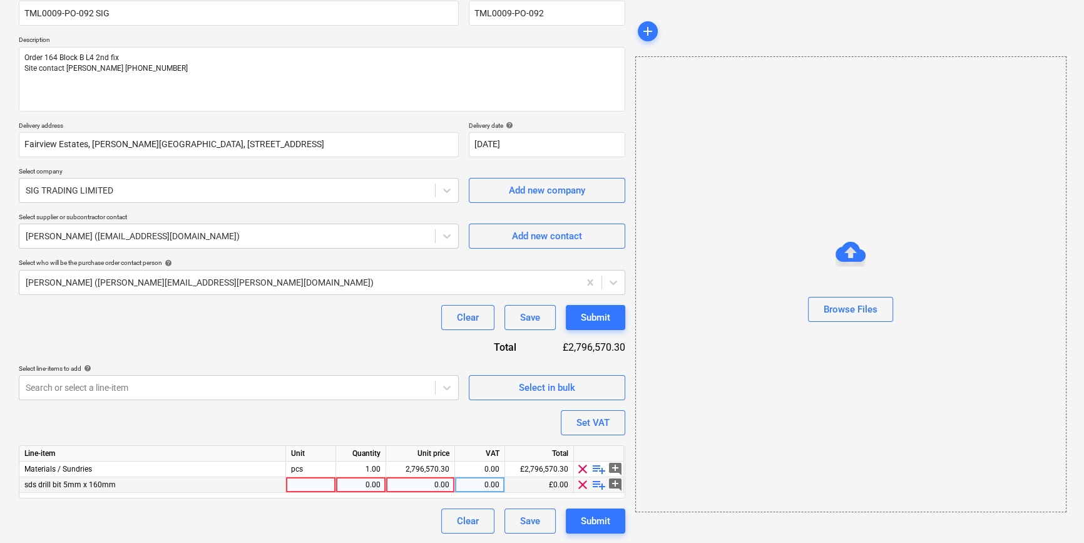
click at [581, 482] on span "clear" at bounding box center [582, 484] width 15 height 15
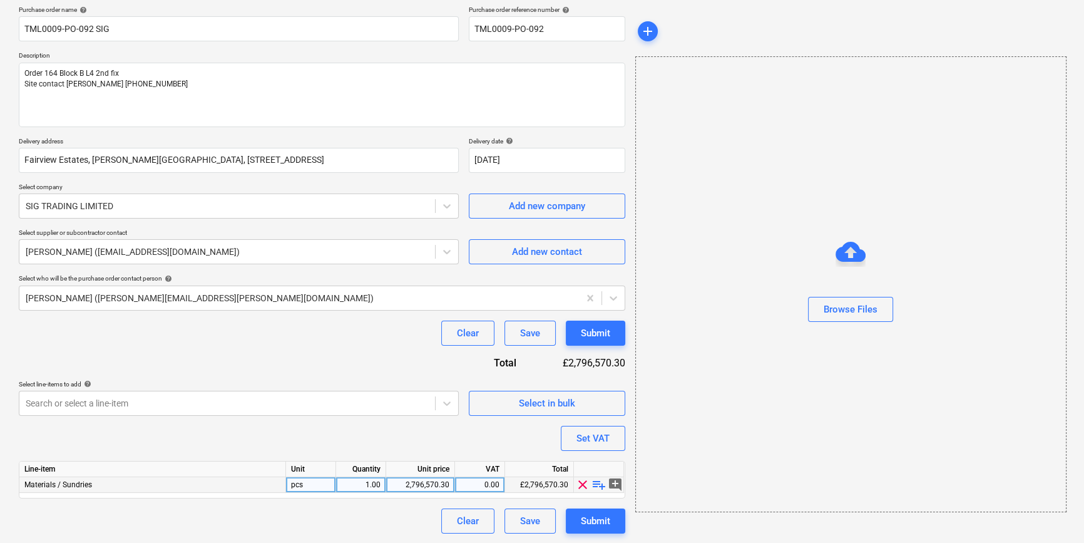
click at [600, 486] on span "playlist_add" at bounding box center [599, 484] width 15 height 15
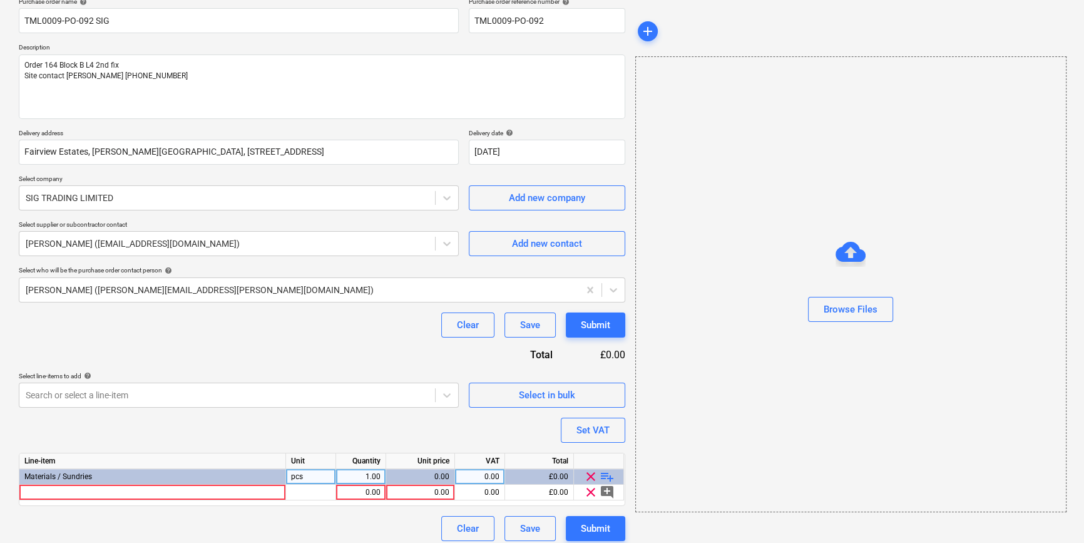
scroll to position [113, 0]
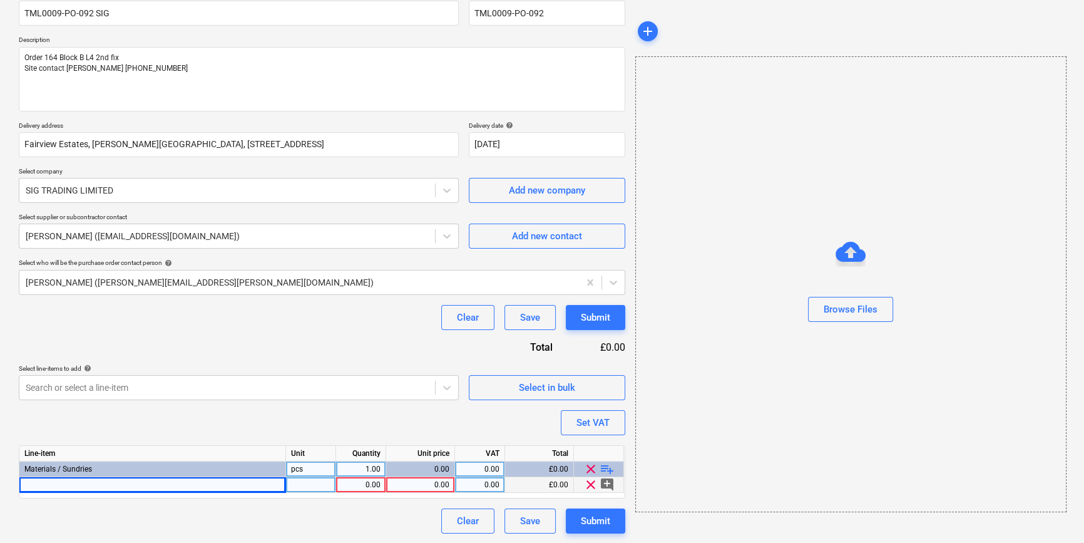
click at [50, 483] on div at bounding box center [152, 485] width 267 height 16
click at [50, 483] on input at bounding box center [152, 484] width 266 height 15
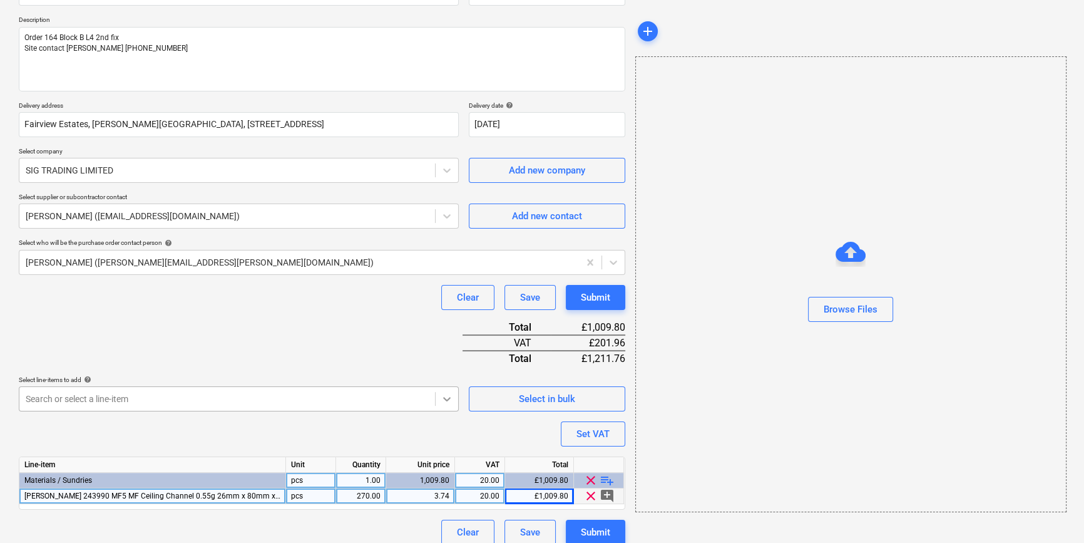
scroll to position [144, 0]
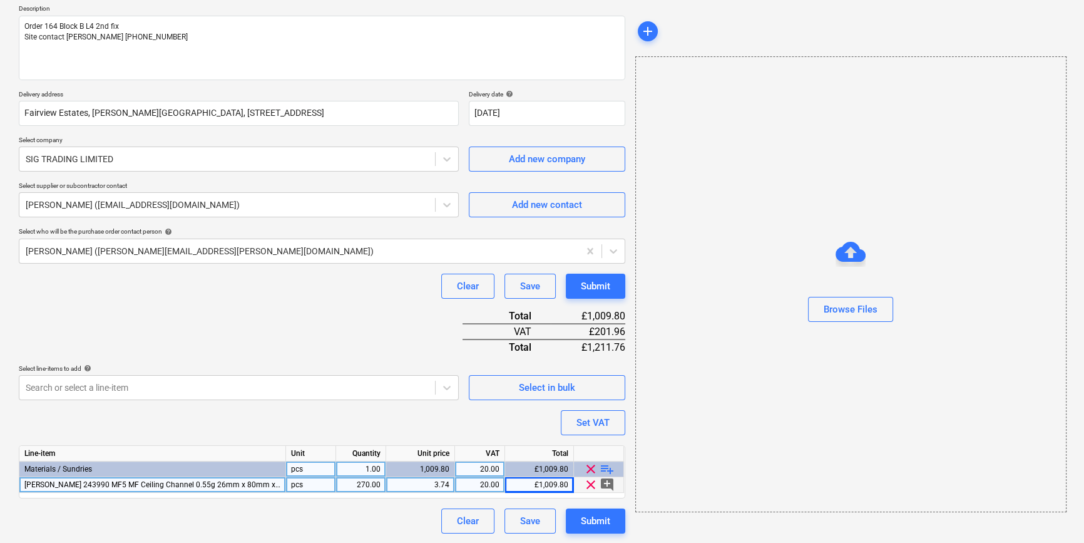
click at [603, 471] on span "playlist_add" at bounding box center [607, 468] width 15 height 15
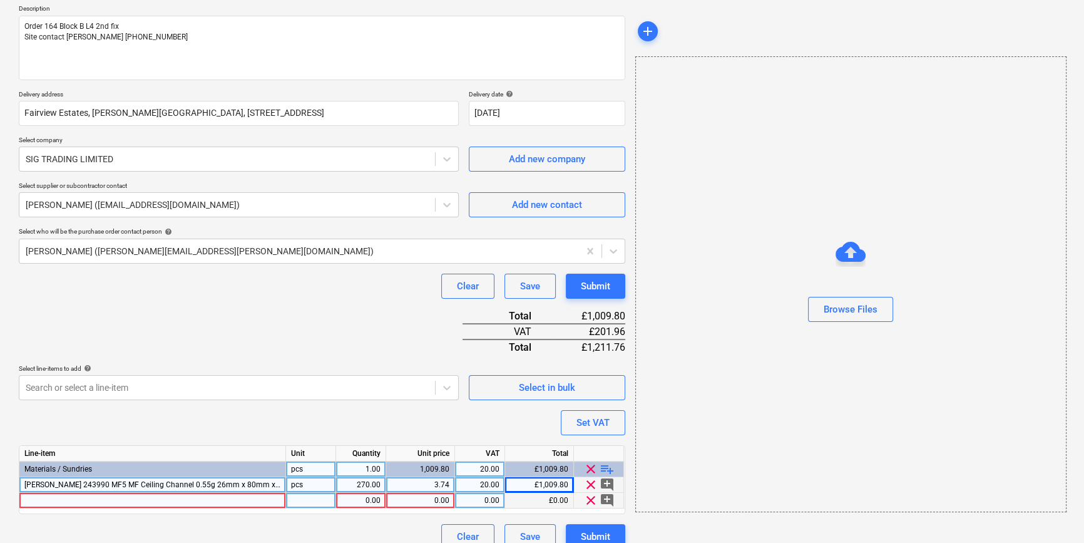
click at [45, 499] on div at bounding box center [152, 501] width 267 height 16
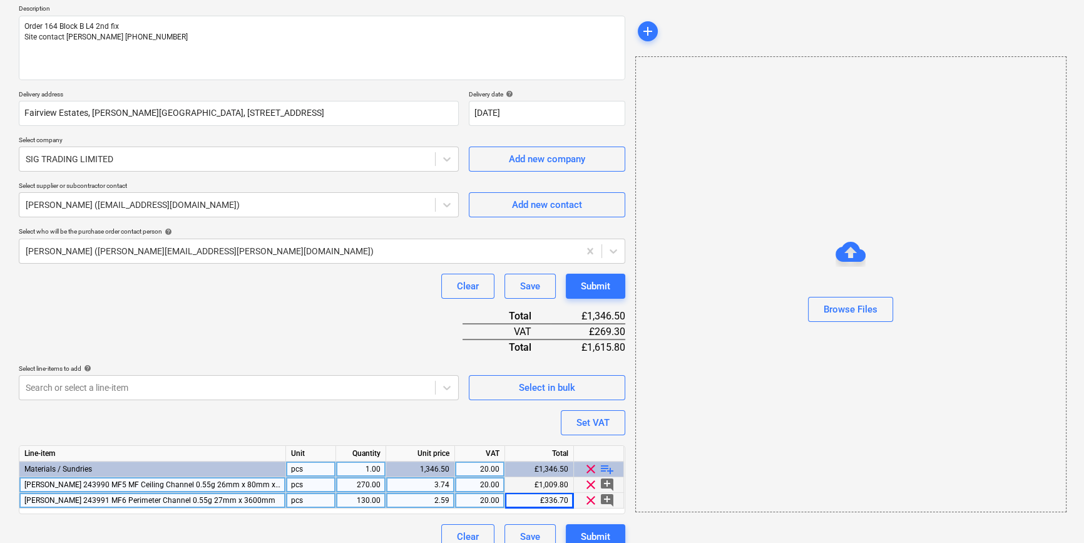
click at [605, 470] on span "playlist_add" at bounding box center [607, 468] width 15 height 15
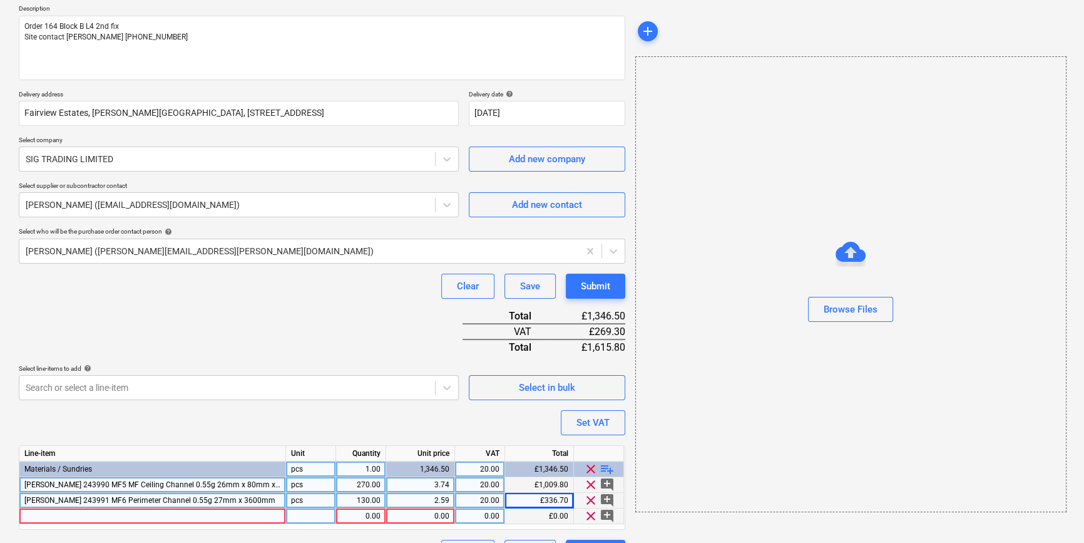
click at [27, 514] on div at bounding box center [152, 516] width 267 height 16
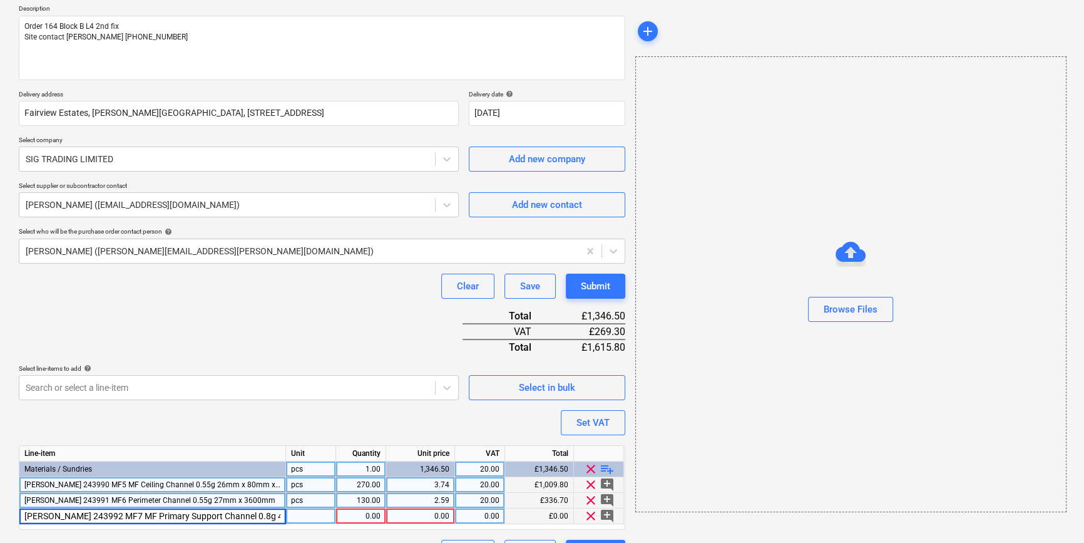
scroll to position [0, 24]
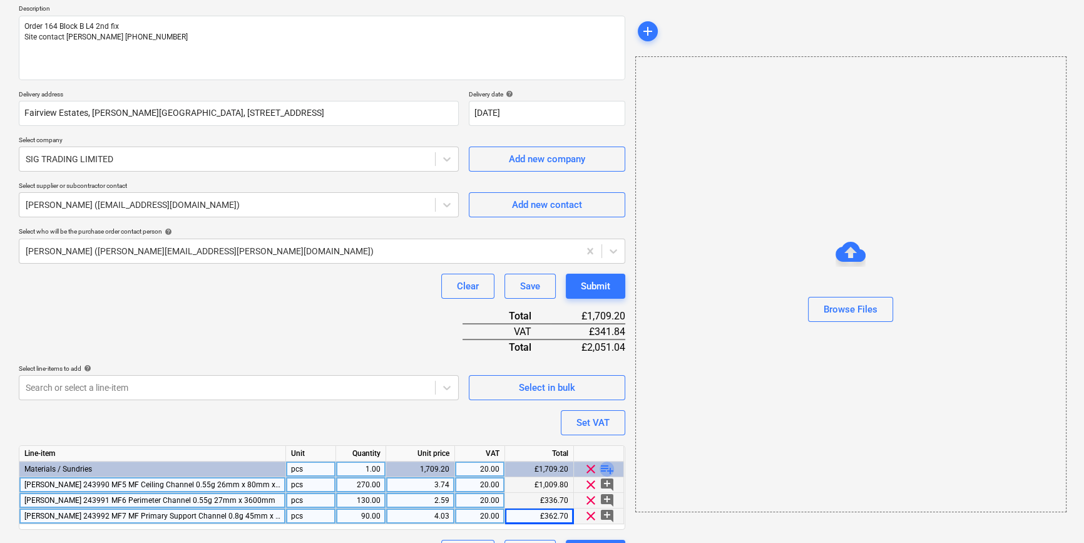
click at [606, 468] on span "playlist_add" at bounding box center [607, 468] width 15 height 15
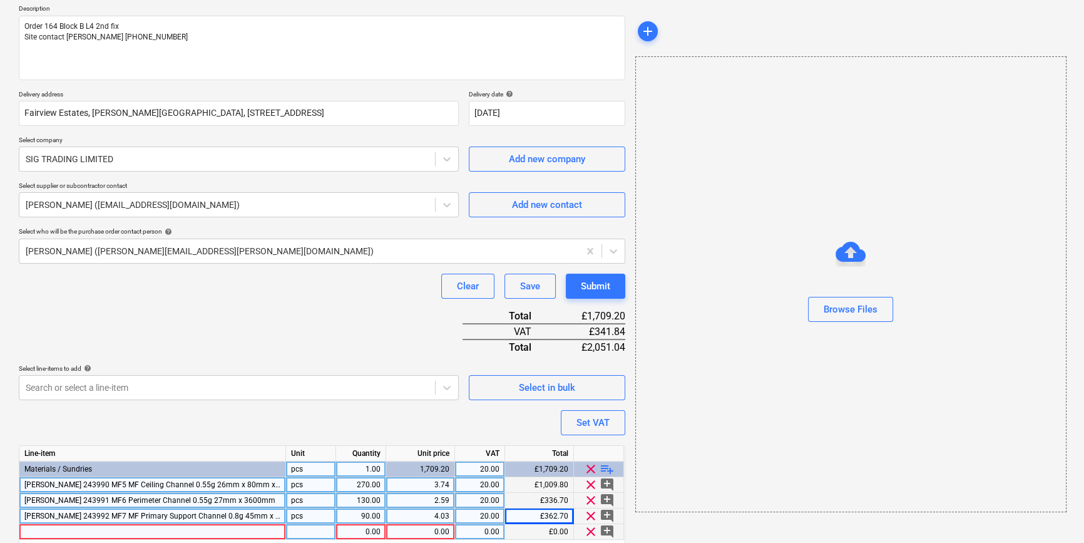
click at [31, 532] on div at bounding box center [152, 532] width 267 height 16
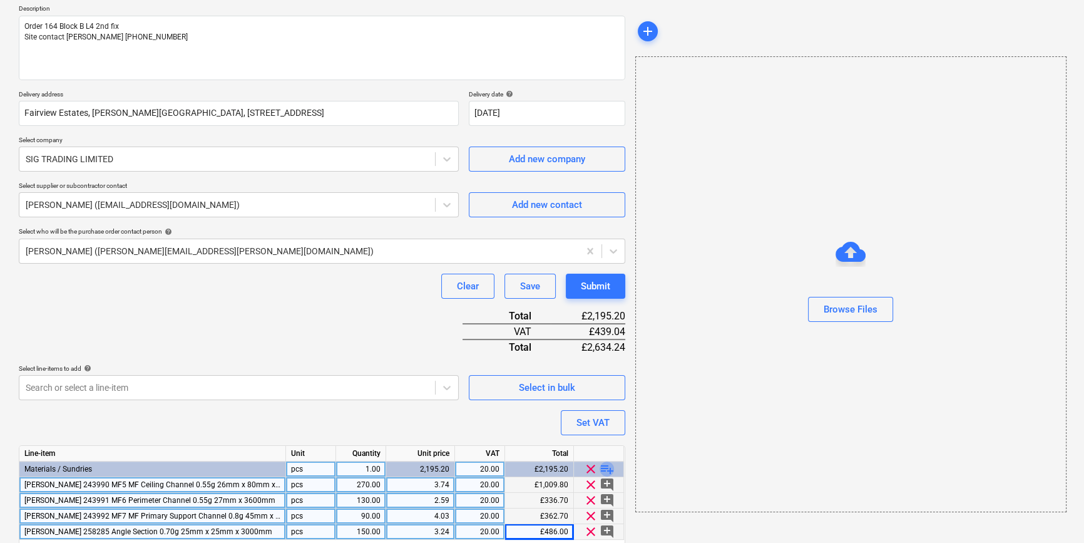
click at [602, 468] on span "playlist_add" at bounding box center [607, 468] width 15 height 15
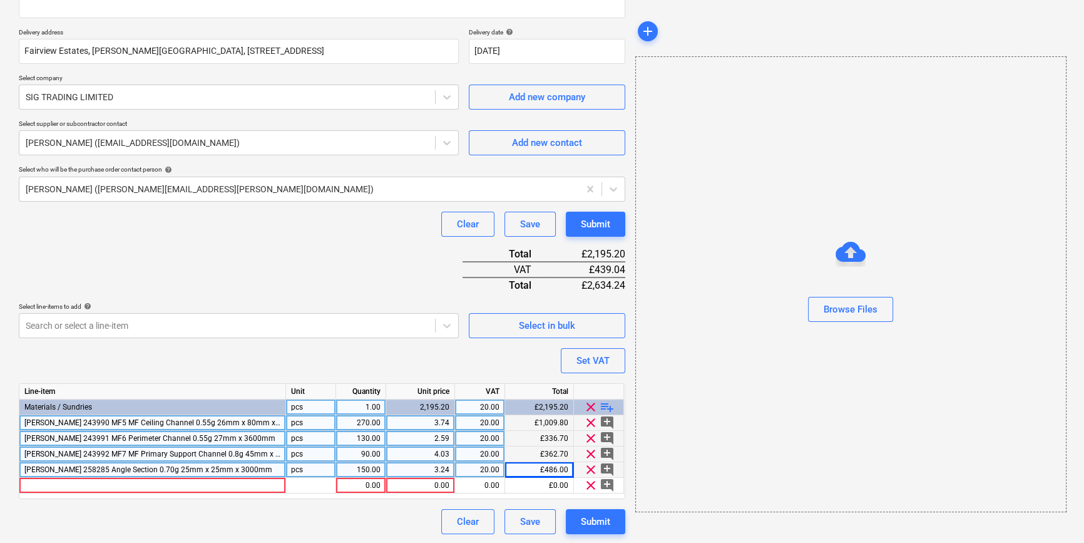
scroll to position [207, 0]
click at [51, 485] on div at bounding box center [152, 485] width 267 height 16
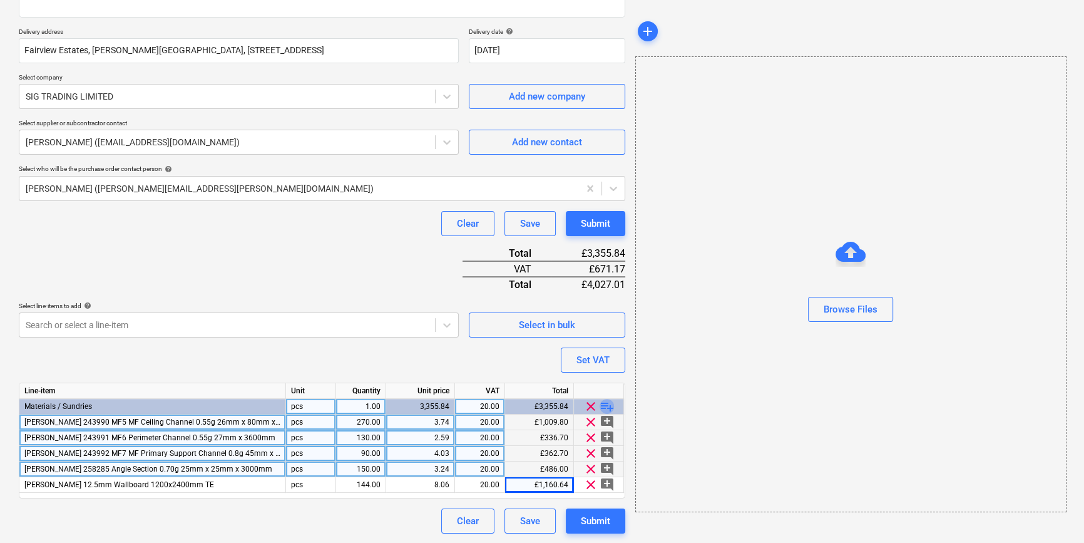
click at [605, 408] on span "playlist_add" at bounding box center [607, 406] width 15 height 15
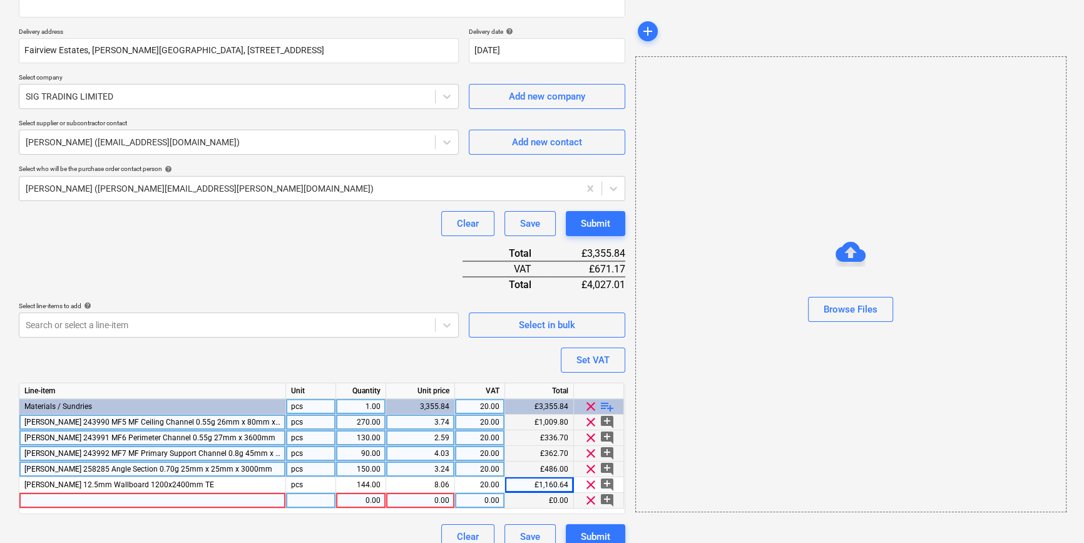
click at [34, 498] on div at bounding box center [152, 501] width 267 height 16
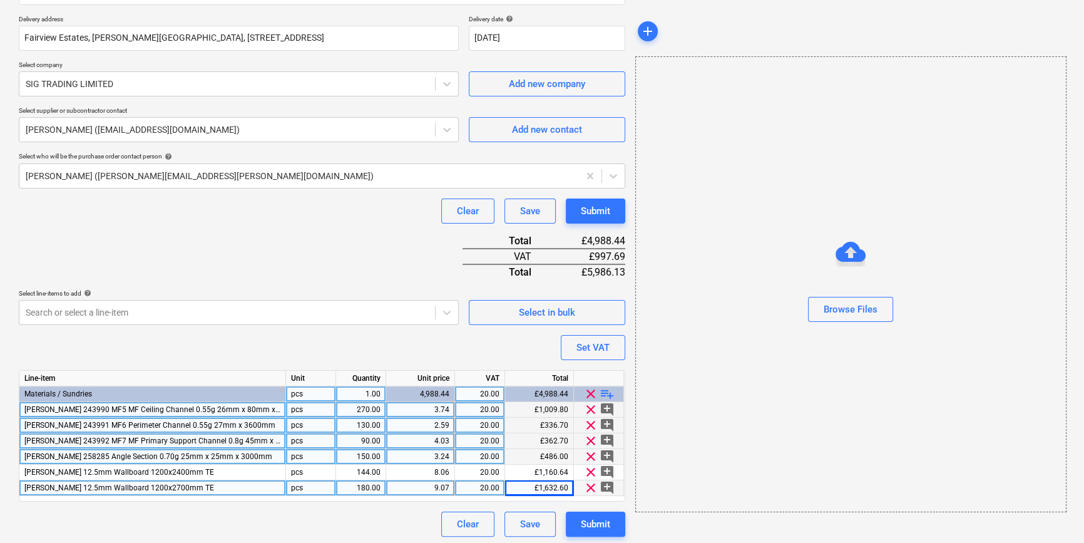
scroll to position [222, 0]
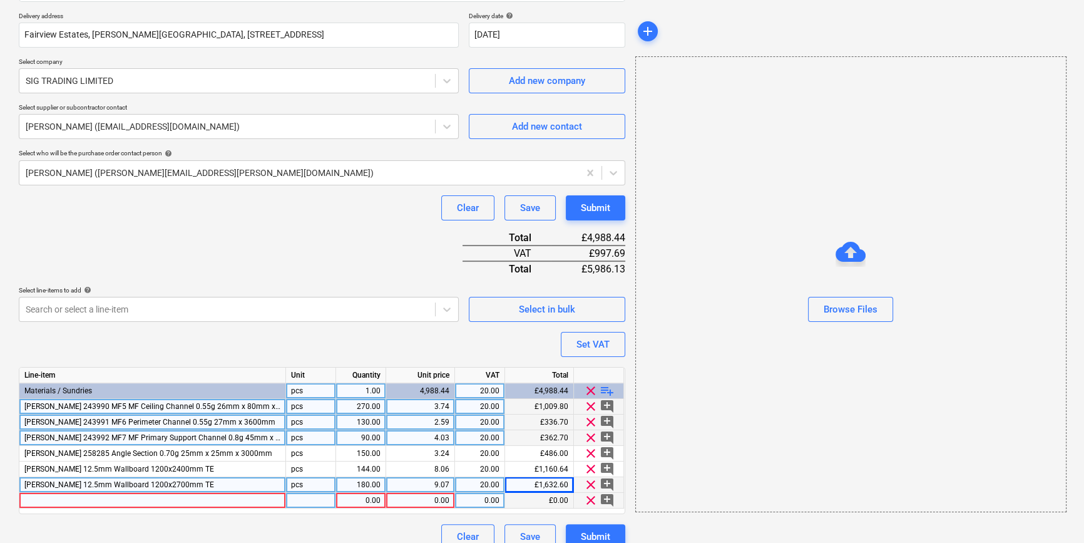
click at [47, 501] on div at bounding box center [152, 501] width 267 height 16
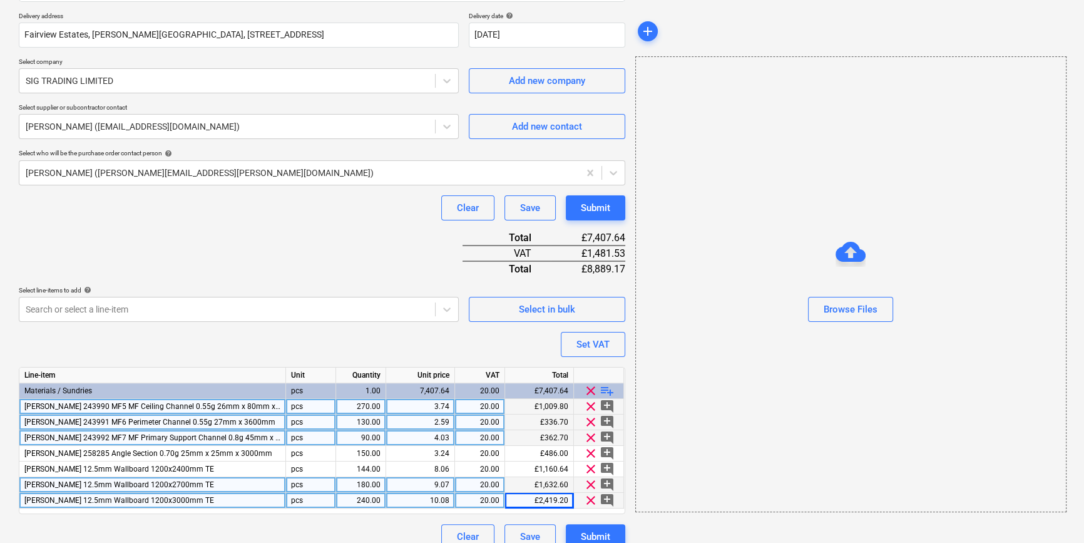
click at [606, 391] on span "playlist_add" at bounding box center [607, 390] width 15 height 15
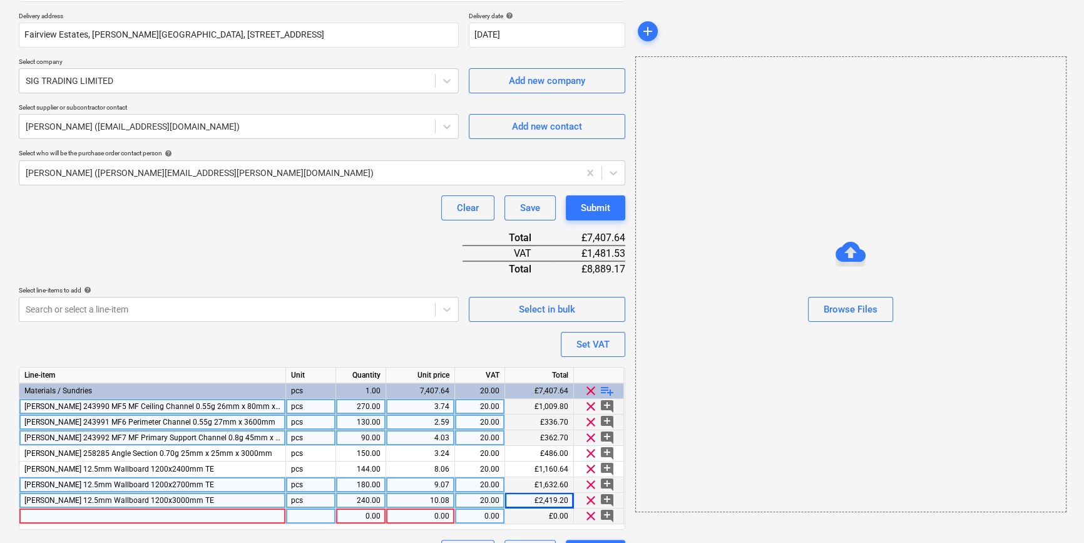
click at [61, 515] on div at bounding box center [152, 516] width 267 height 16
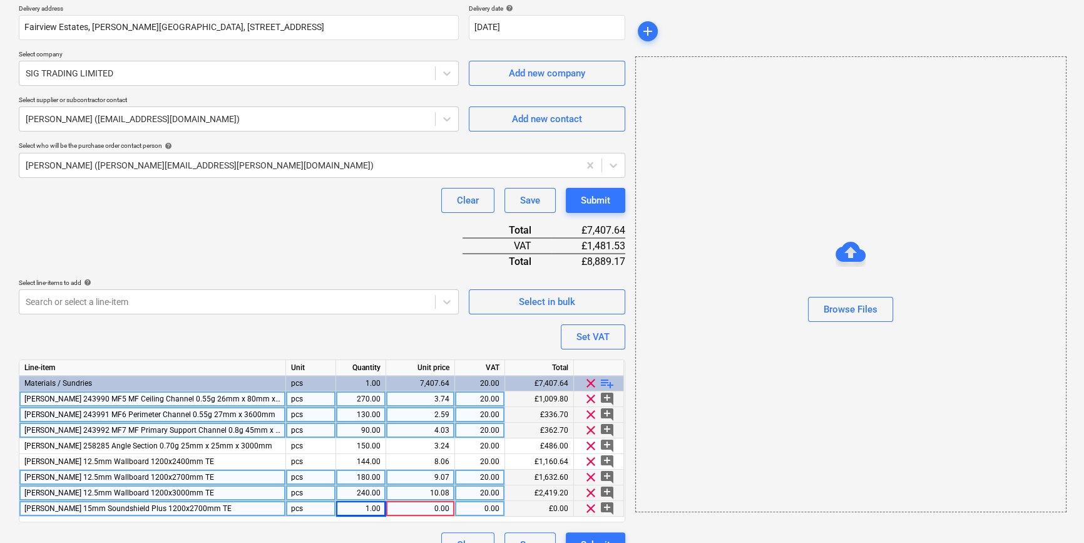
scroll to position [254, 0]
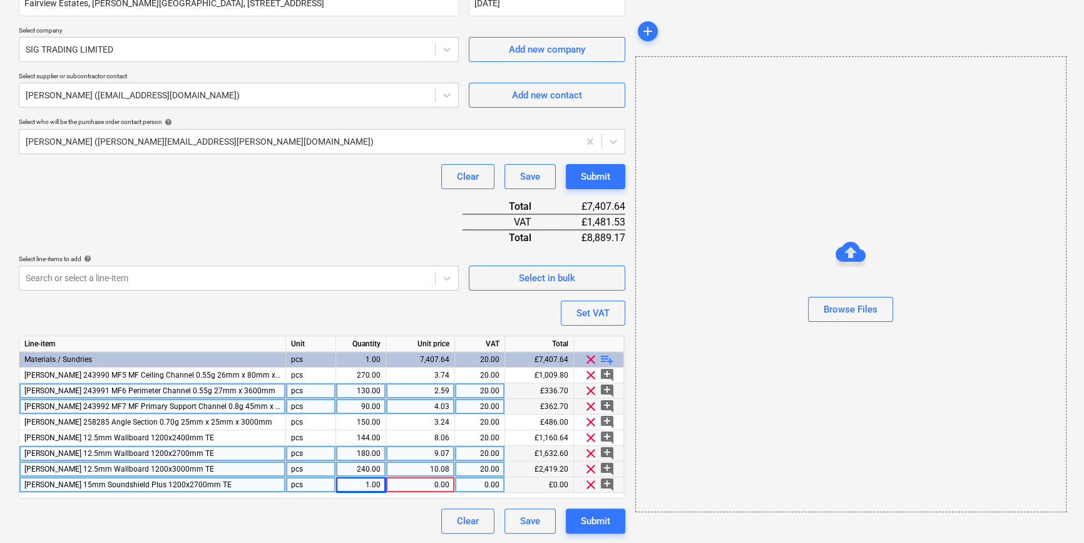
click at [351, 482] on div "1.00" at bounding box center [360, 485] width 39 height 16
click at [429, 489] on div "0.00" at bounding box center [420, 485] width 58 height 16
click at [609, 357] on span "playlist_add" at bounding box center [607, 359] width 15 height 15
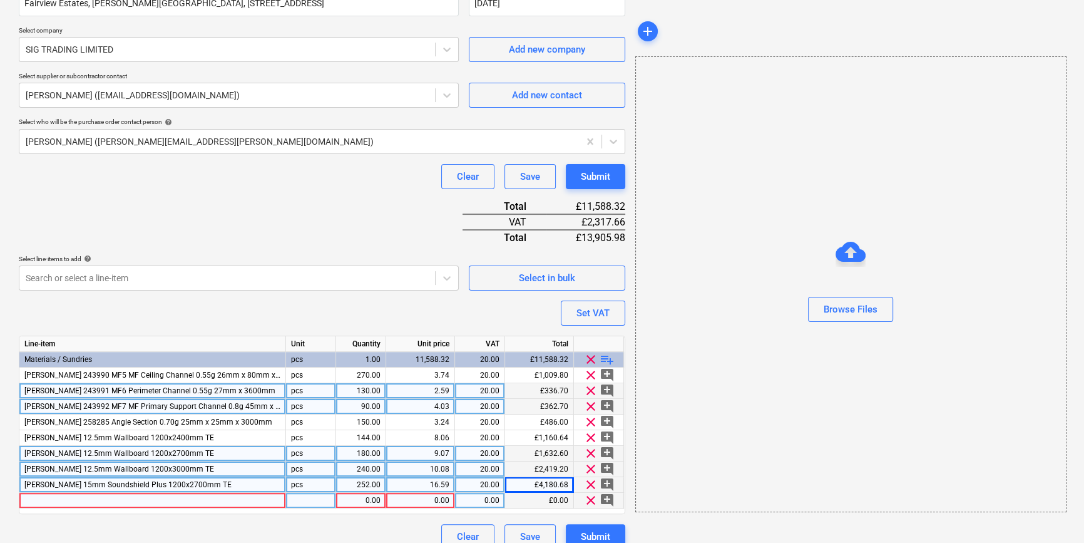
click at [49, 503] on div at bounding box center [152, 501] width 267 height 16
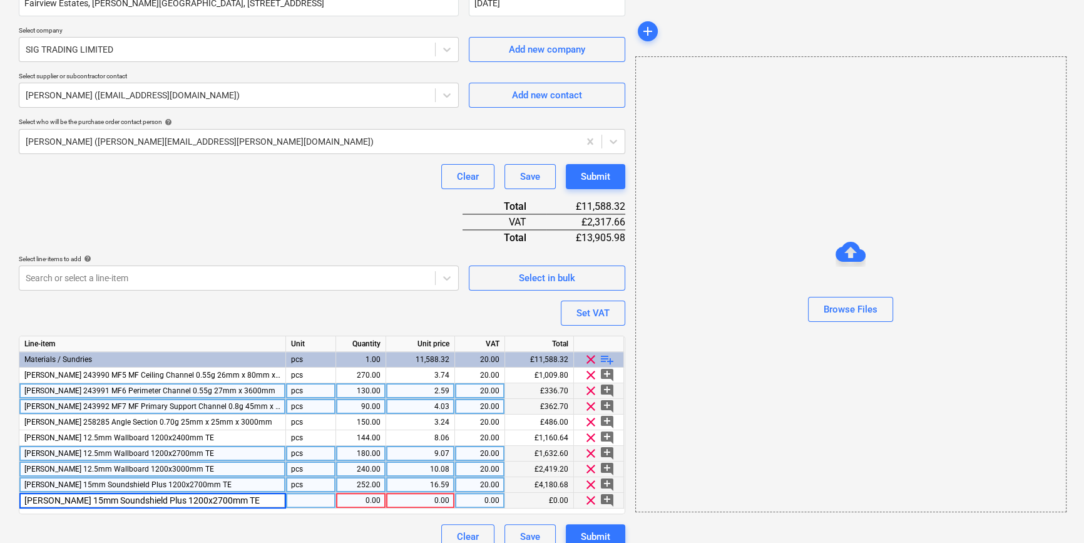
click at [176, 498] on input "[PERSON_NAME] 15mm Soundshield Plus 1200x2700mm TE" at bounding box center [152, 500] width 266 height 15
click at [354, 498] on div "0.00" at bounding box center [360, 501] width 39 height 16
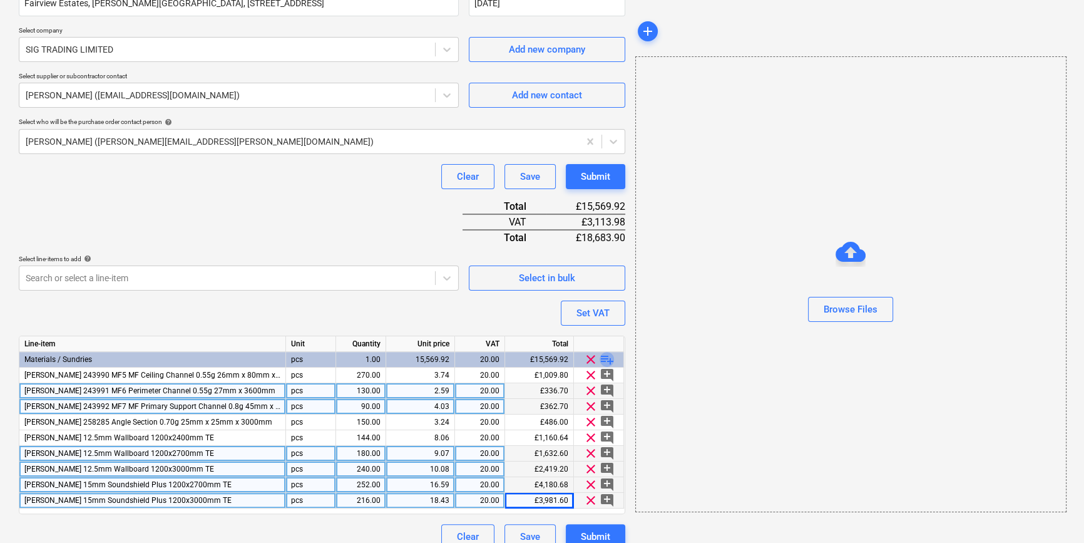
click at [614, 358] on span "playlist_add" at bounding box center [607, 359] width 15 height 15
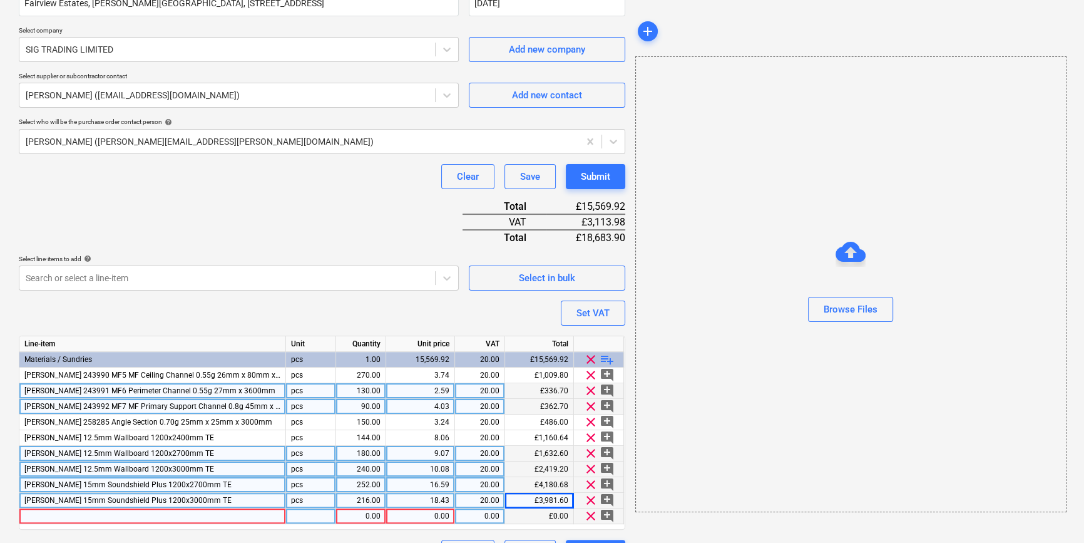
click at [36, 517] on div at bounding box center [152, 516] width 267 height 16
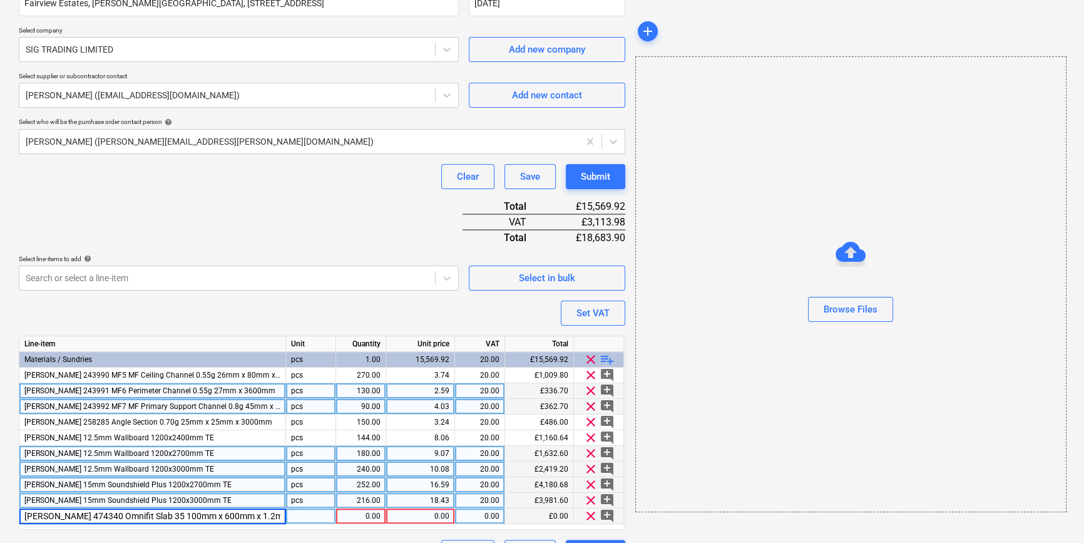
scroll to position [0, 13]
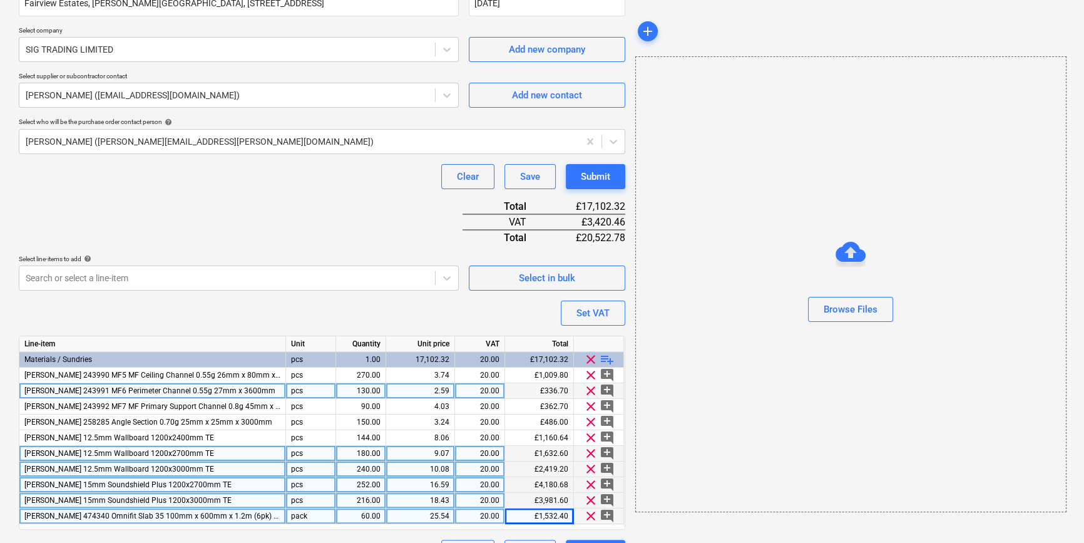
click at [608, 357] on span "playlist_add" at bounding box center [607, 359] width 15 height 15
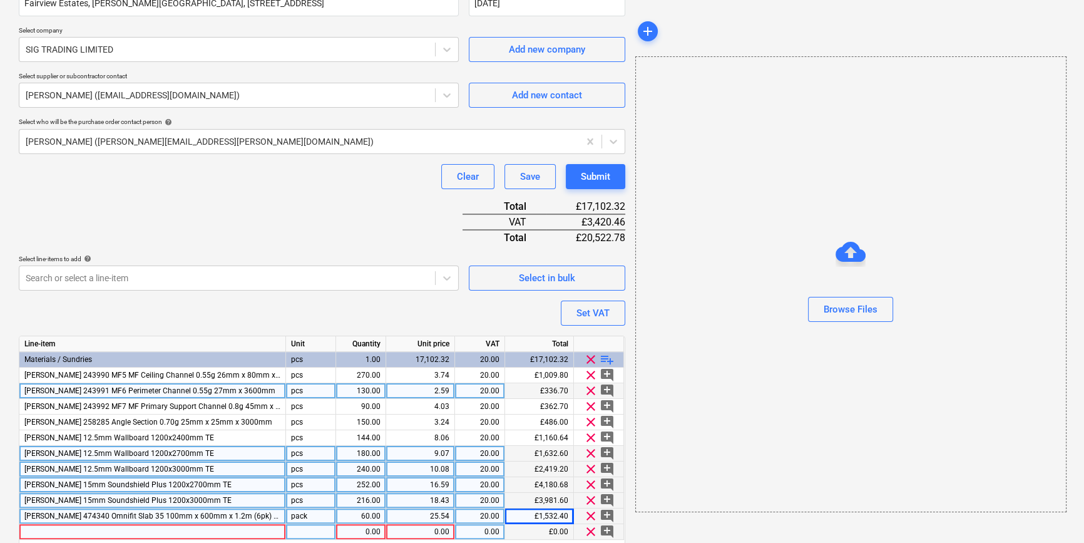
click at [34, 531] on div at bounding box center [152, 532] width 267 height 16
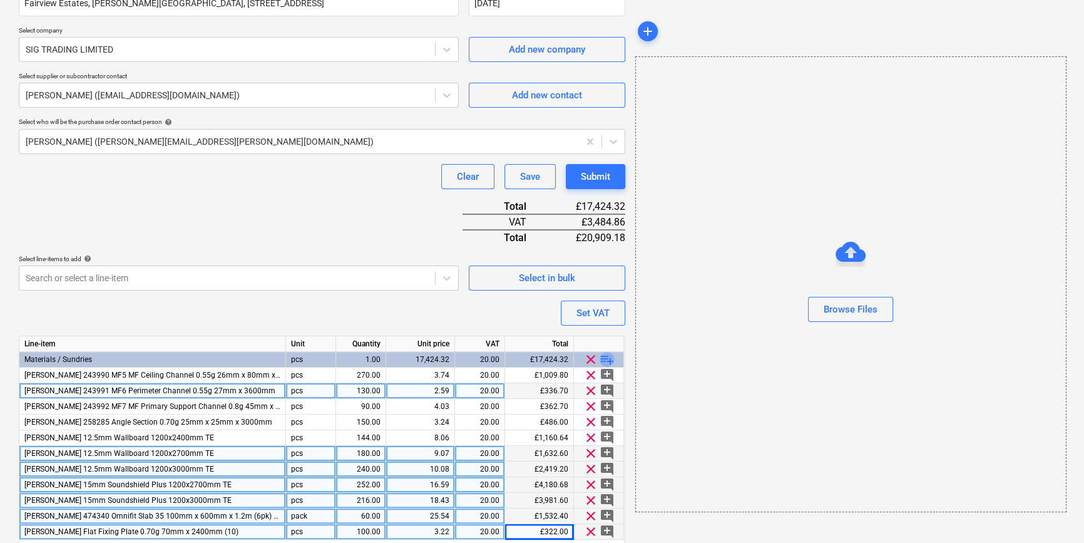
click at [605, 359] on span "playlist_add" at bounding box center [607, 359] width 15 height 15
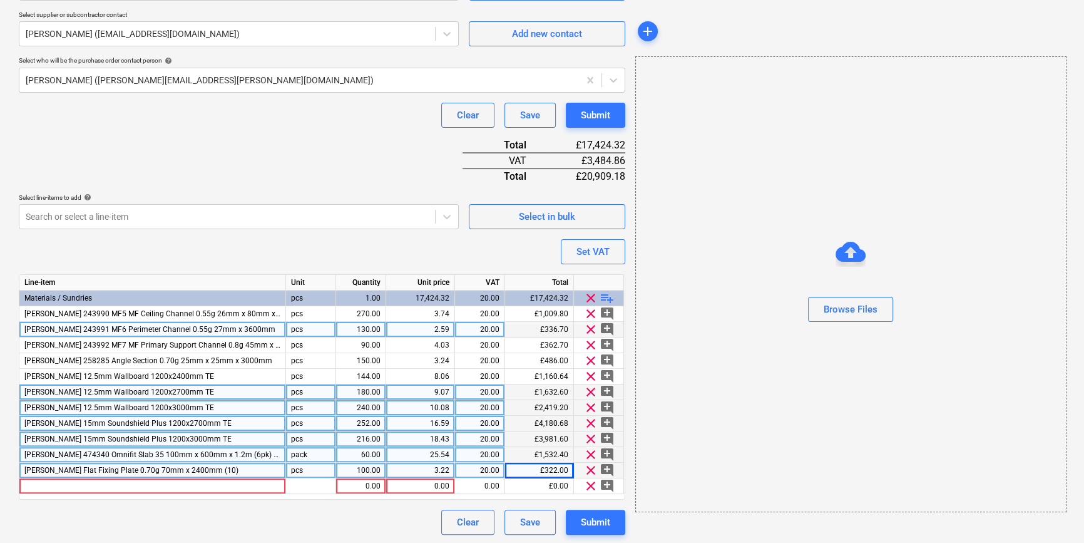
scroll to position [316, 0]
click at [34, 487] on div at bounding box center [152, 485] width 267 height 16
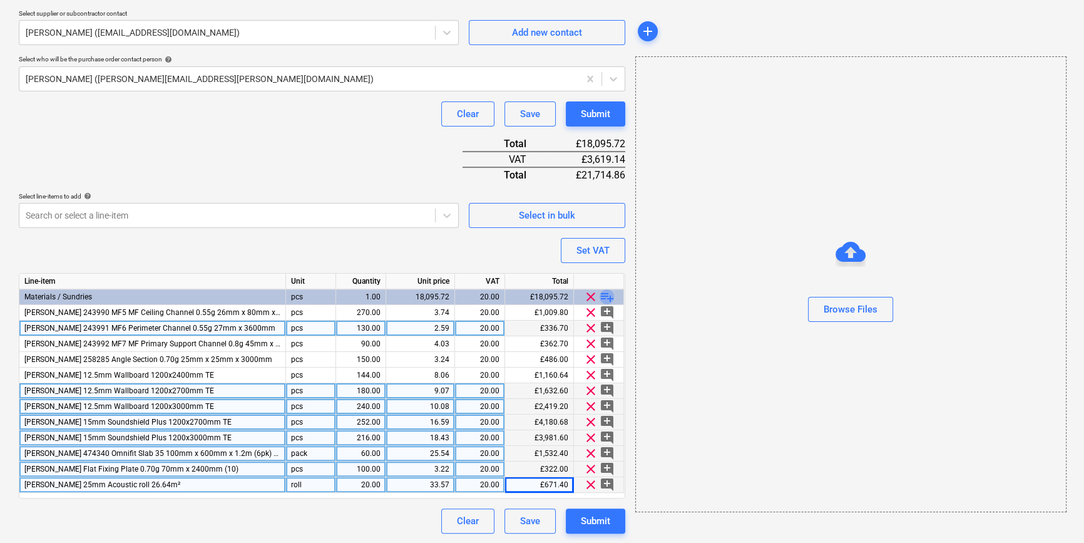
click at [603, 295] on span "playlist_add" at bounding box center [607, 296] width 15 height 15
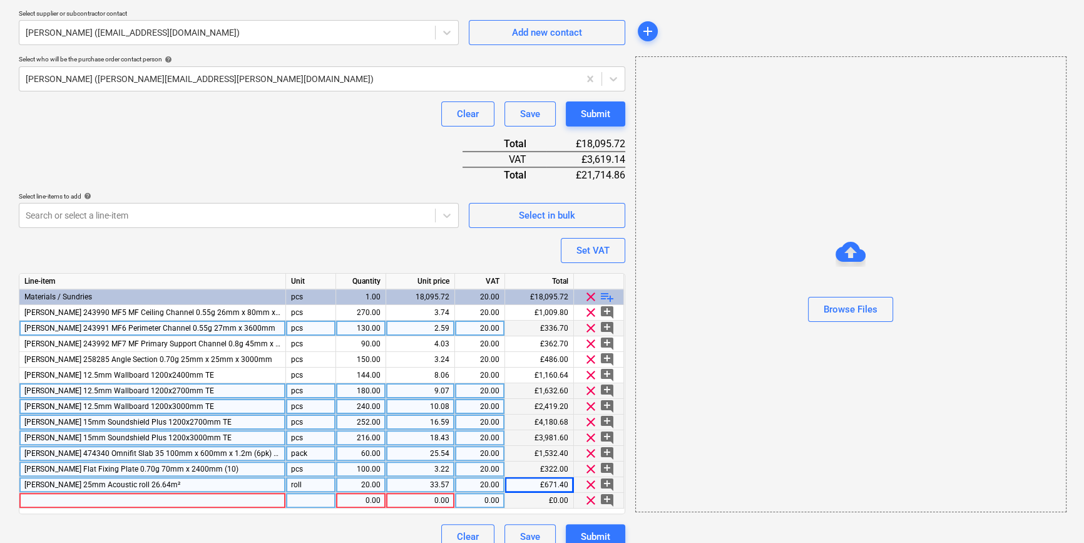
click at [46, 497] on div at bounding box center [152, 501] width 267 height 16
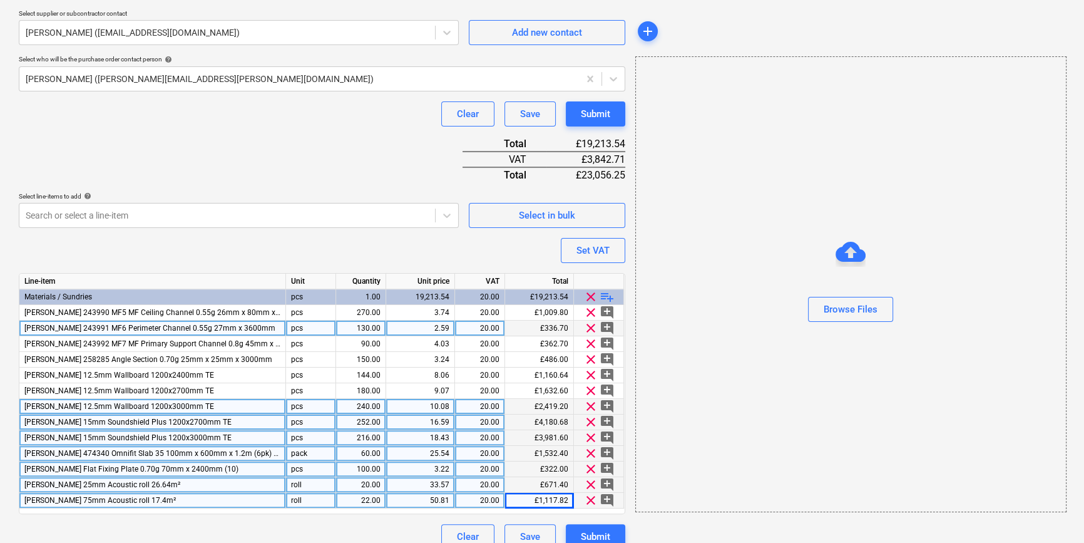
click at [609, 295] on span "playlist_add" at bounding box center [607, 296] width 15 height 15
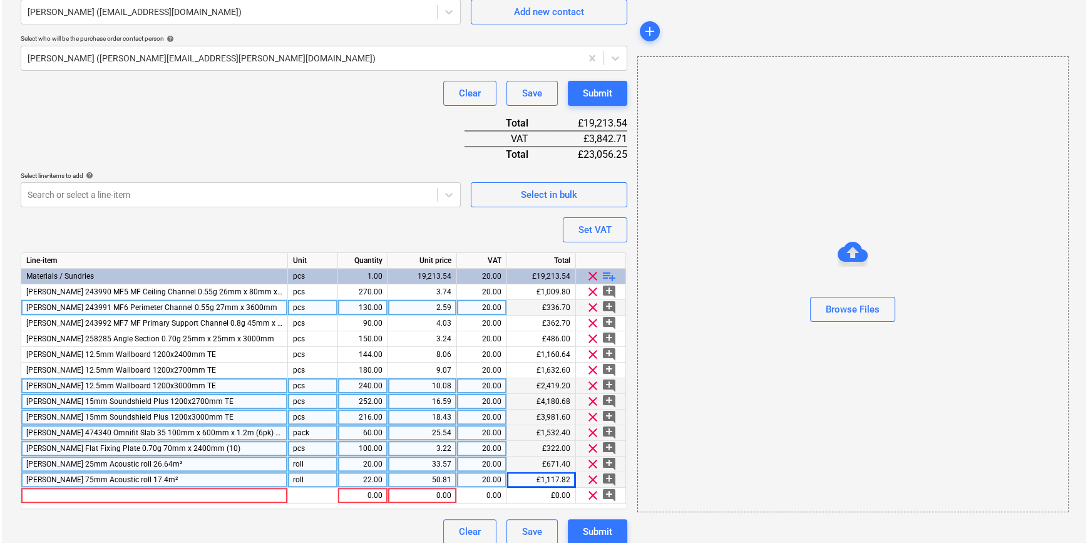
scroll to position [347, 0]
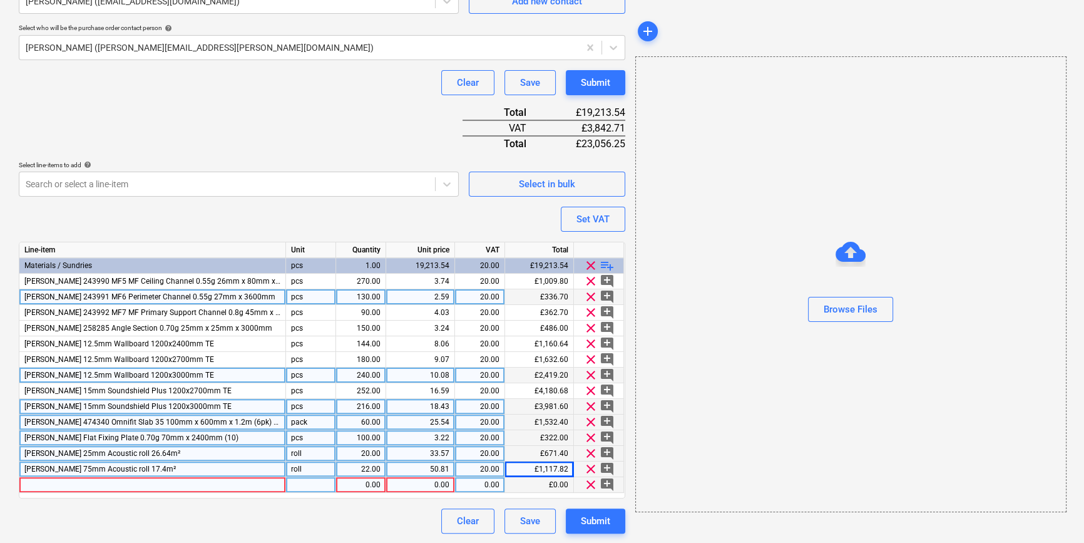
click at [46, 482] on div at bounding box center [152, 485] width 267 height 16
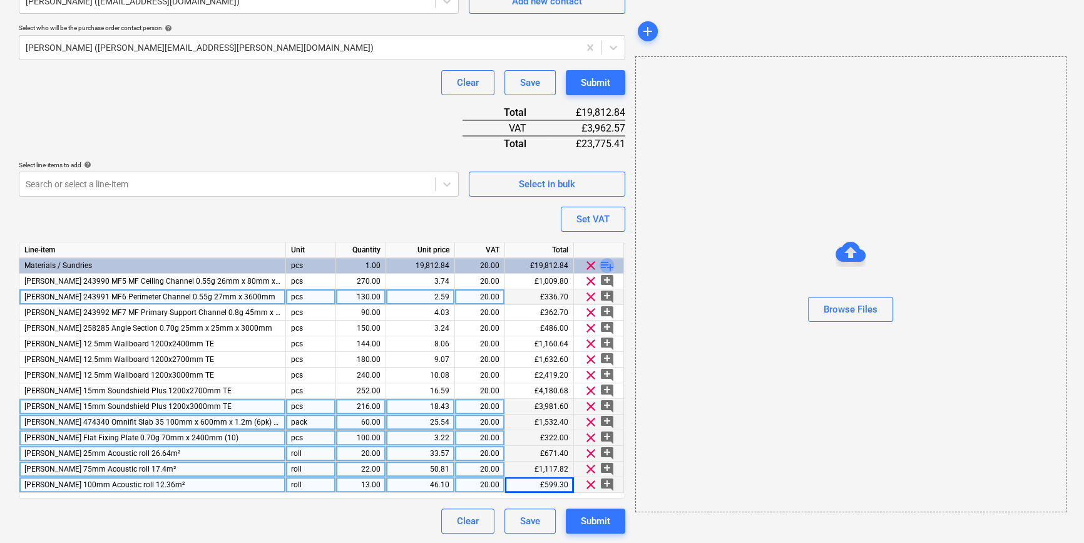
click at [612, 265] on span "playlist_add" at bounding box center [607, 265] width 15 height 15
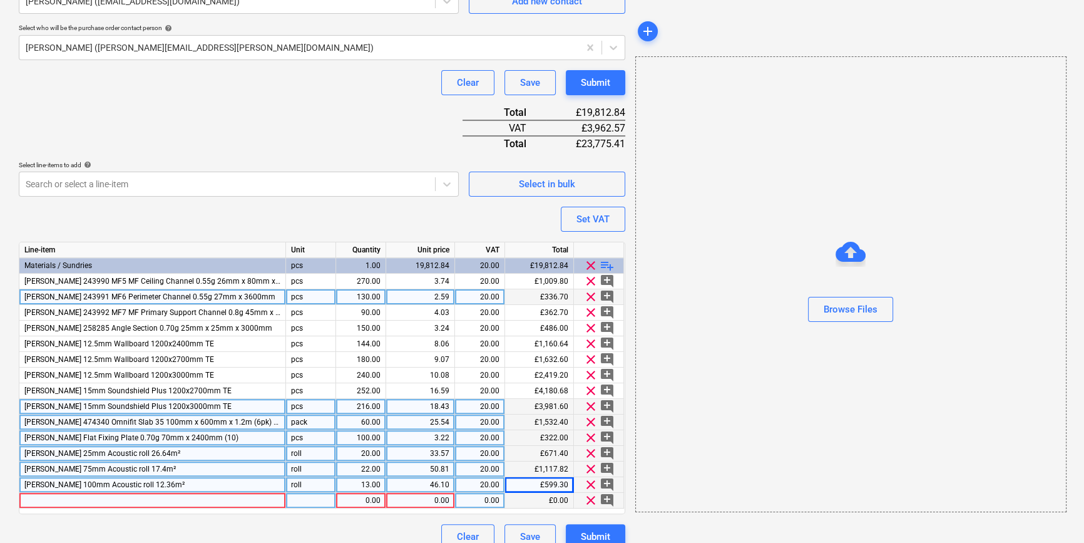
click at [38, 499] on div at bounding box center [152, 501] width 267 height 16
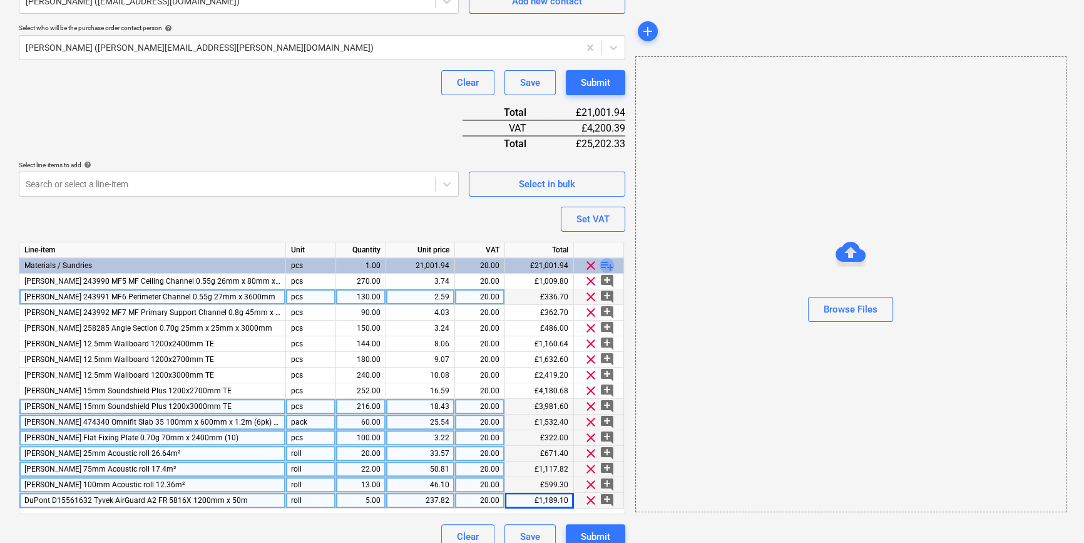
click at [607, 264] on span "playlist_add" at bounding box center [607, 265] width 15 height 15
click at [595, 529] on div "Submit" at bounding box center [595, 536] width 29 height 16
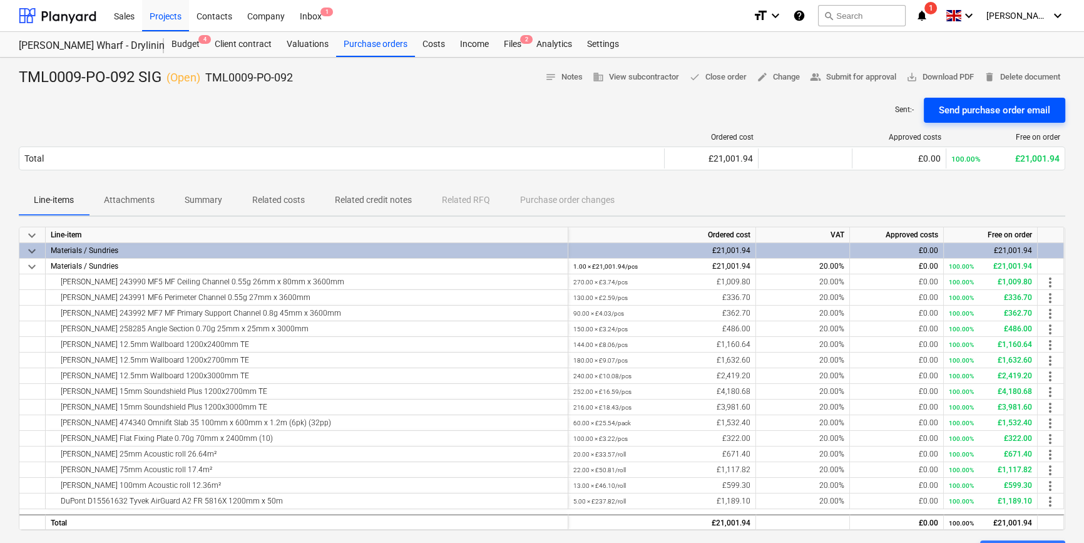
click at [965, 111] on div "Send purchase order email" at bounding box center [994, 110] width 111 height 16
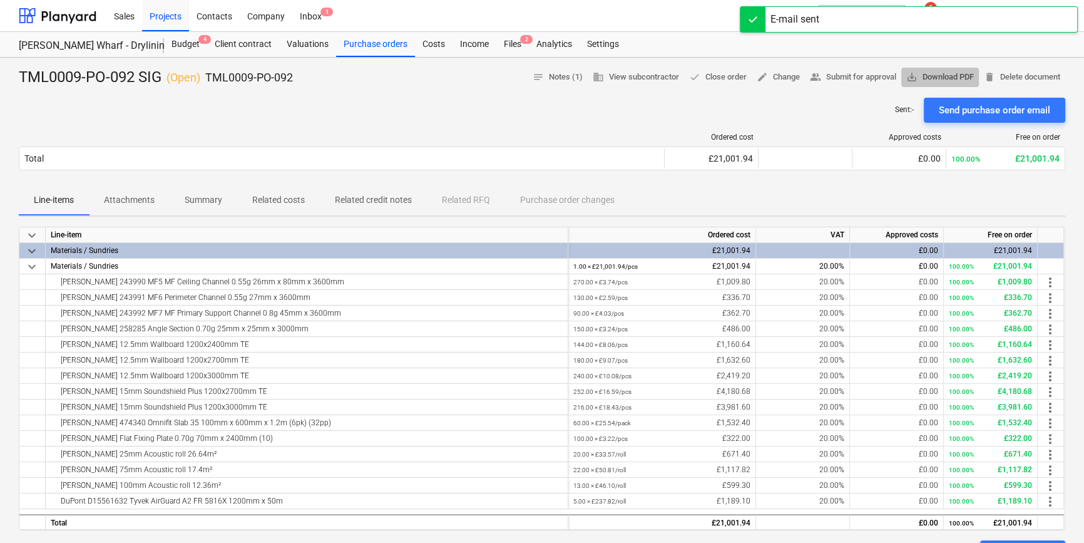
click at [927, 78] on span "save_alt Download PDF" at bounding box center [940, 77] width 68 height 14
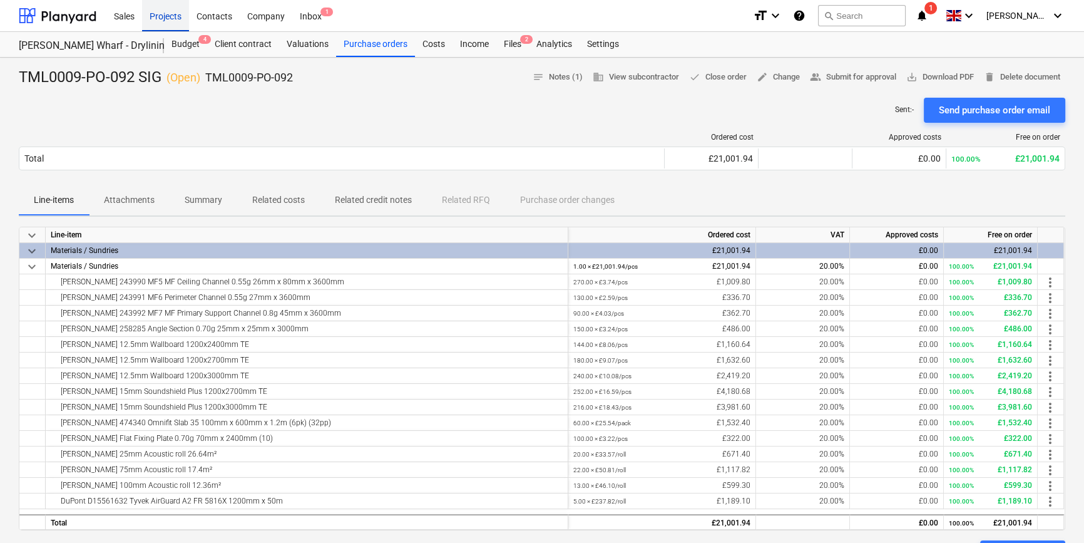
click at [164, 17] on div "Projects" at bounding box center [165, 15] width 47 height 32
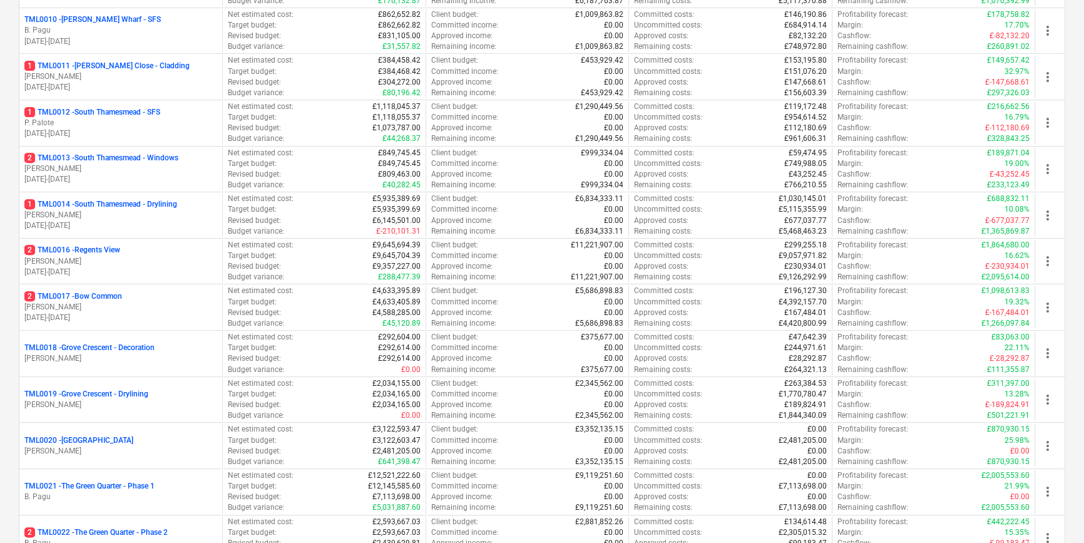
scroll to position [626, 0]
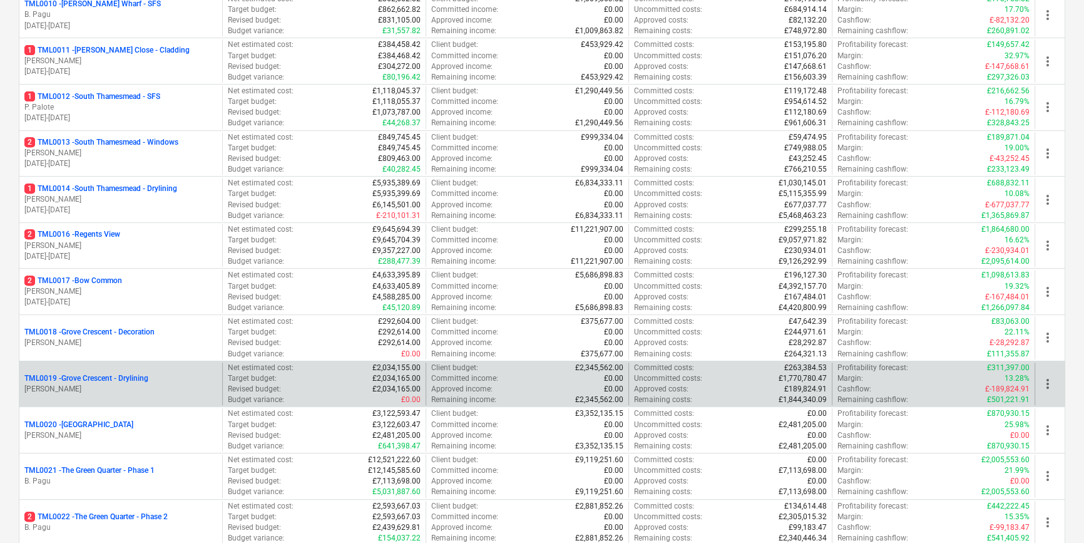
click at [116, 380] on p "TML0019 - Grove Crescent - Drylining" at bounding box center [86, 378] width 124 height 11
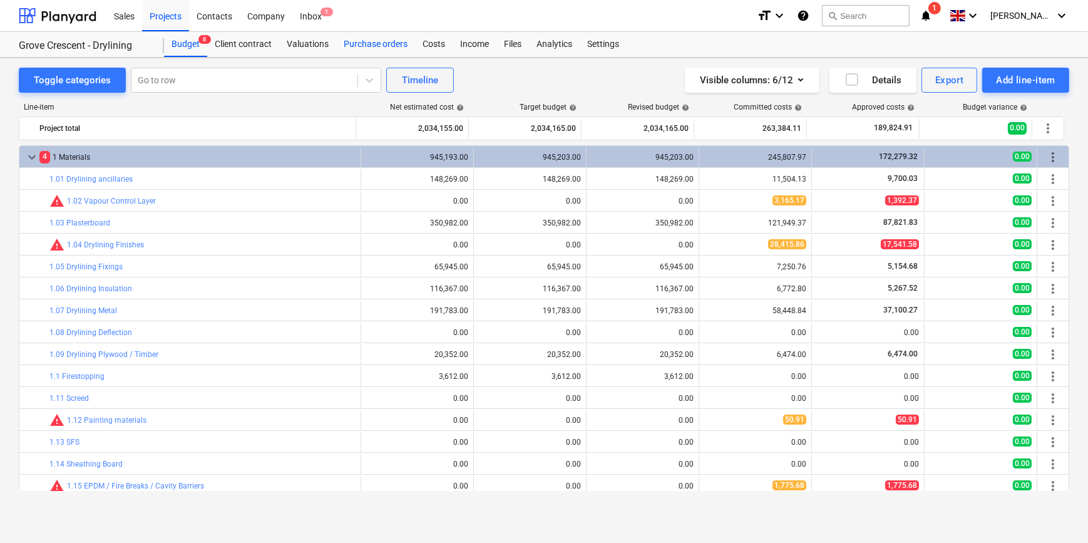
click at [354, 46] on div "Purchase orders" at bounding box center [375, 44] width 79 height 25
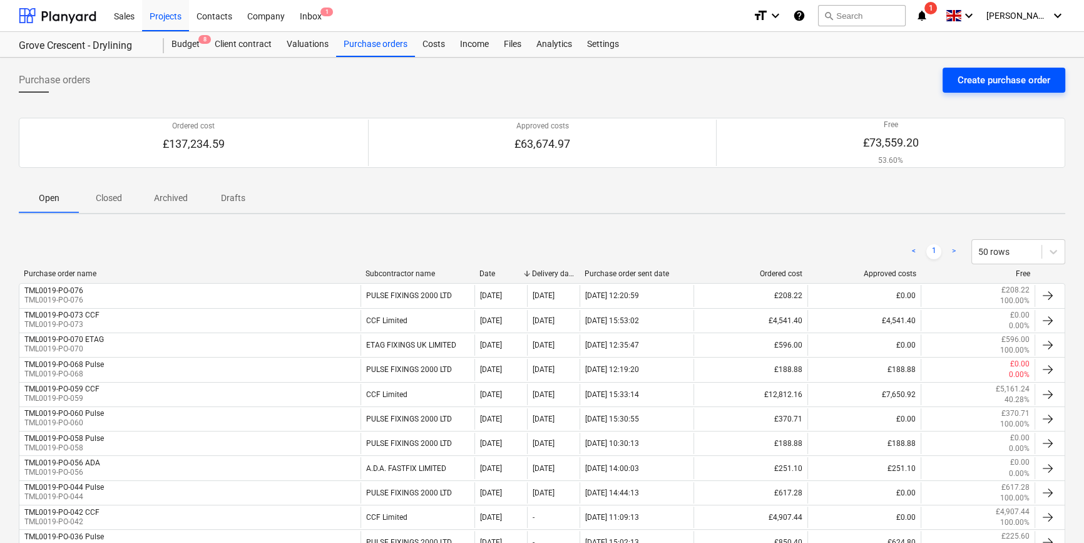
click at [958, 80] on div "Create purchase order" at bounding box center [1004, 80] width 93 height 16
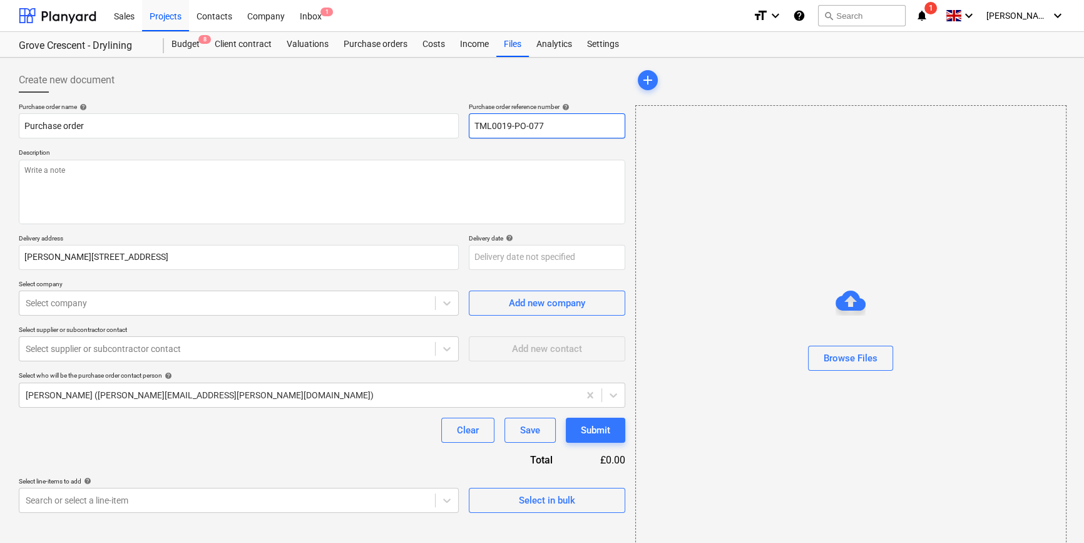
drag, startPoint x: 556, startPoint y: 124, endPoint x: 469, endPoint y: 125, distance: 87.0
click at [469, 125] on input "TML0019-PO-077" at bounding box center [547, 125] width 157 height 25
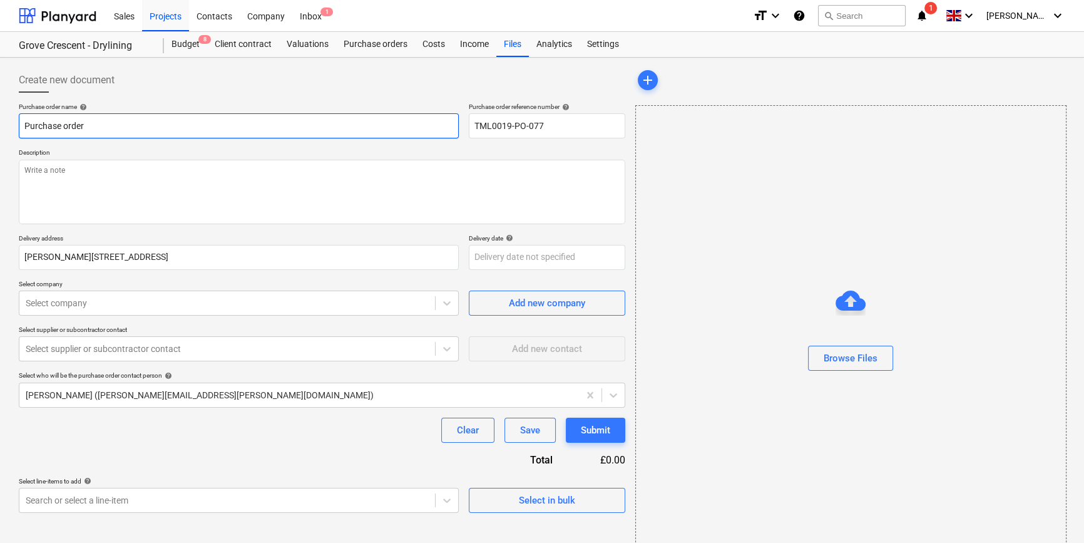
drag, startPoint x: 86, startPoint y: 126, endPoint x: 21, endPoint y: 124, distance: 65.2
click at [21, 124] on input "Purchase order" at bounding box center [239, 125] width 440 height 25
paste input "TML0019-PO-077"
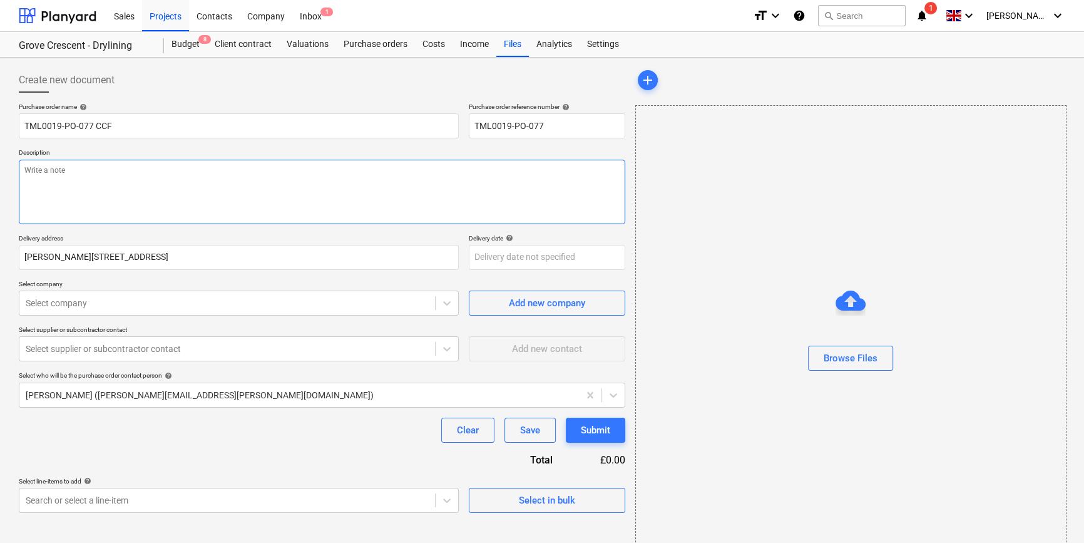
click at [52, 188] on textarea at bounding box center [322, 192] width 607 height 64
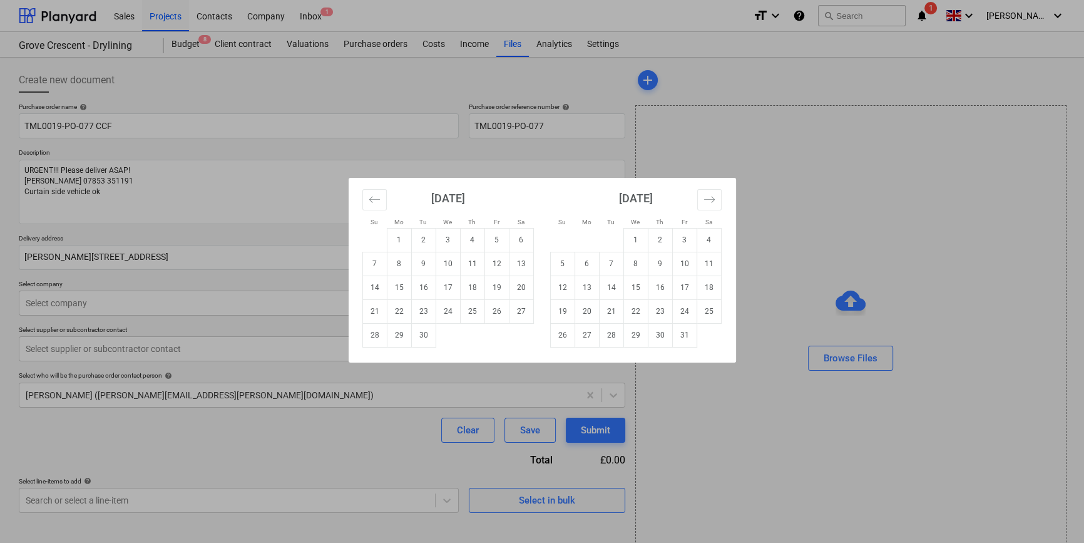
click at [478, 257] on body "Sales Projects Contacts Company Inbox 1 format_size keyboard_arrow_down help se…" at bounding box center [542, 271] width 1084 height 543
click at [495, 289] on td "19" at bounding box center [497, 287] width 24 height 24
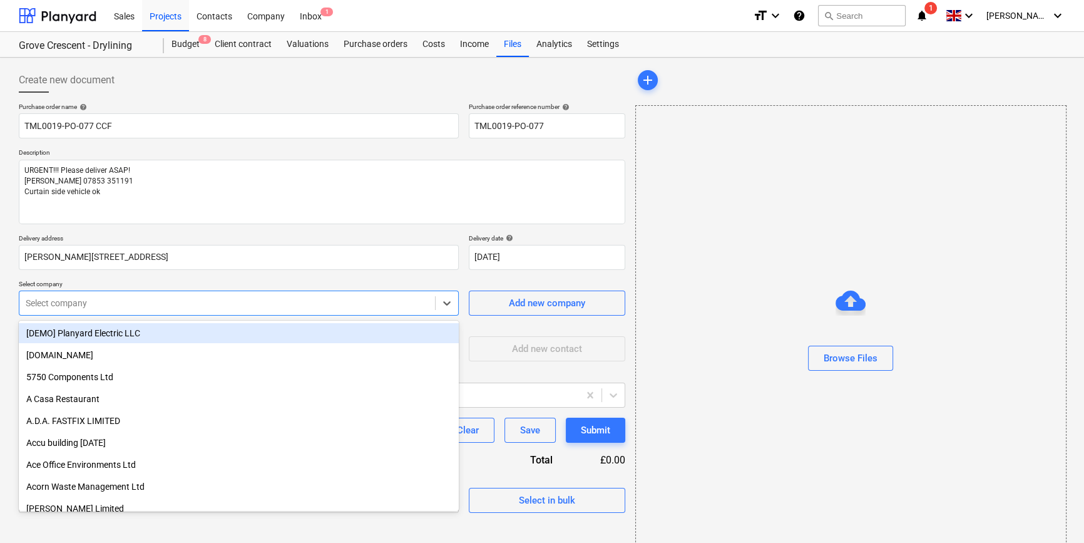
click at [178, 302] on div at bounding box center [227, 303] width 403 height 13
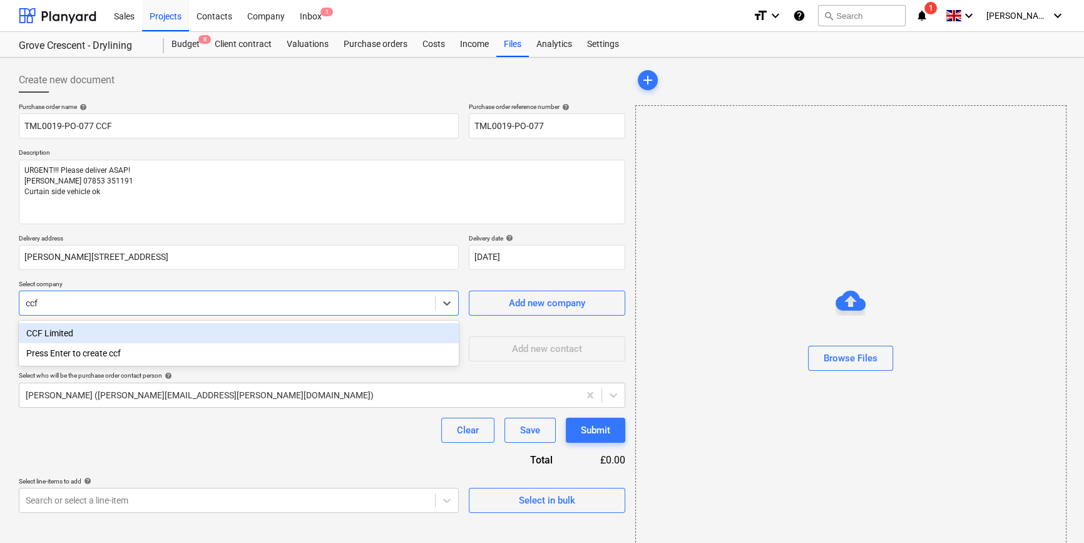
click at [79, 331] on div "CCF Limited" at bounding box center [239, 333] width 440 height 20
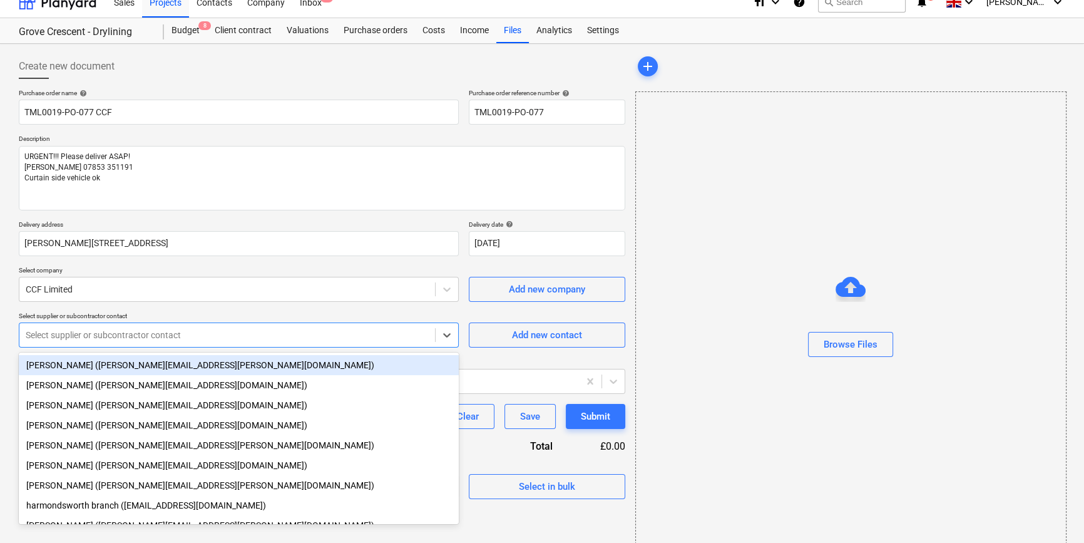
scroll to position [16, 0]
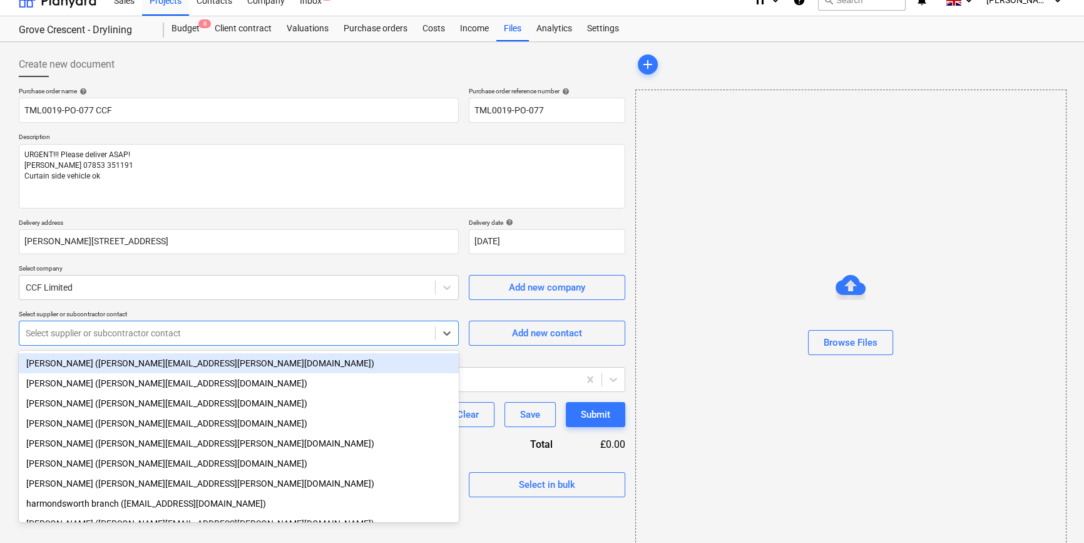
click at [72, 353] on body "Sales Projects Contacts Company Inbox 1 format_size keyboard_arrow_down help se…" at bounding box center [542, 255] width 1084 height 543
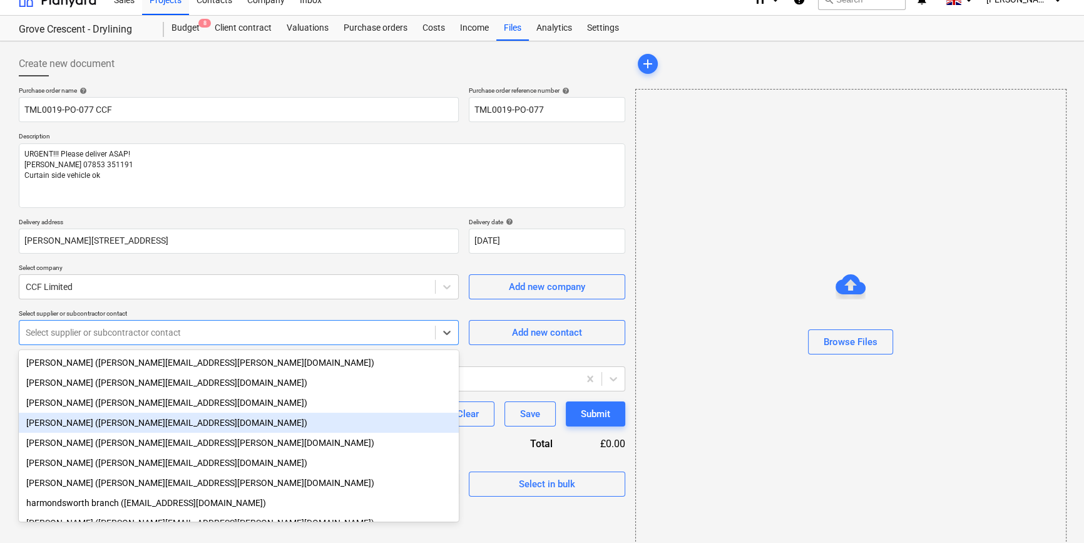
click at [57, 426] on div "[PERSON_NAME] ([PERSON_NAME][EMAIL_ADDRESS][DOMAIN_NAME])" at bounding box center [239, 423] width 440 height 20
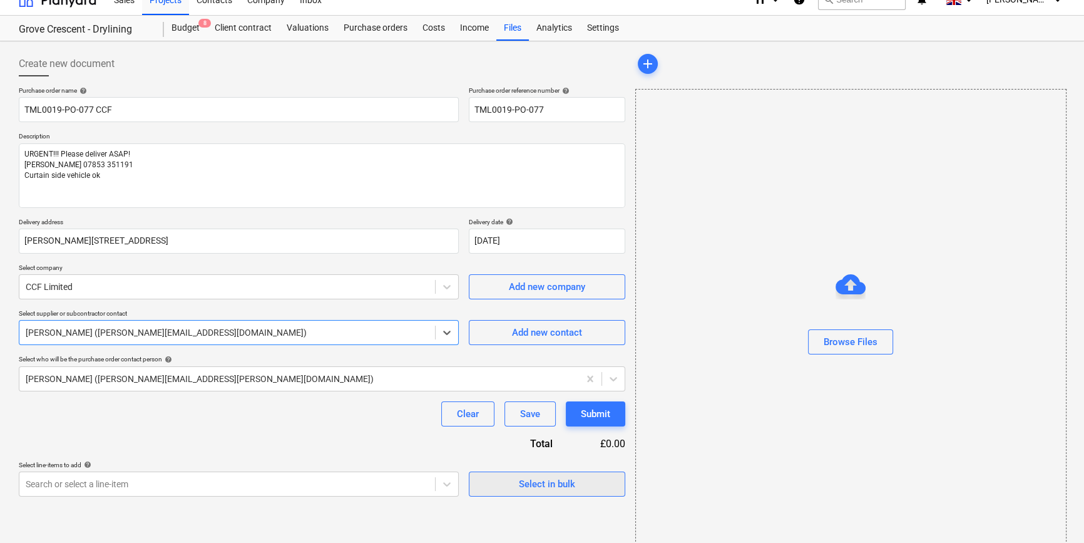
click at [533, 484] on div "Select in bulk" at bounding box center [547, 484] width 56 height 16
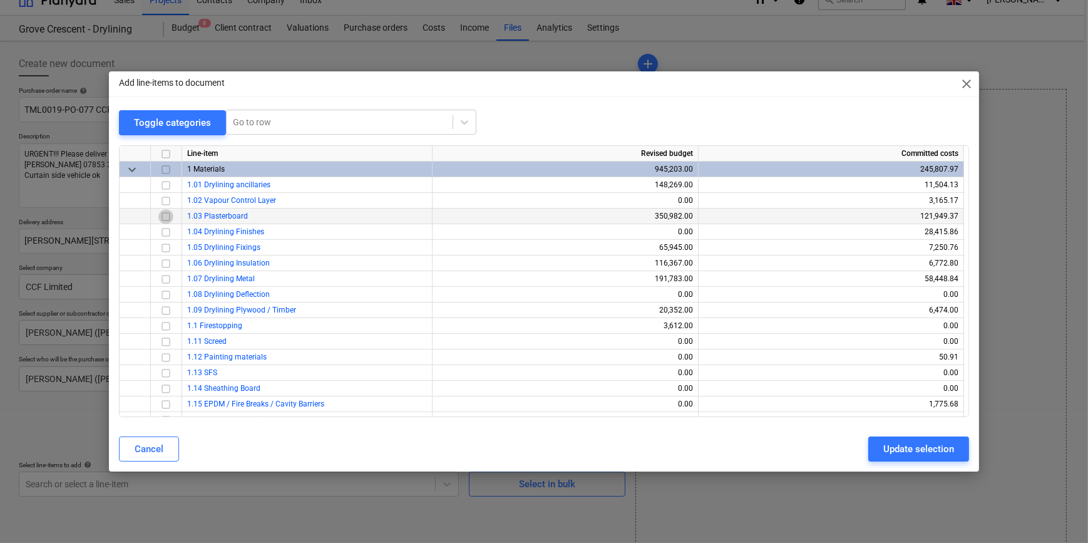
click at [167, 216] on input "checkbox" at bounding box center [165, 215] width 15 height 15
click at [167, 187] on input "checkbox" at bounding box center [165, 184] width 15 height 15
click at [910, 449] on div "Update selection" at bounding box center [918, 449] width 71 height 16
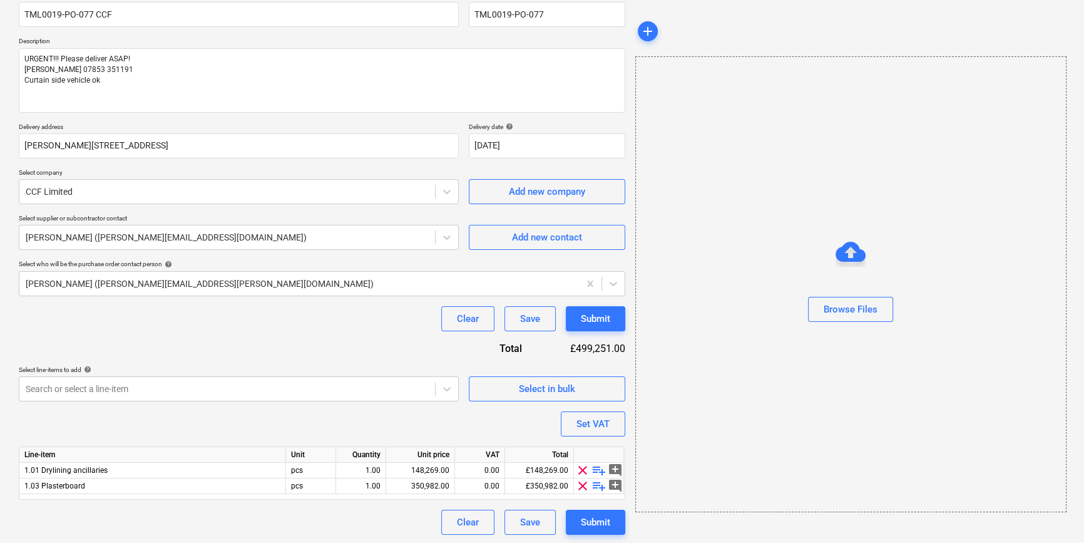
scroll to position [113, 0]
click at [598, 469] on span "playlist_add" at bounding box center [599, 468] width 15 height 15
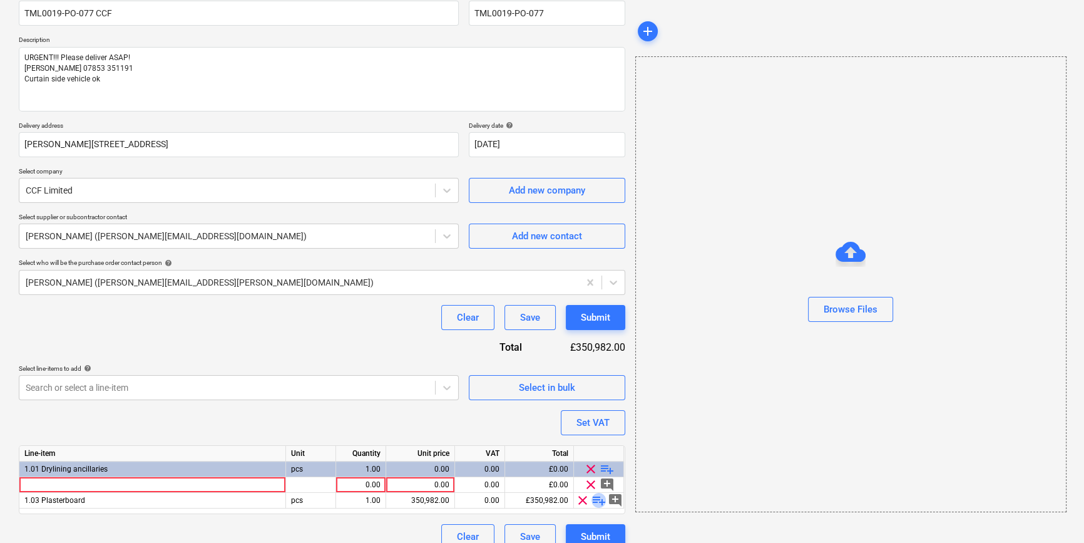
click at [594, 498] on span "playlist_add" at bounding box center [599, 500] width 15 height 15
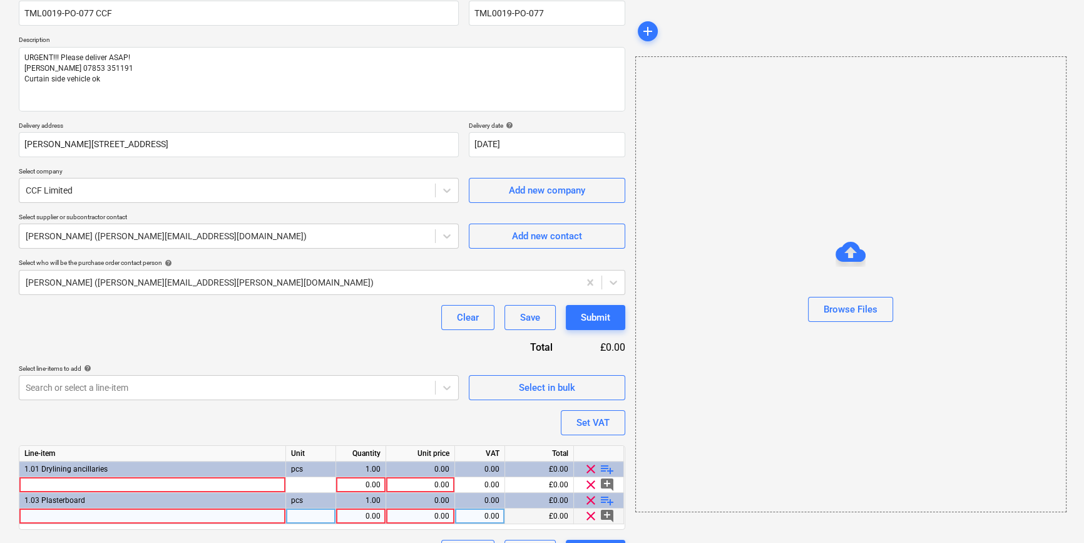
click at [33, 518] on div at bounding box center [152, 516] width 267 height 16
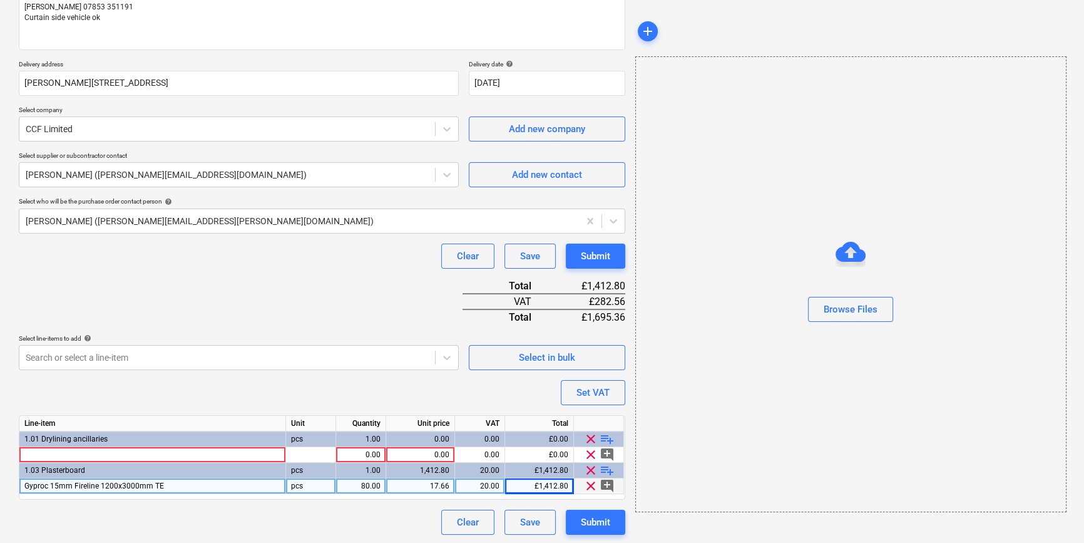
scroll to position [175, 0]
click at [607, 468] on span "playlist_add" at bounding box center [607, 468] width 15 height 15
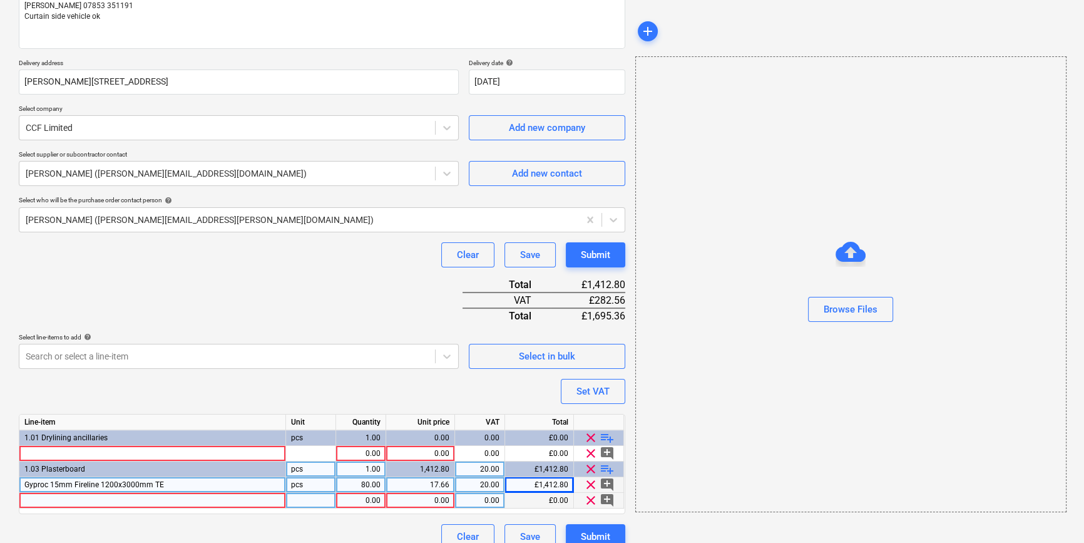
click at [44, 504] on div at bounding box center [152, 501] width 267 height 16
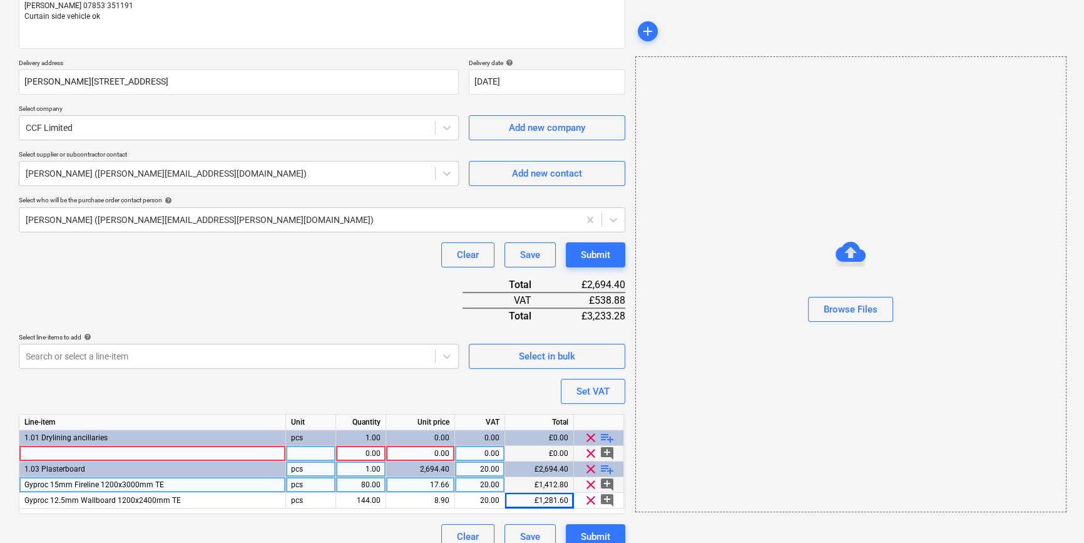
click at [44, 458] on div at bounding box center [152, 454] width 267 height 16
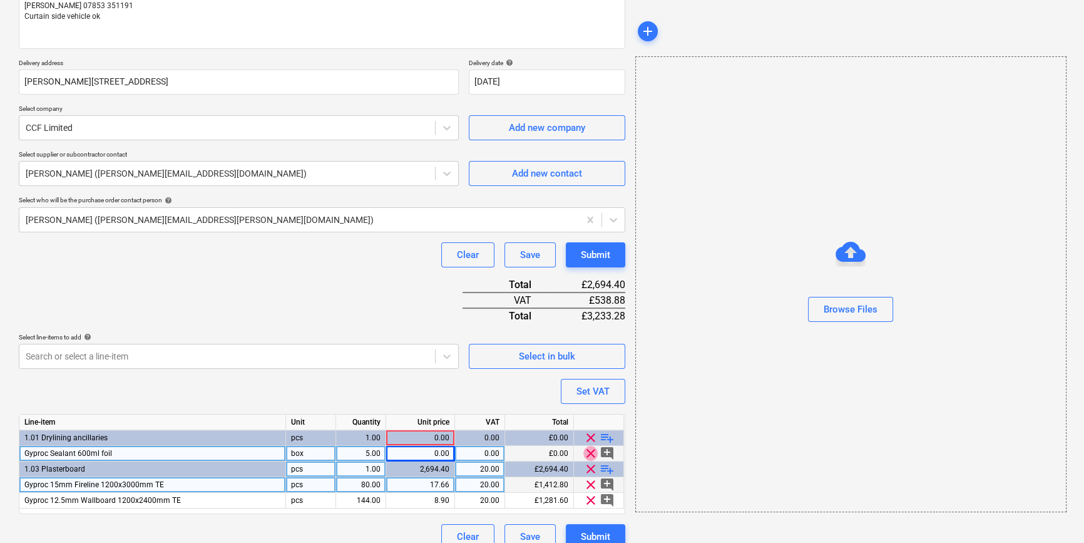
click at [588, 449] on span "clear" at bounding box center [590, 453] width 15 height 15
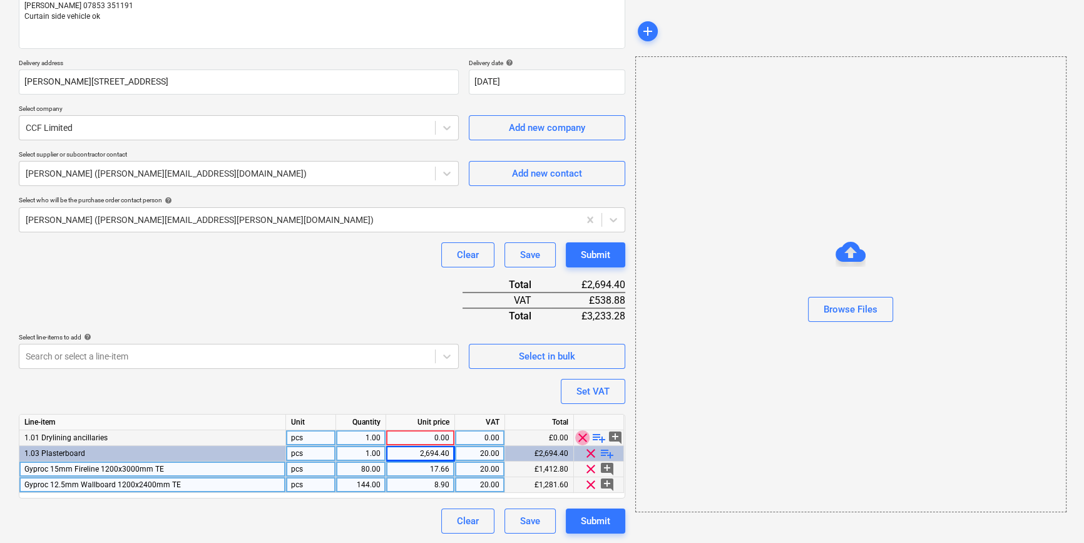
click at [578, 435] on span "clear" at bounding box center [582, 437] width 15 height 15
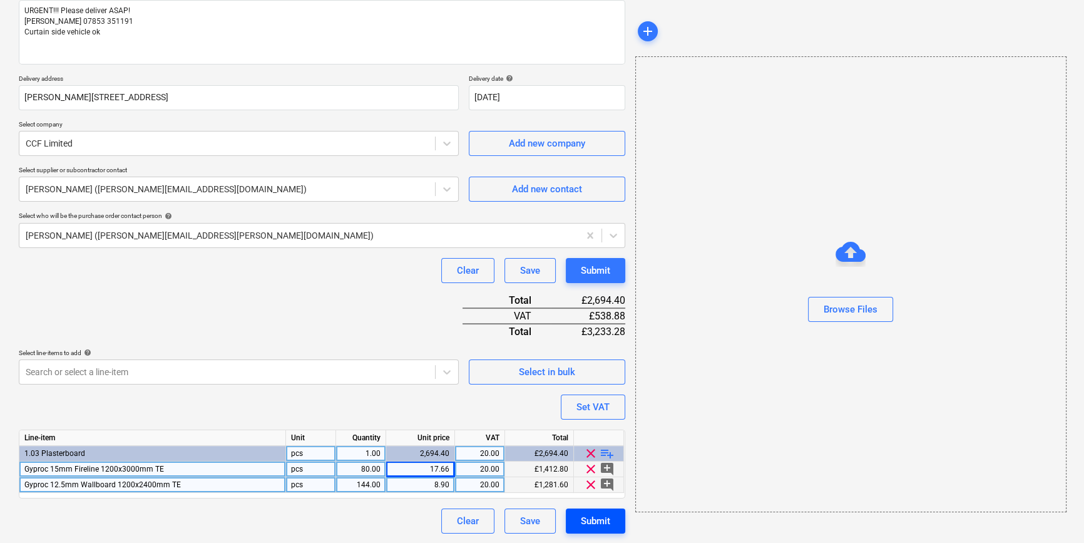
click at [587, 520] on div "Submit" at bounding box center [595, 521] width 29 height 16
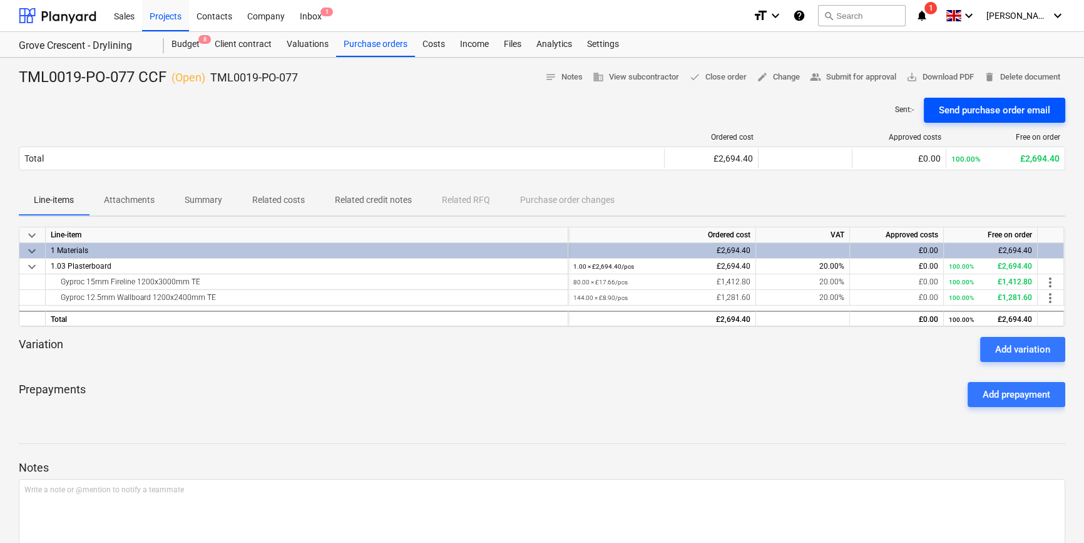
click at [992, 115] on div "Send purchase order email" at bounding box center [994, 110] width 111 height 16
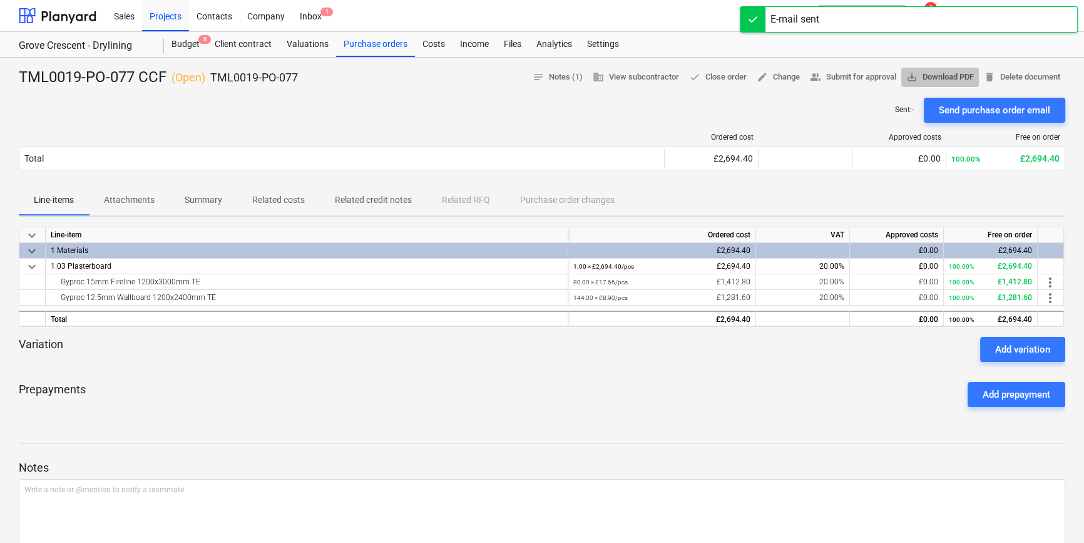
click at [951, 75] on span "save_alt Download PDF" at bounding box center [940, 77] width 68 height 14
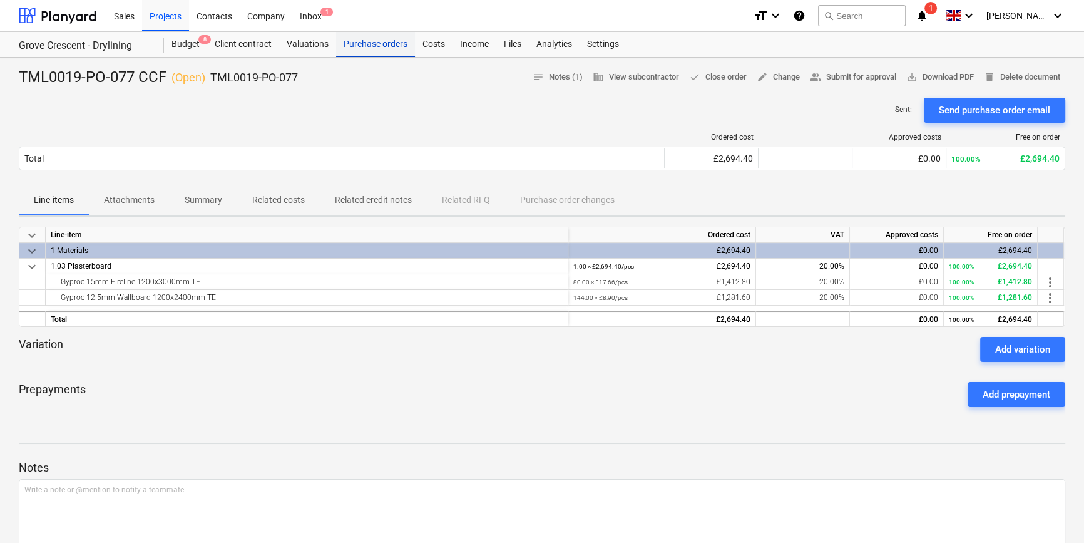
click at [376, 44] on div "Purchase orders" at bounding box center [375, 44] width 79 height 25
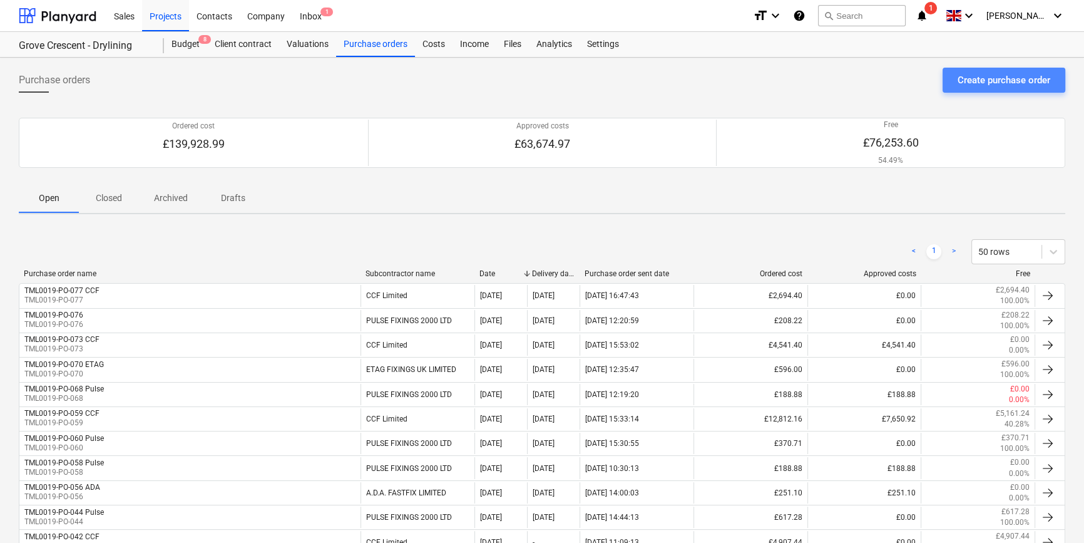
click at [965, 76] on div "Create purchase order" at bounding box center [1004, 80] width 93 height 16
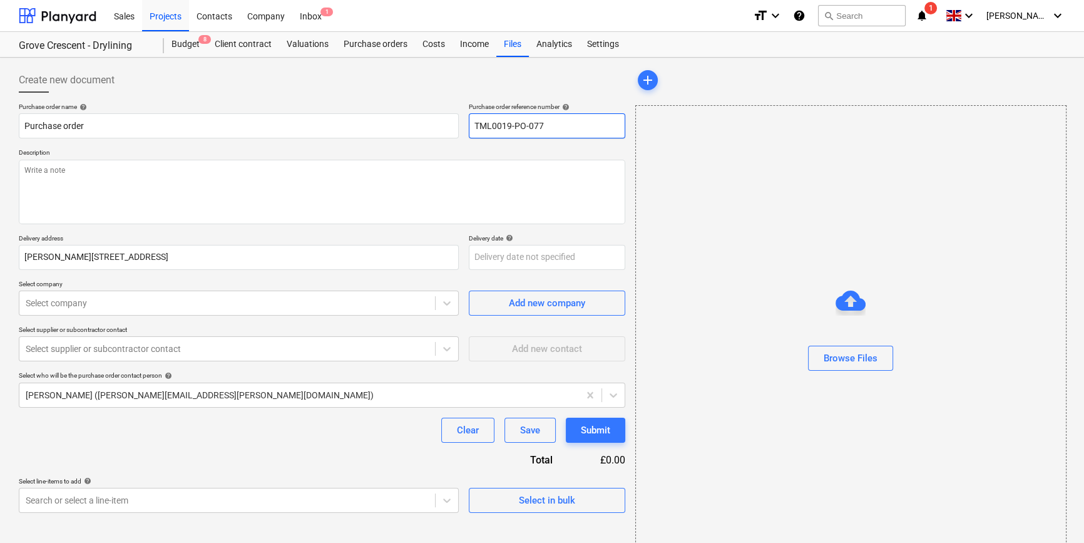
click at [562, 120] on input "TML0019-PO-077" at bounding box center [547, 125] width 157 height 25
drag, startPoint x: 547, startPoint y: 125, endPoint x: 463, endPoint y: 125, distance: 83.3
click at [463, 125] on div "Purchase order name help Purchase order Purchase order reference number help TM…" at bounding box center [322, 121] width 607 height 36
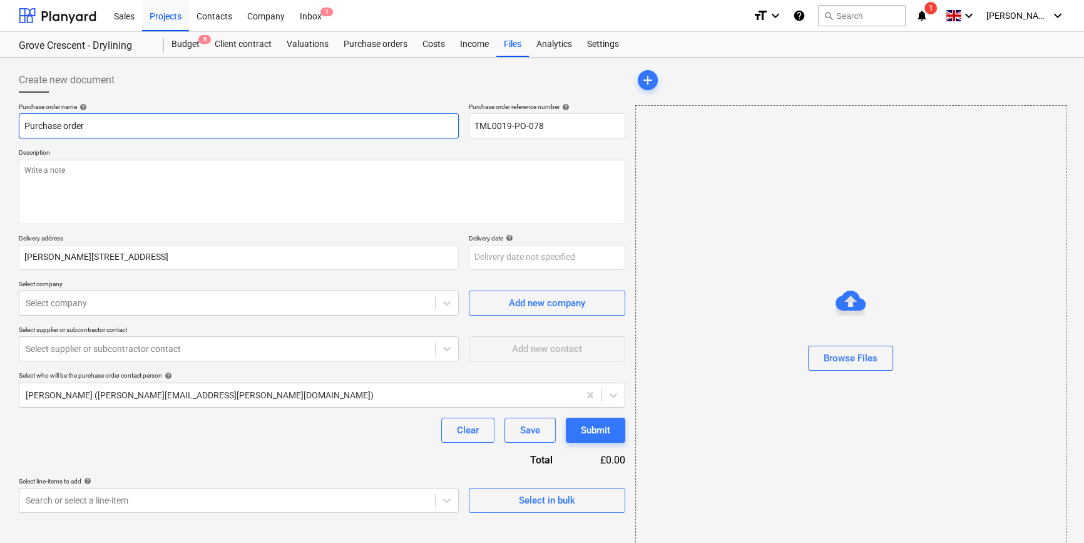
drag, startPoint x: 86, startPoint y: 123, endPoint x: 14, endPoint y: 123, distance: 71.4
click at [14, 123] on div "Create new document Purchase order name help Purchase order Purchase order refe…" at bounding box center [322, 314] width 617 height 503
paste input "TML0019-PO-078"
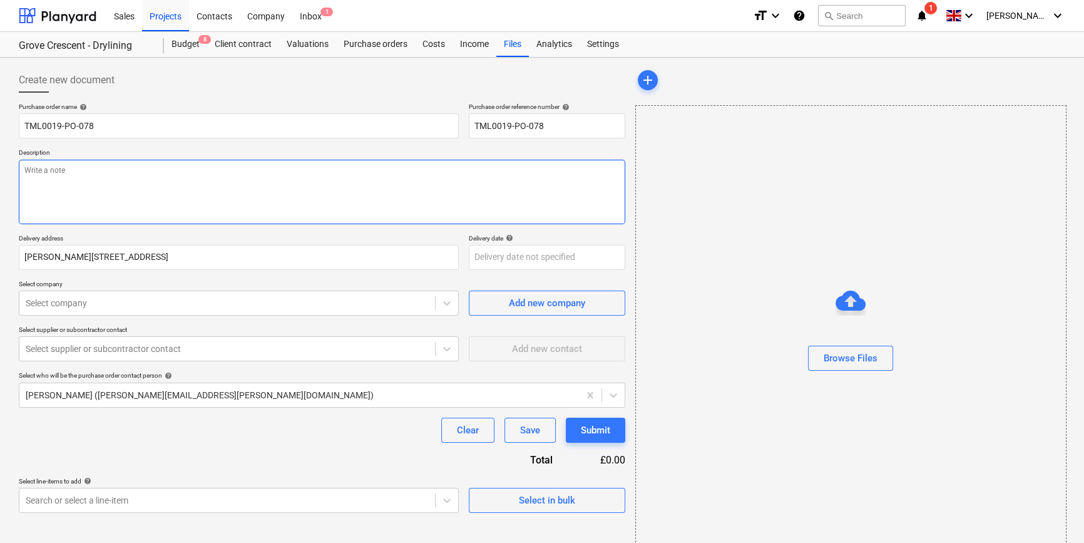
click at [50, 192] on textarea at bounding box center [322, 192] width 607 height 64
click at [86, 169] on textarea "Contact [PERSON_NAME] Delivery asap please" at bounding box center [322, 192] width 607 height 64
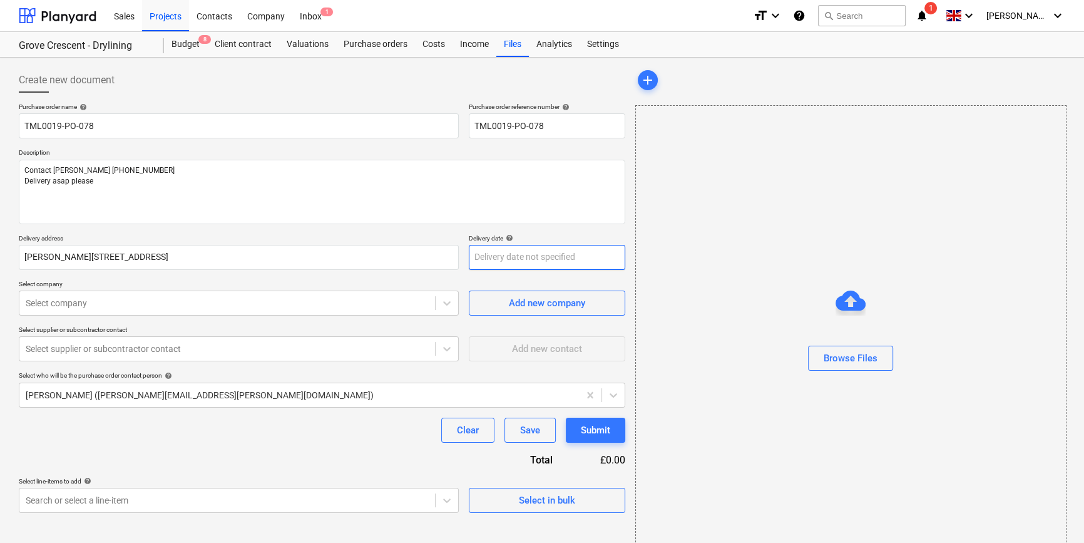
click at [547, 264] on body "Sales Projects Contacts Company Inbox 1 format_size keyboard_arrow_down help se…" at bounding box center [542, 271] width 1084 height 543
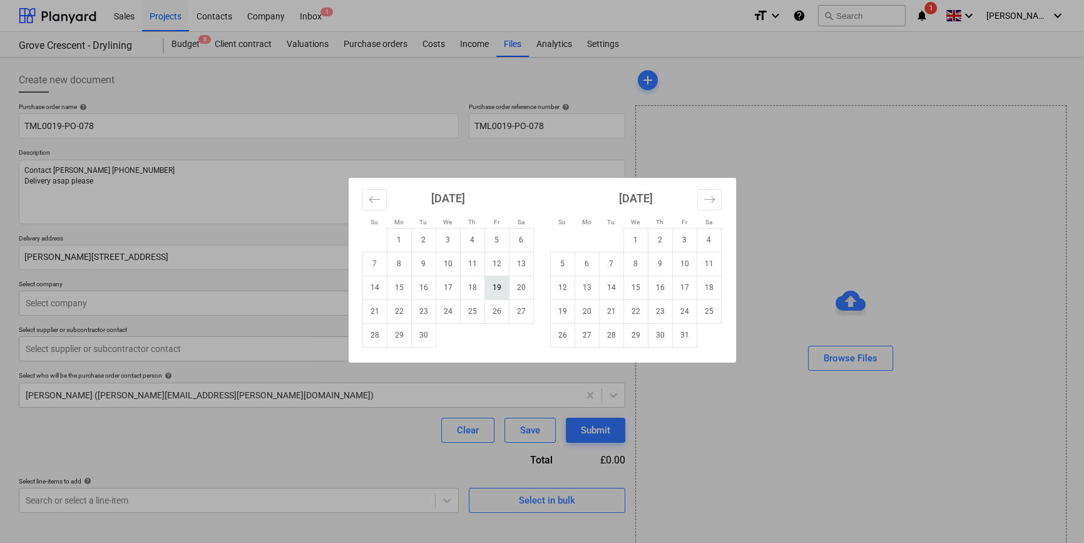
click at [497, 288] on td "19" at bounding box center [497, 287] width 24 height 24
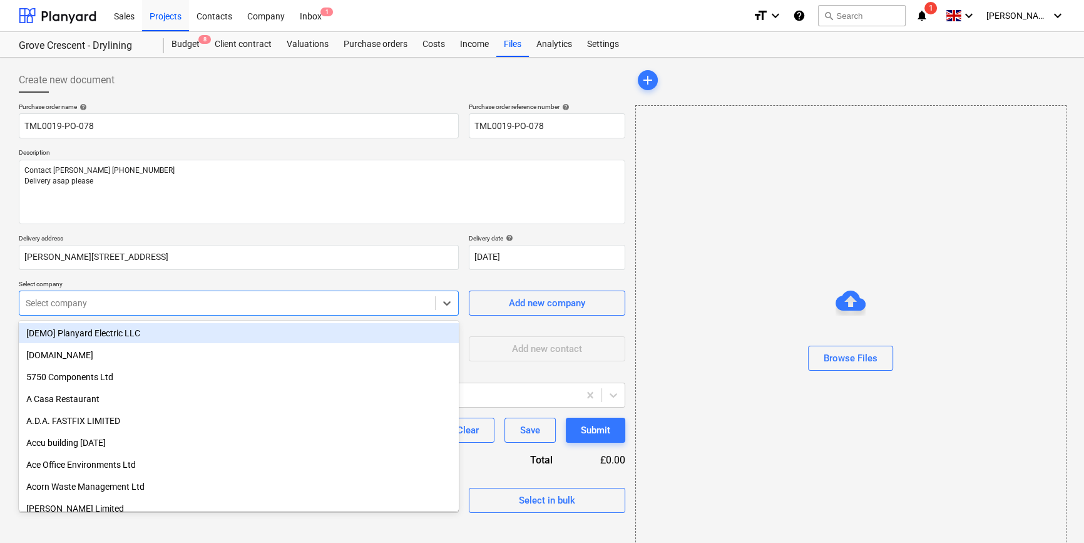
click at [108, 303] on div at bounding box center [227, 303] width 403 height 13
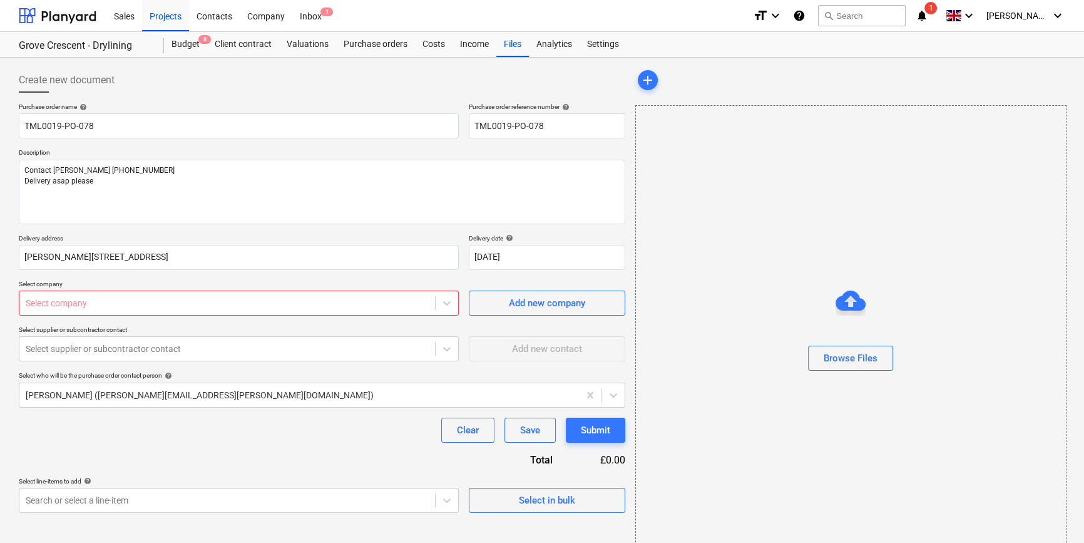
click at [51, 292] on div "Select company" at bounding box center [239, 302] width 440 height 25
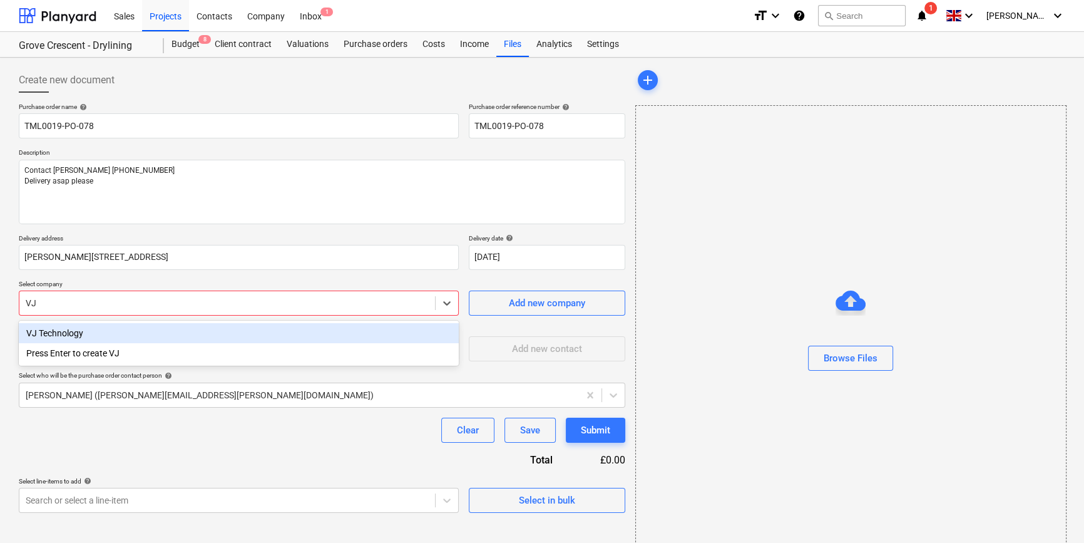
click at [61, 336] on div "VJ Technology" at bounding box center [239, 333] width 440 height 20
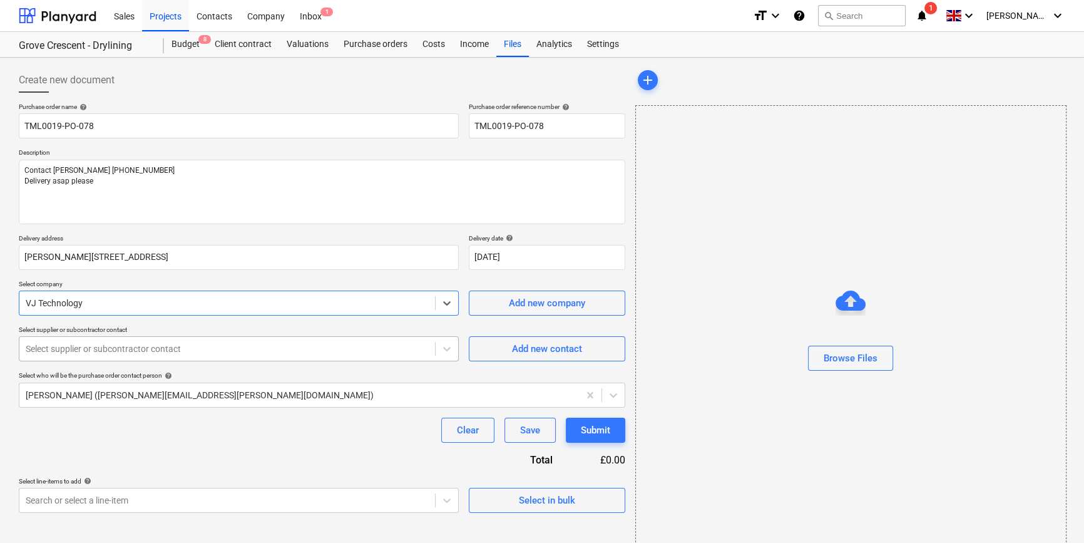
click at [64, 347] on div at bounding box center [227, 348] width 403 height 13
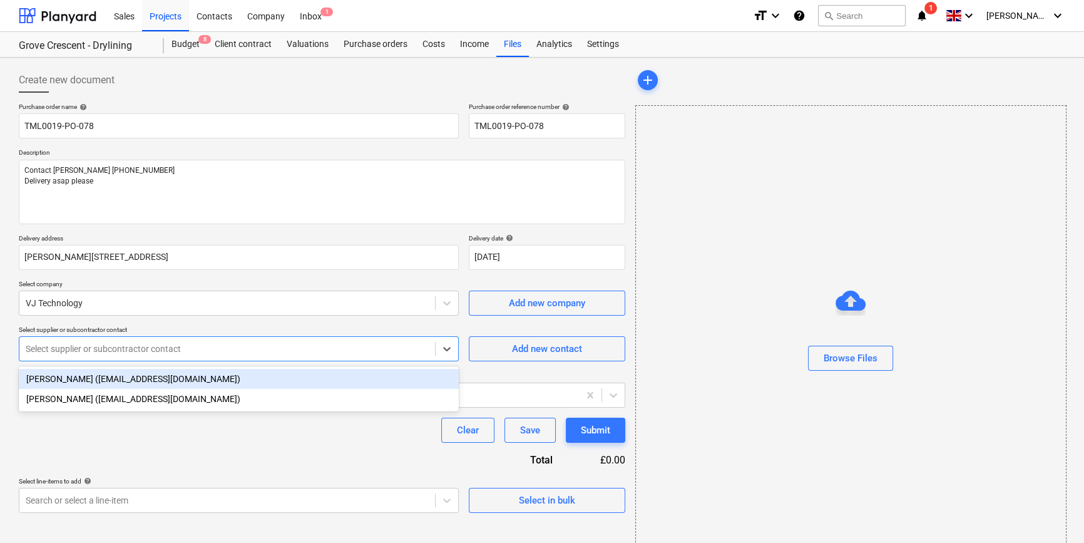
click at [68, 381] on div "[PERSON_NAME] ([EMAIL_ADDRESS][DOMAIN_NAME])" at bounding box center [239, 379] width 440 height 20
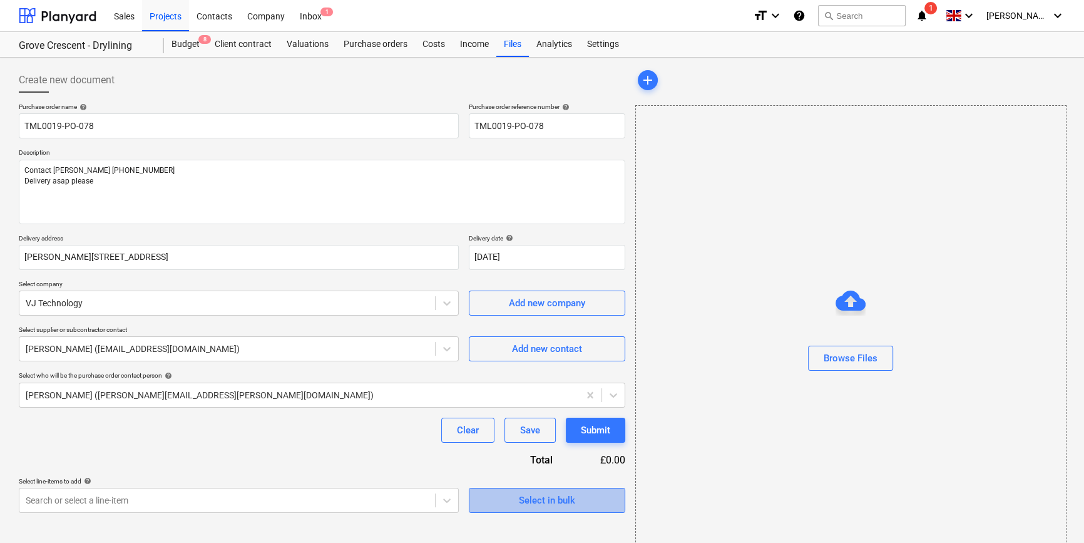
click at [492, 506] on span "Select in bulk" at bounding box center [547, 500] width 125 height 16
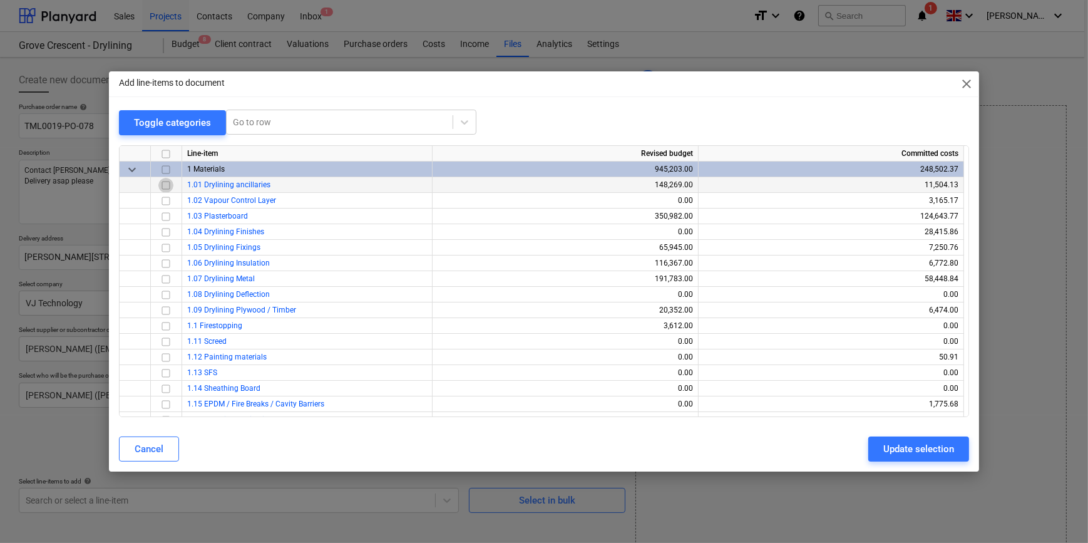
click at [165, 183] on input "checkbox" at bounding box center [165, 184] width 15 height 15
click at [164, 248] on input "checkbox" at bounding box center [165, 247] width 15 height 15
click at [890, 457] on button "Update selection" at bounding box center [918, 448] width 101 height 25
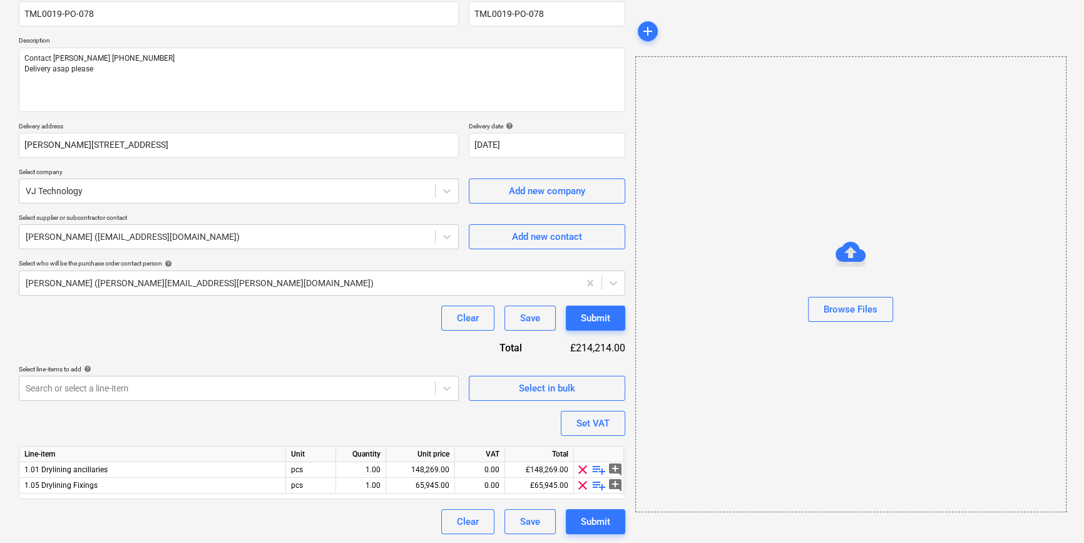
scroll to position [113, 0]
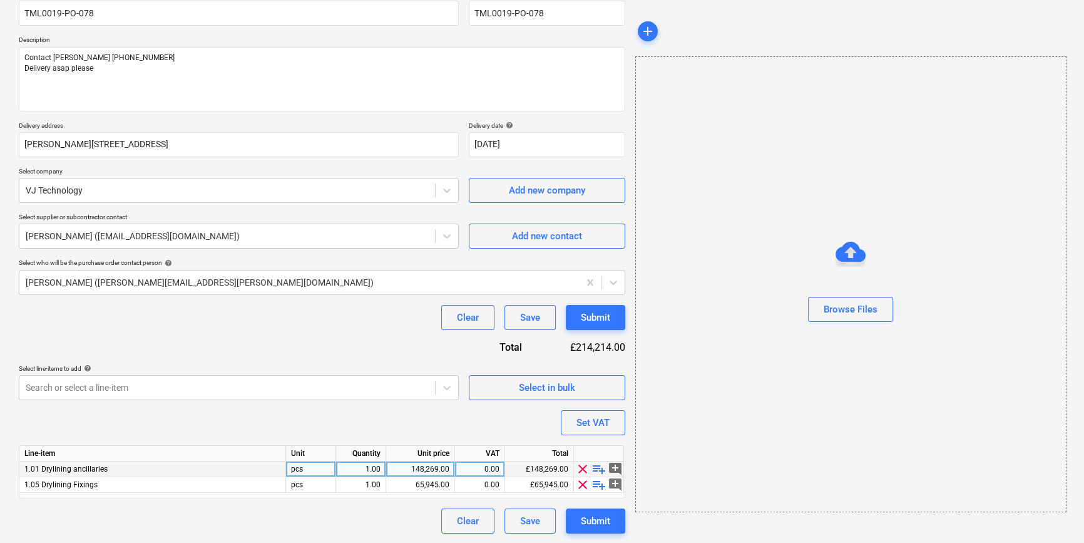
click at [595, 468] on span "playlist_add" at bounding box center [599, 468] width 15 height 15
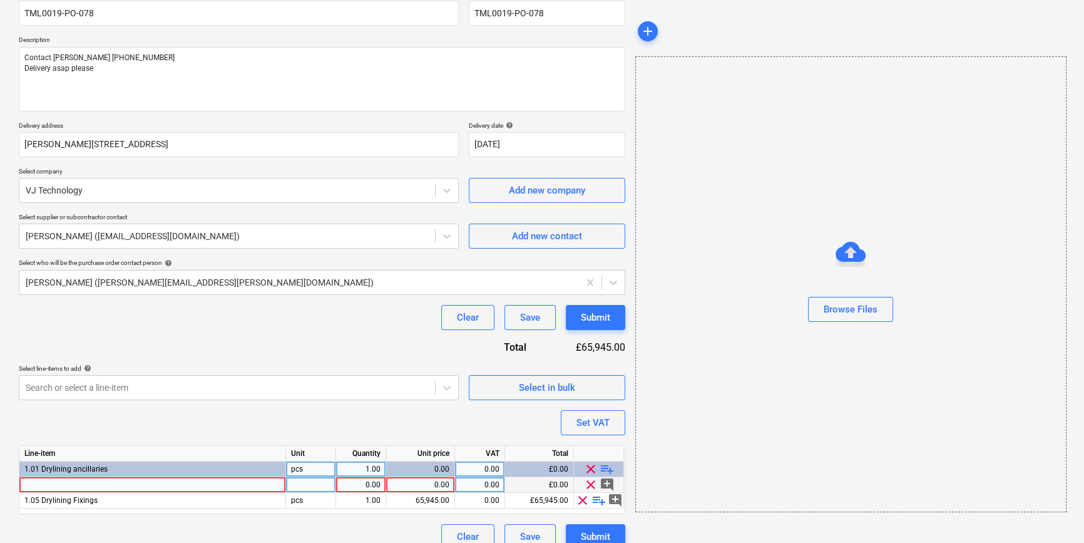
click at [42, 483] on div at bounding box center [152, 485] width 267 height 16
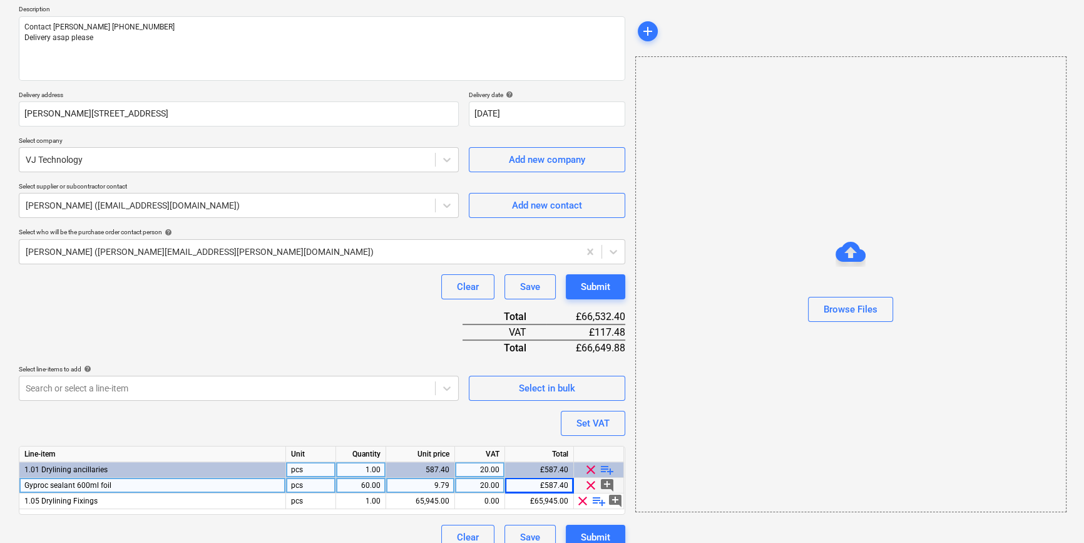
scroll to position [160, 0]
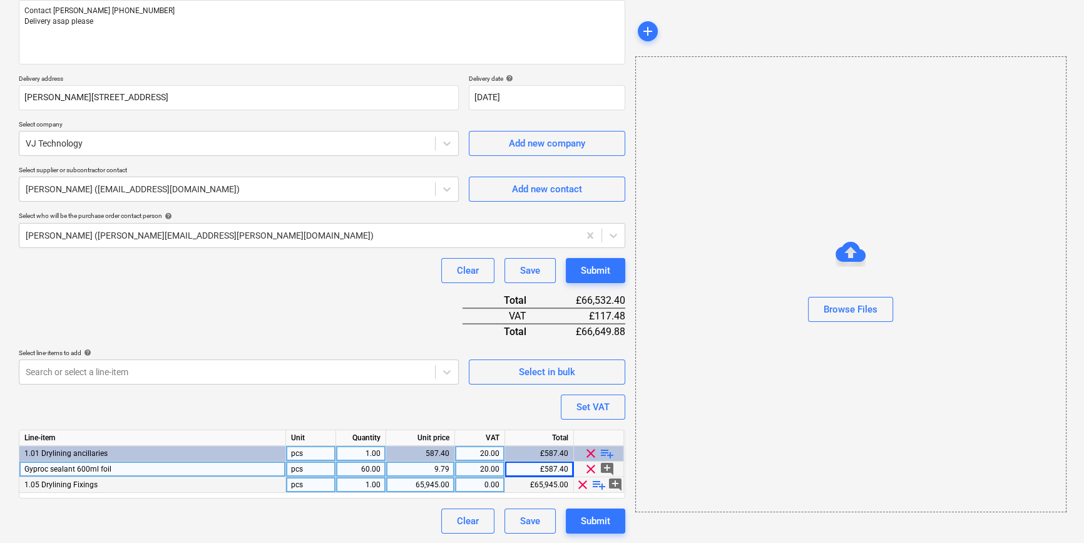
click at [594, 483] on span "playlist_add" at bounding box center [599, 484] width 15 height 15
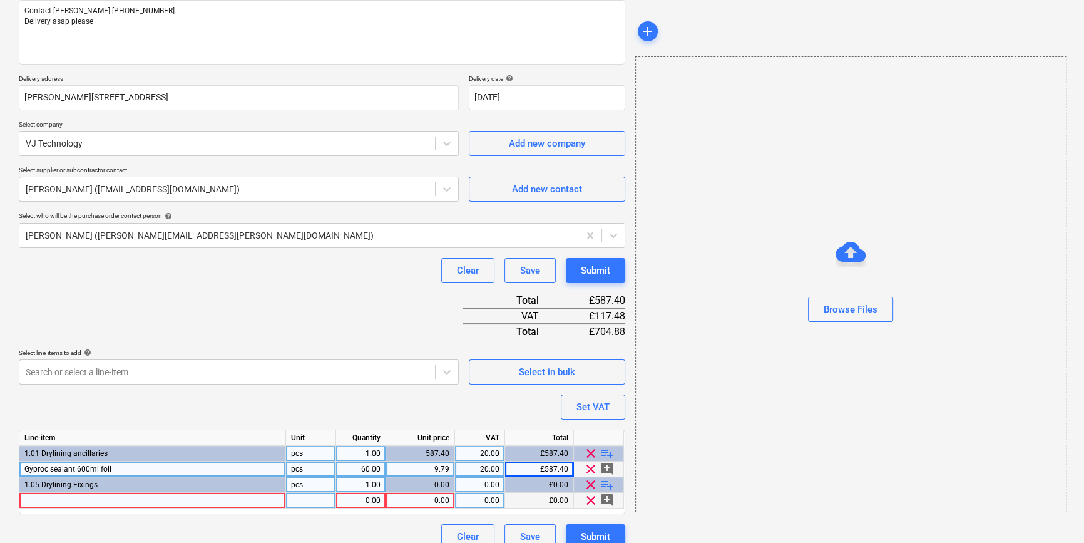
click at [37, 499] on div at bounding box center [152, 501] width 267 height 16
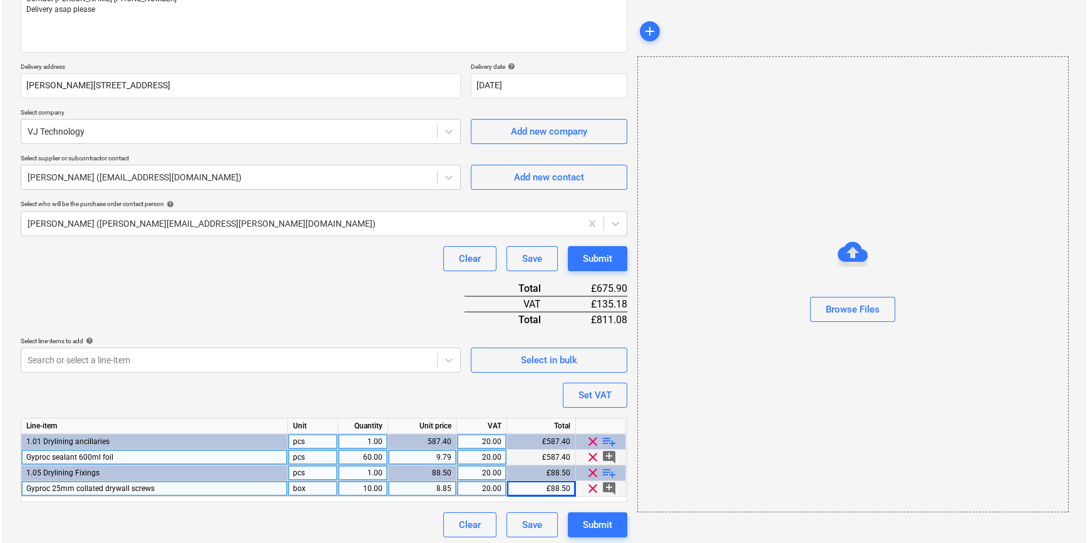
scroll to position [175, 0]
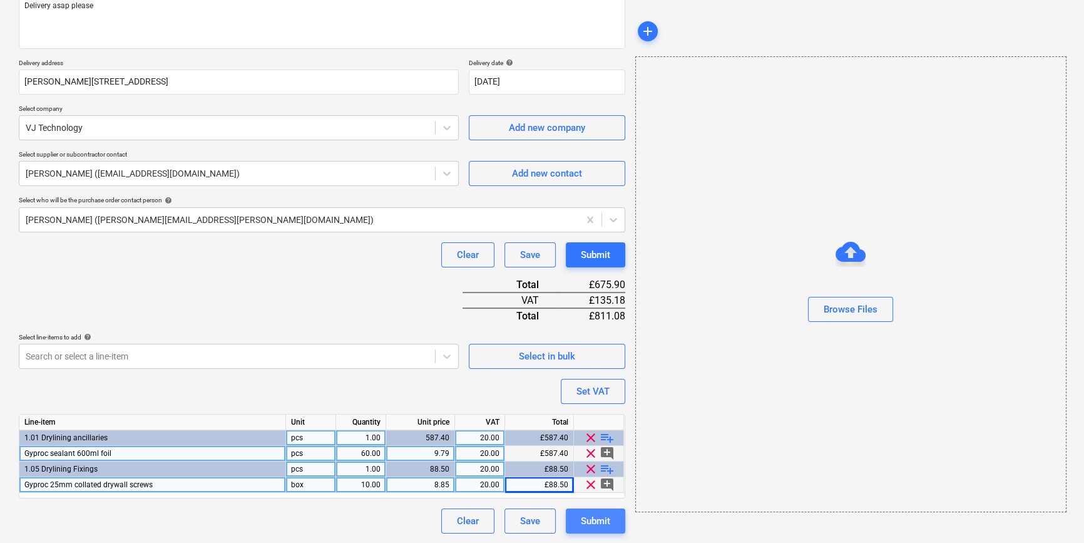
click at [603, 520] on div "Submit" at bounding box center [595, 521] width 29 height 16
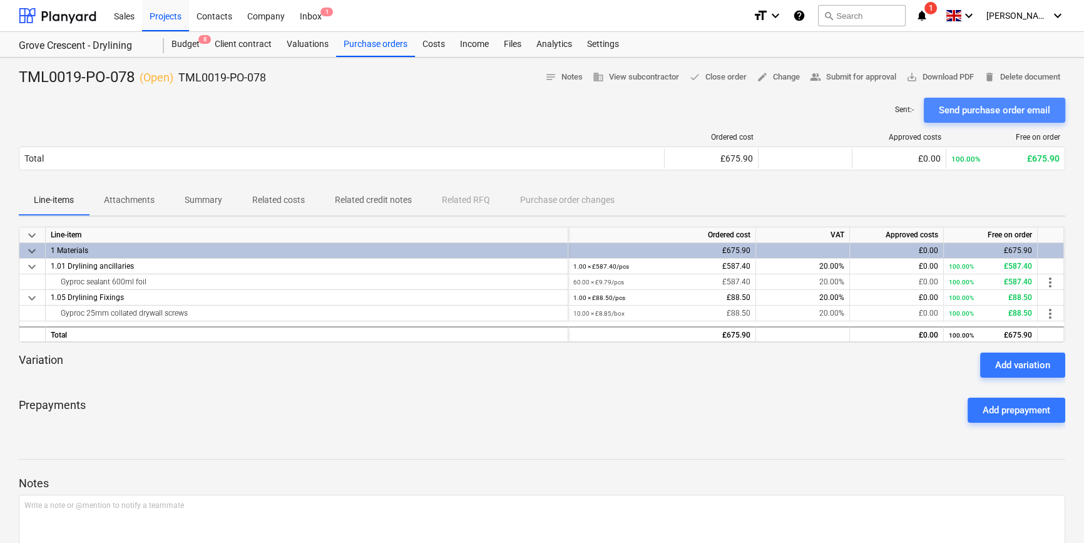
click at [977, 110] on div "Send purchase order email" at bounding box center [994, 110] width 111 height 16
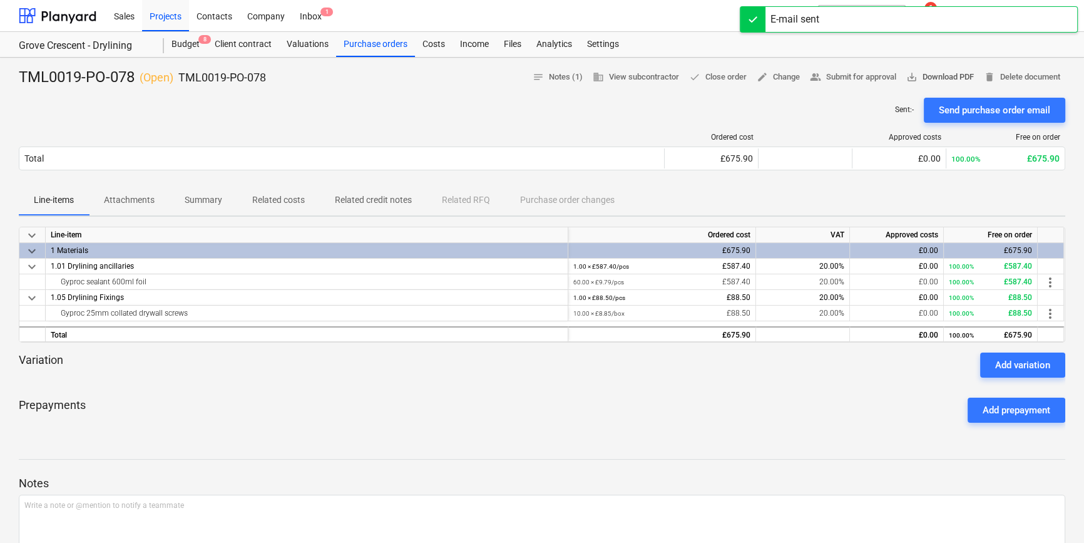
click at [942, 74] on span "save_alt Download PDF" at bounding box center [940, 77] width 68 height 14
